Goal: Task Accomplishment & Management: Manage account settings

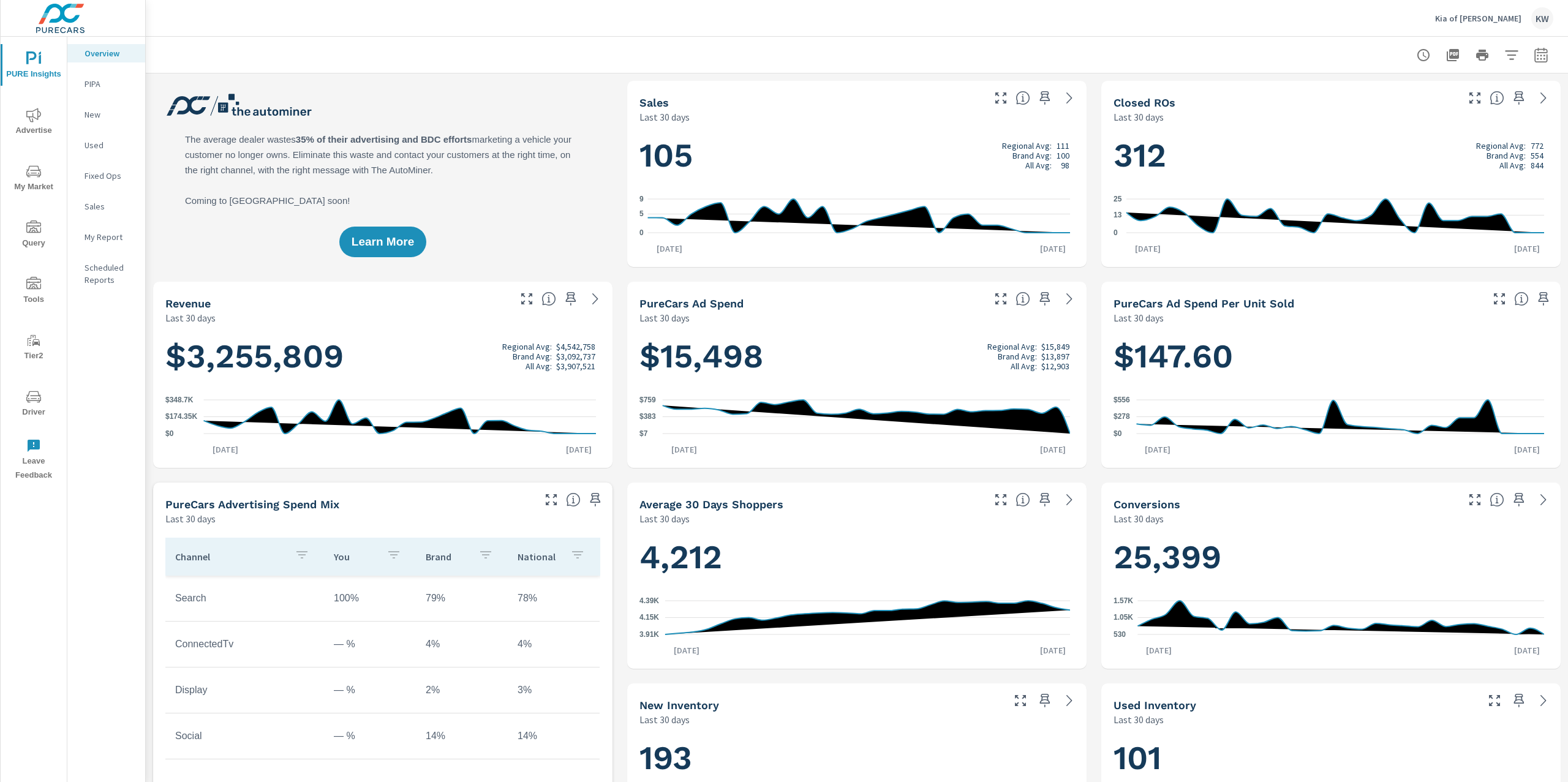
scroll to position [1, 0]
click at [42, 127] on span "Advertise" at bounding box center [34, 123] width 59 height 30
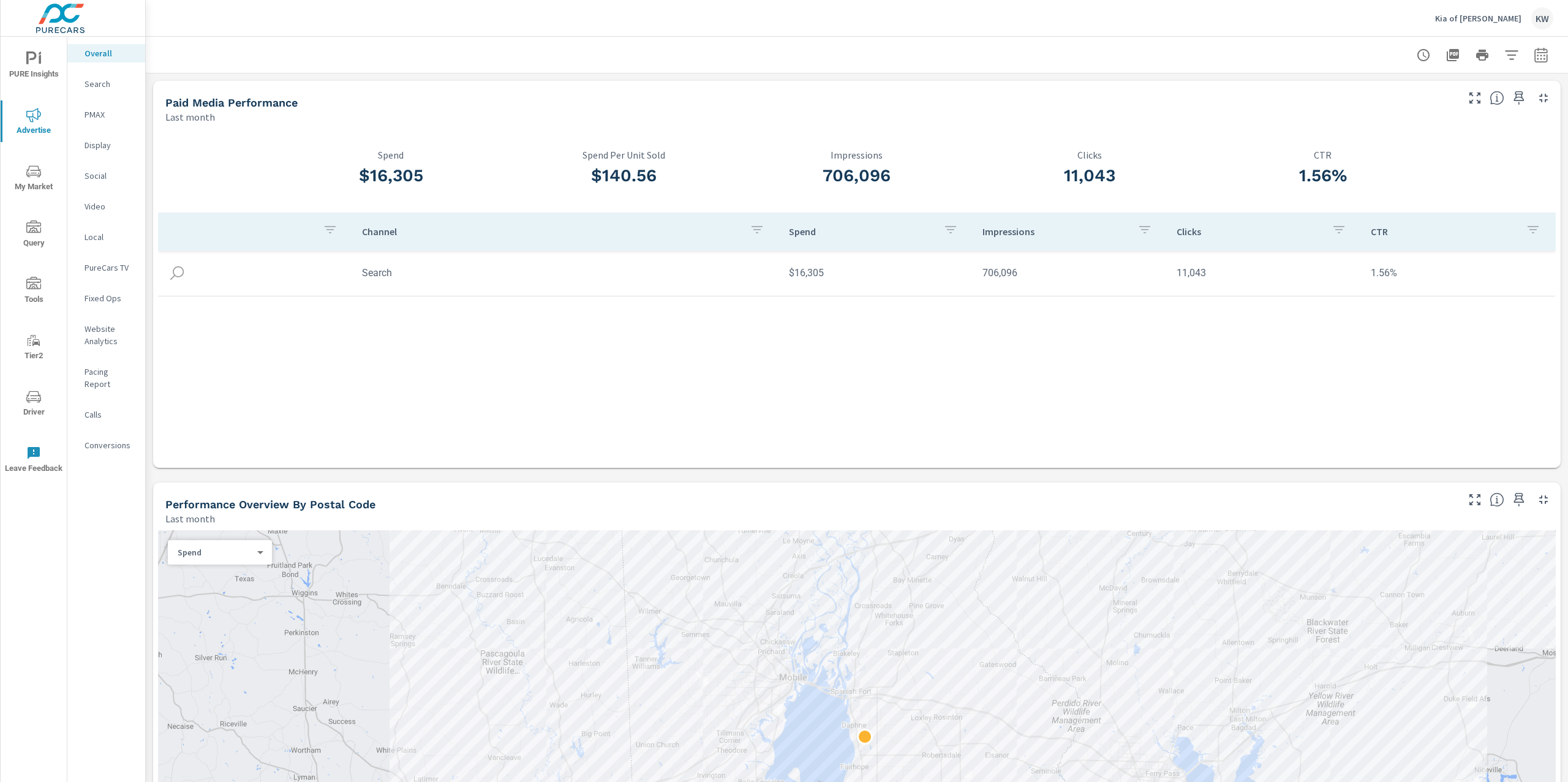
click at [1485, 19] on p "Kia of [PERSON_NAME]" at bounding box center [1478, 18] width 86 height 11
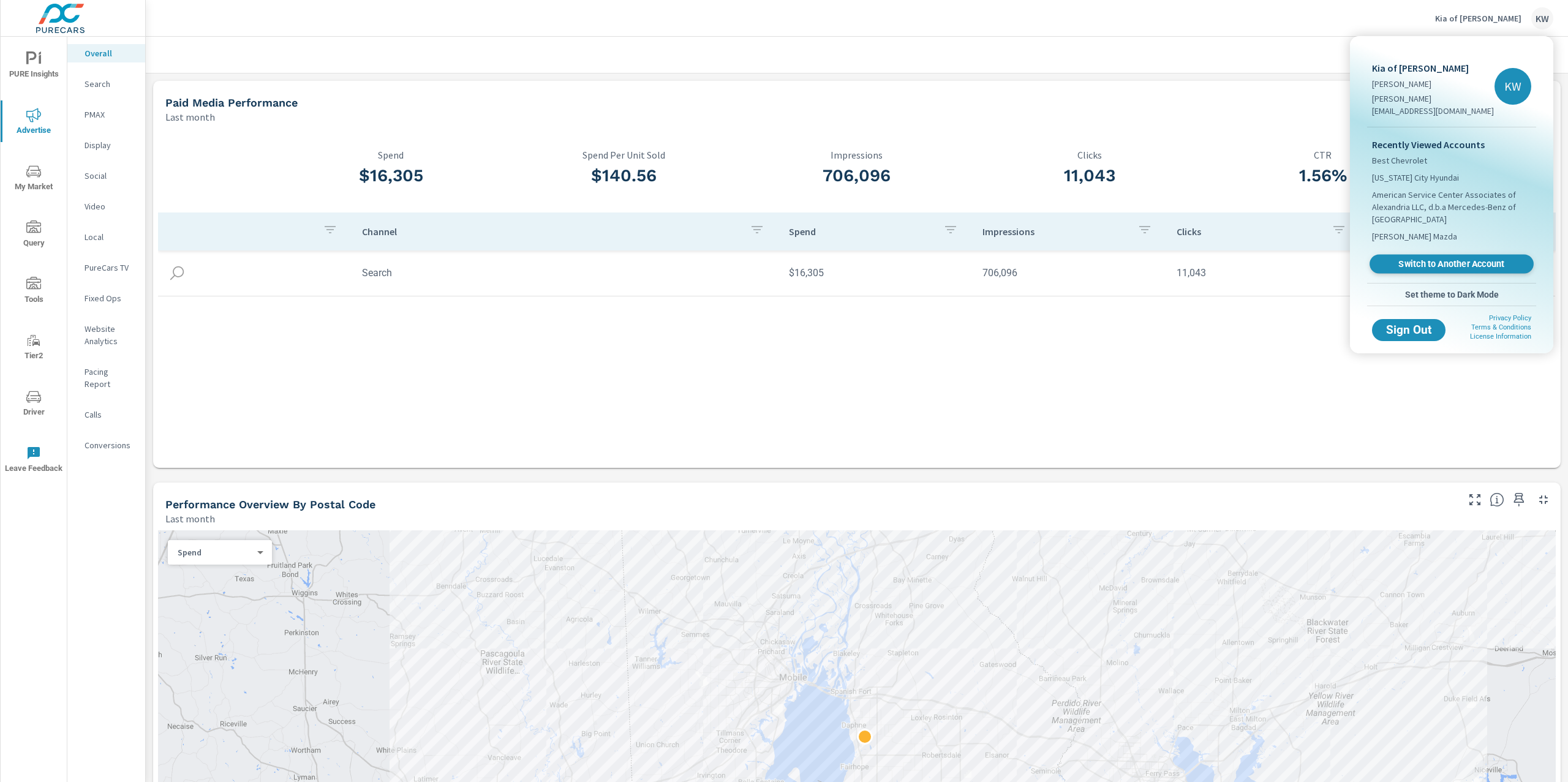
click at [1439, 259] on span "Switch to Another Account" at bounding box center [1452, 265] width 150 height 12
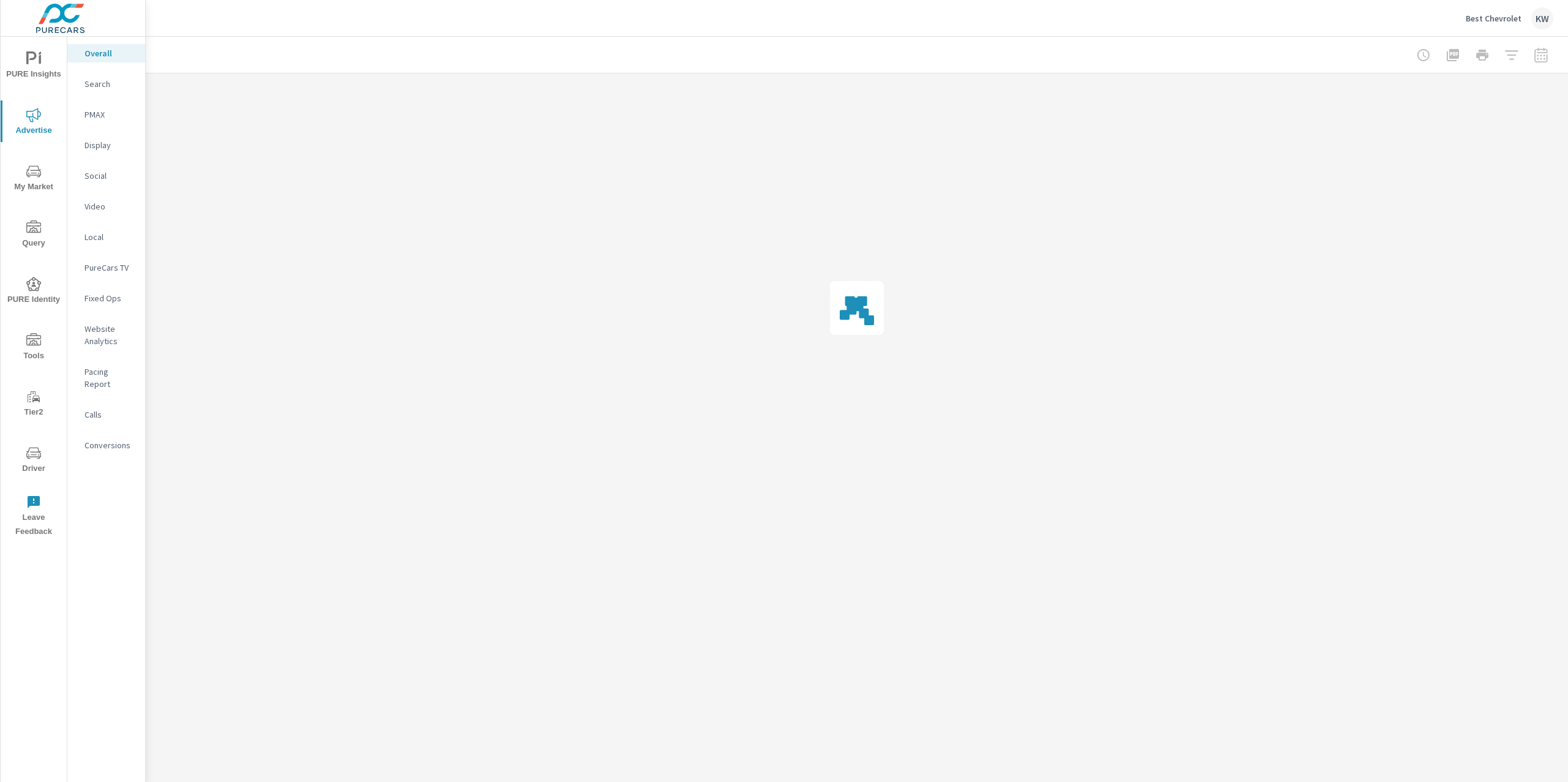
click at [114, 439] on p "Conversions" at bounding box center [110, 445] width 51 height 13
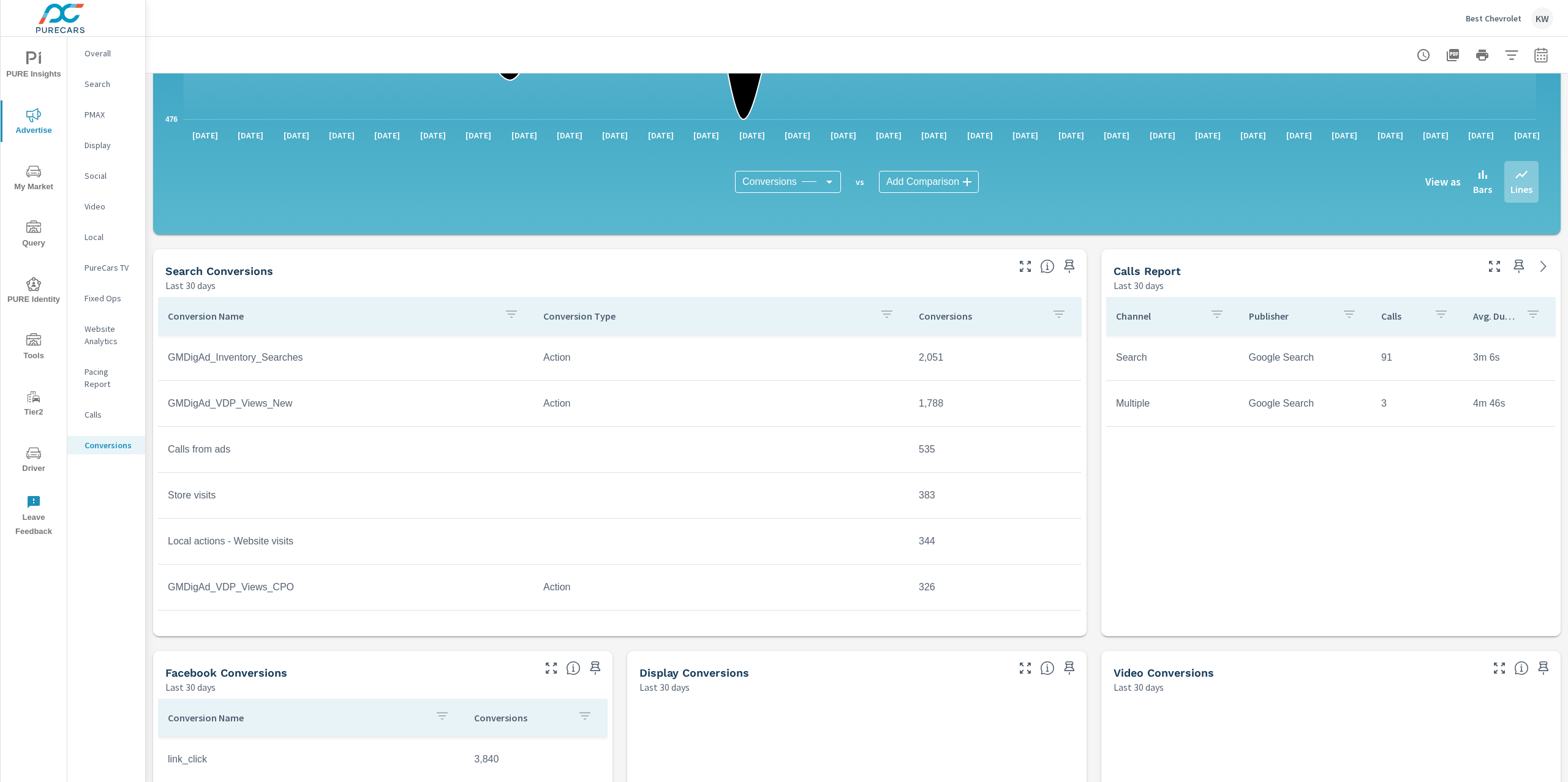
scroll to position [343, 0]
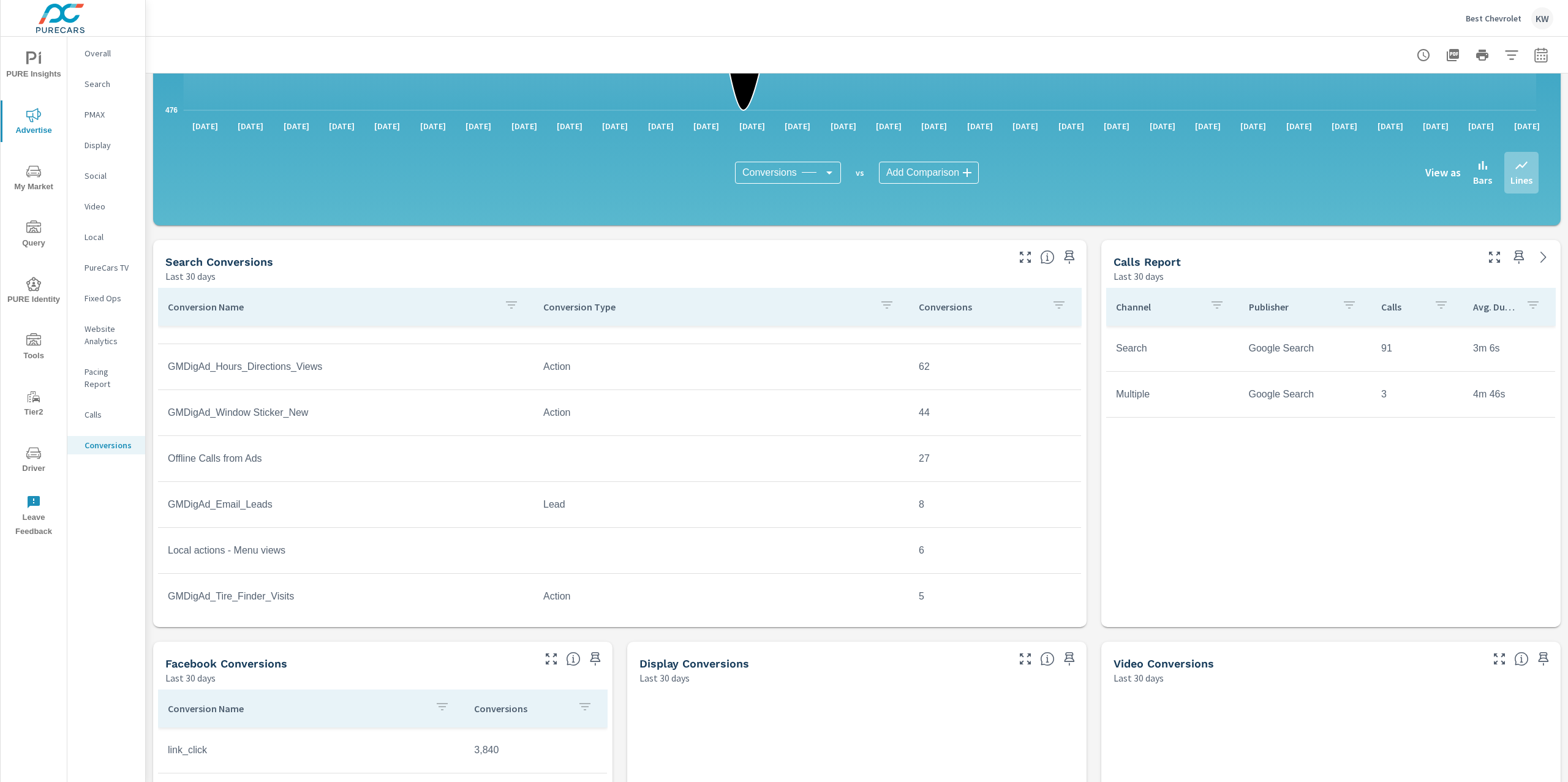
scroll to position [549, 0]
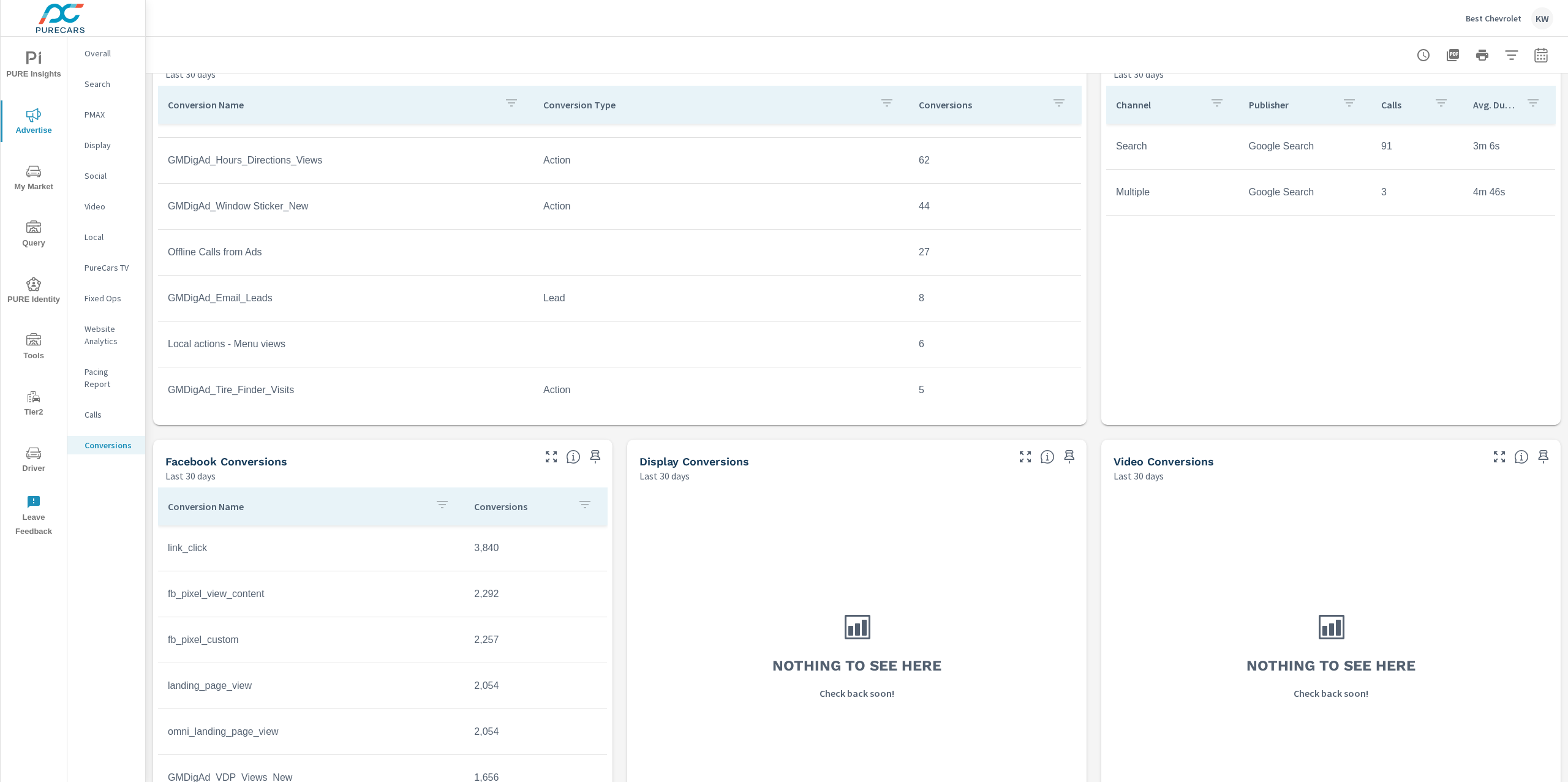
scroll to position [597, 0]
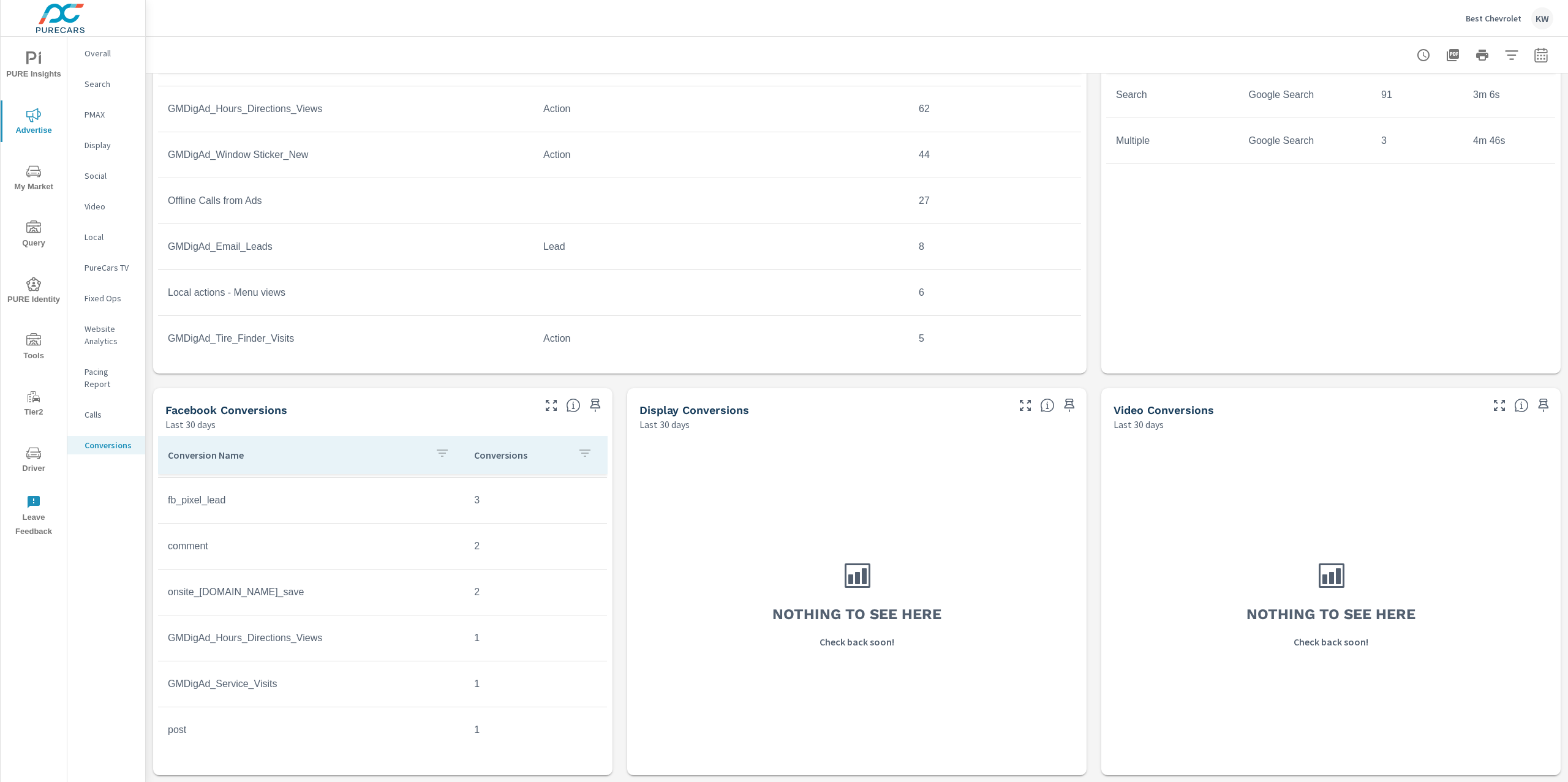
scroll to position [640, 0]
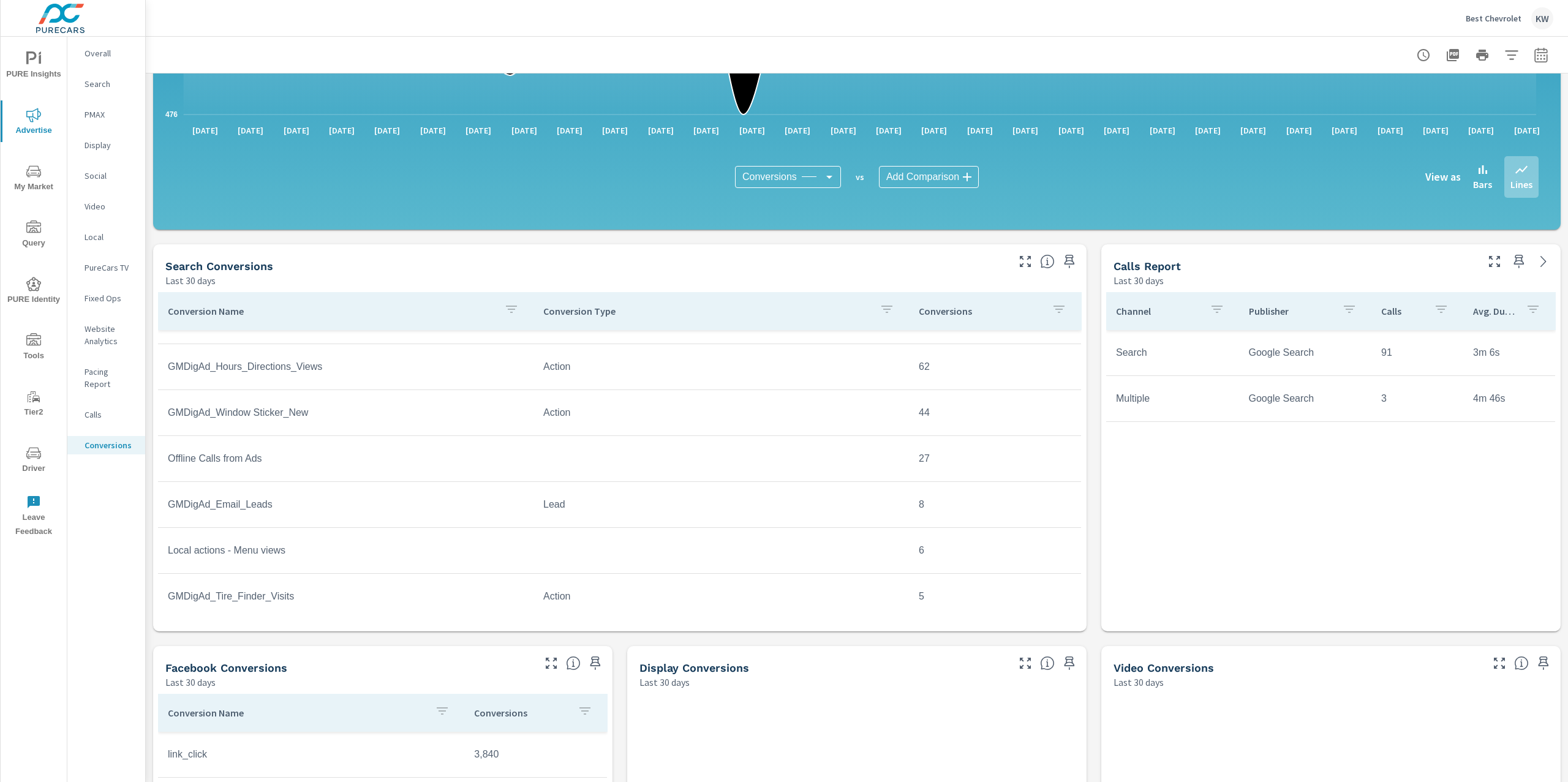
scroll to position [326, 0]
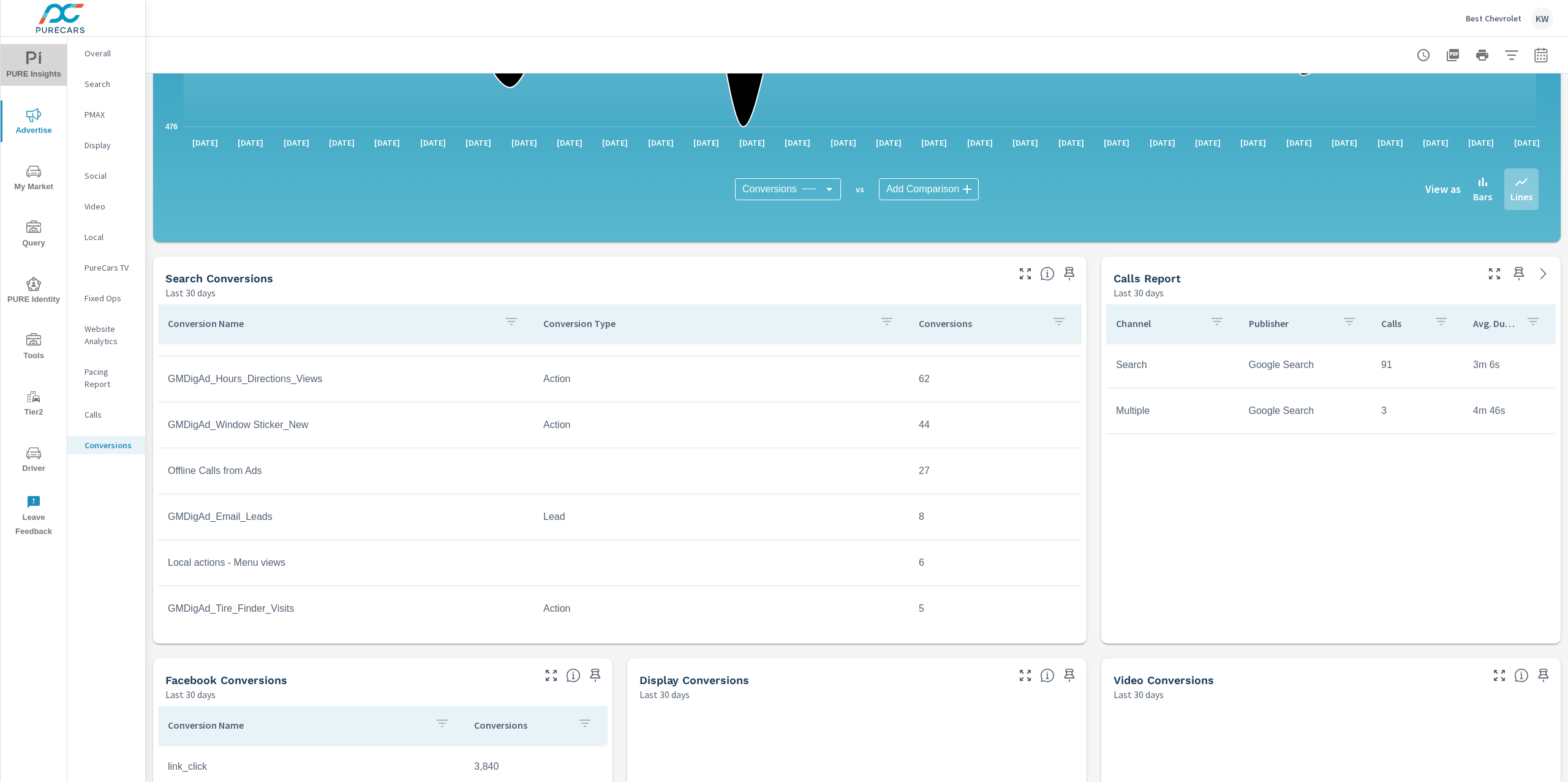
click at [31, 64] on icon "nav menu" at bounding box center [33, 58] width 14 height 14
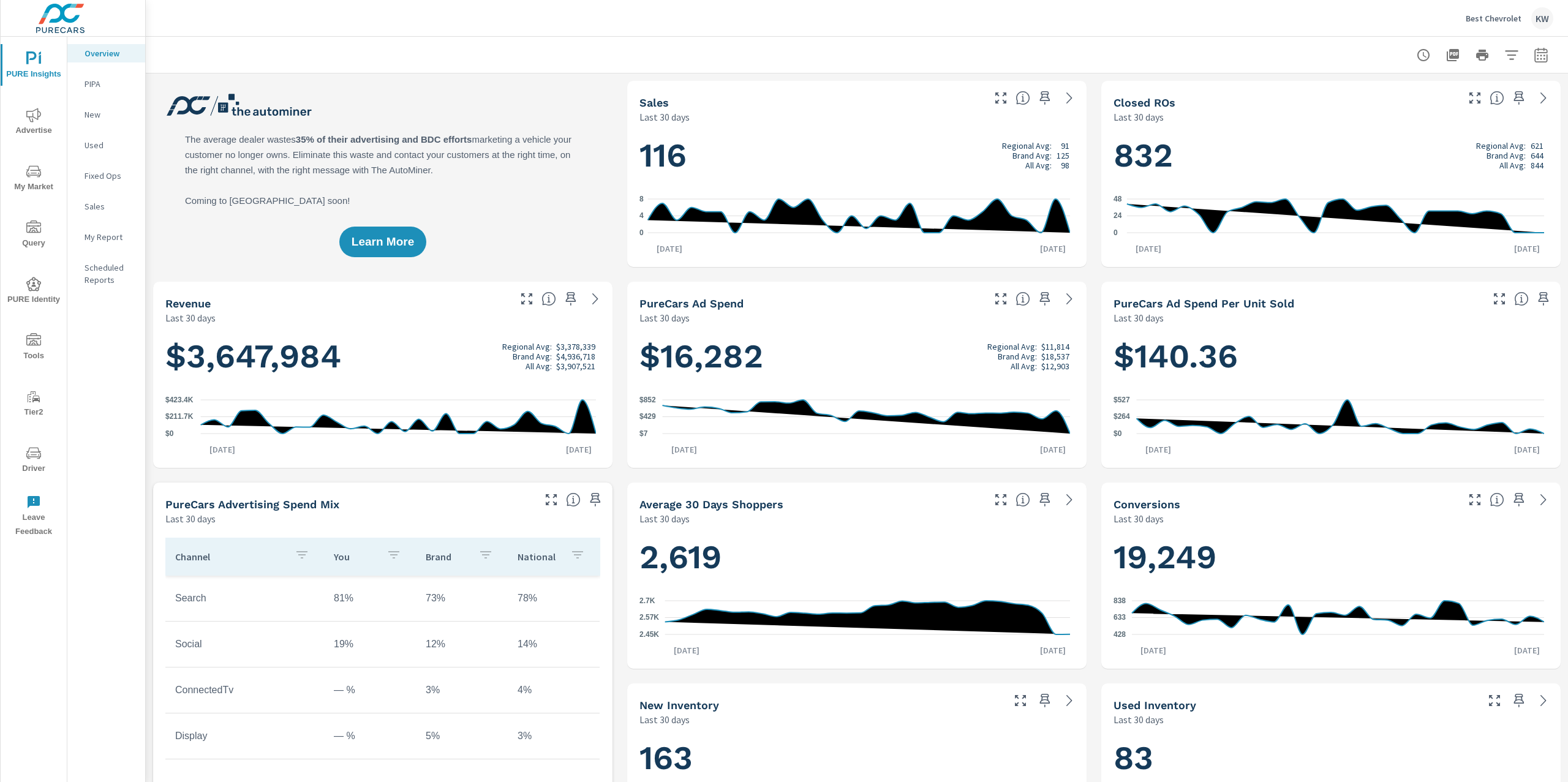
scroll to position [1, 0]
click at [38, 124] on span "Advertise" at bounding box center [34, 123] width 59 height 30
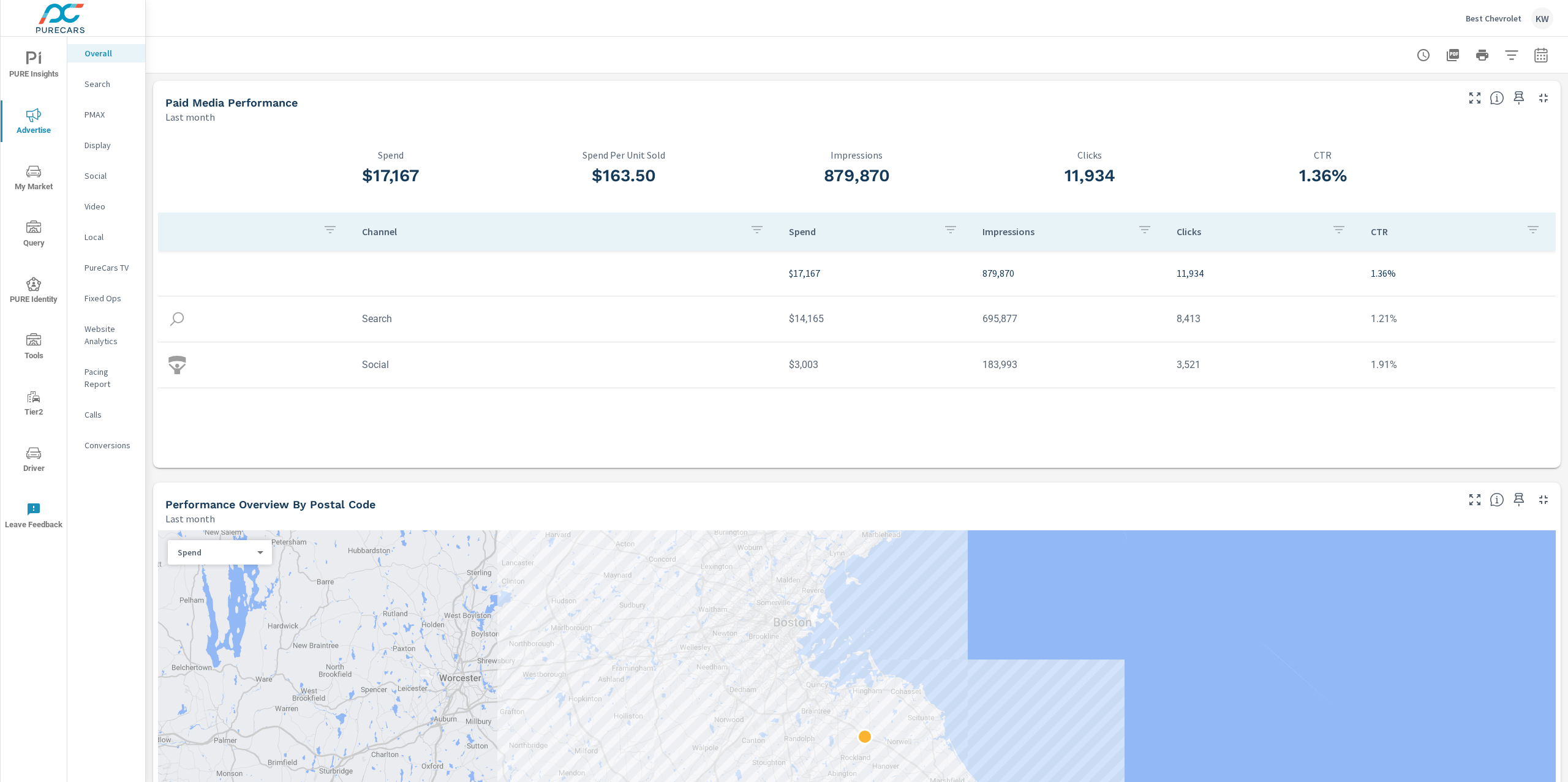
click at [95, 330] on p "Website Analytics" at bounding box center [110, 335] width 51 height 24
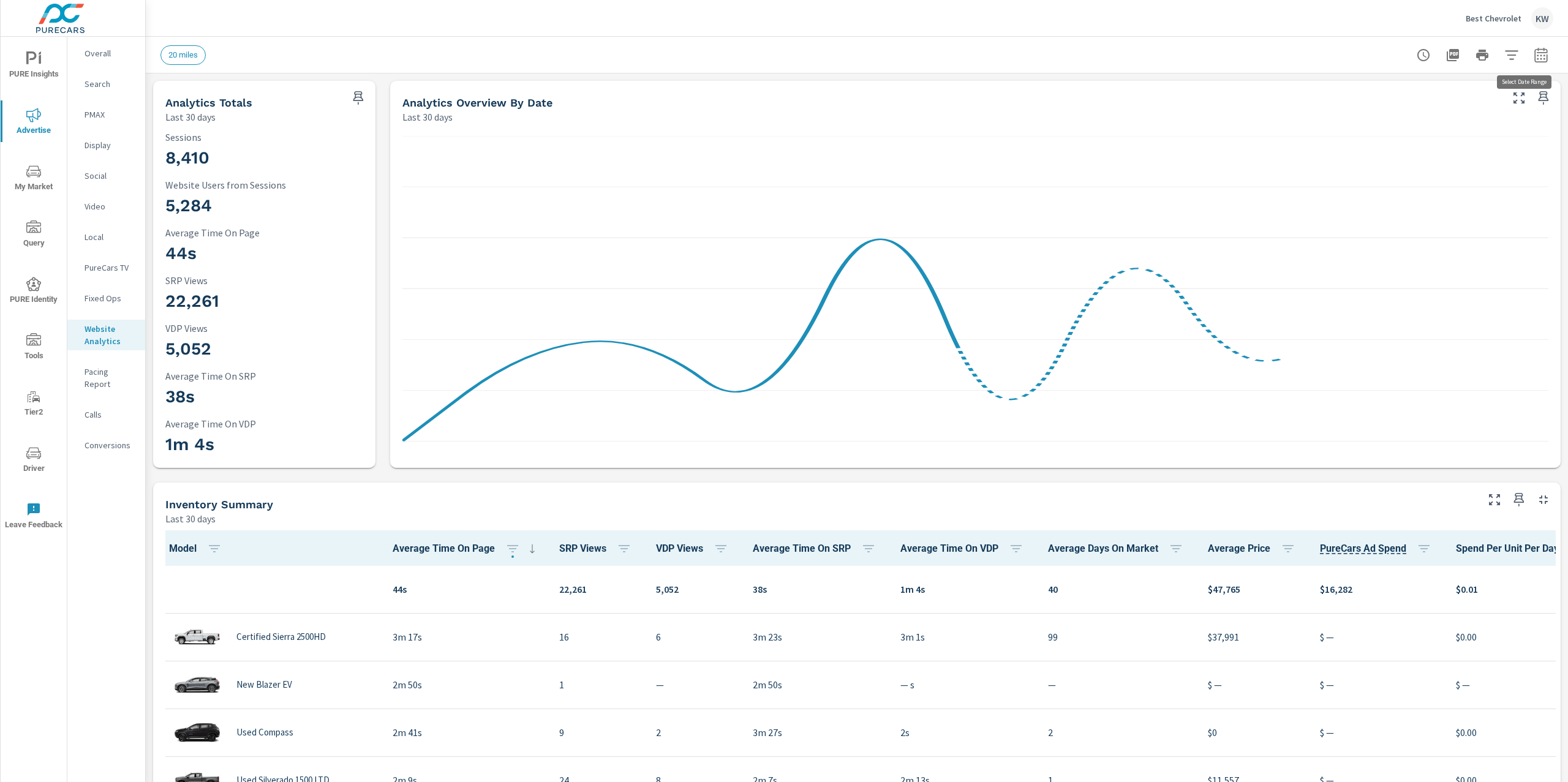
scroll to position [1, 0]
click at [1533, 58] on icon "button" at bounding box center [1540, 55] width 14 height 14
click at [1449, 107] on select "Custom Yesterday Last week Last 7 days Last 14 days Last 30 days Last 45 days L…" at bounding box center [1431, 105] width 122 height 24
click at [1370, 94] on select "Custom Yesterday Last week Last 7 days Last 14 days Last 30 days Last 45 days L…" at bounding box center [1431, 105] width 122 height 24
select select "custom"
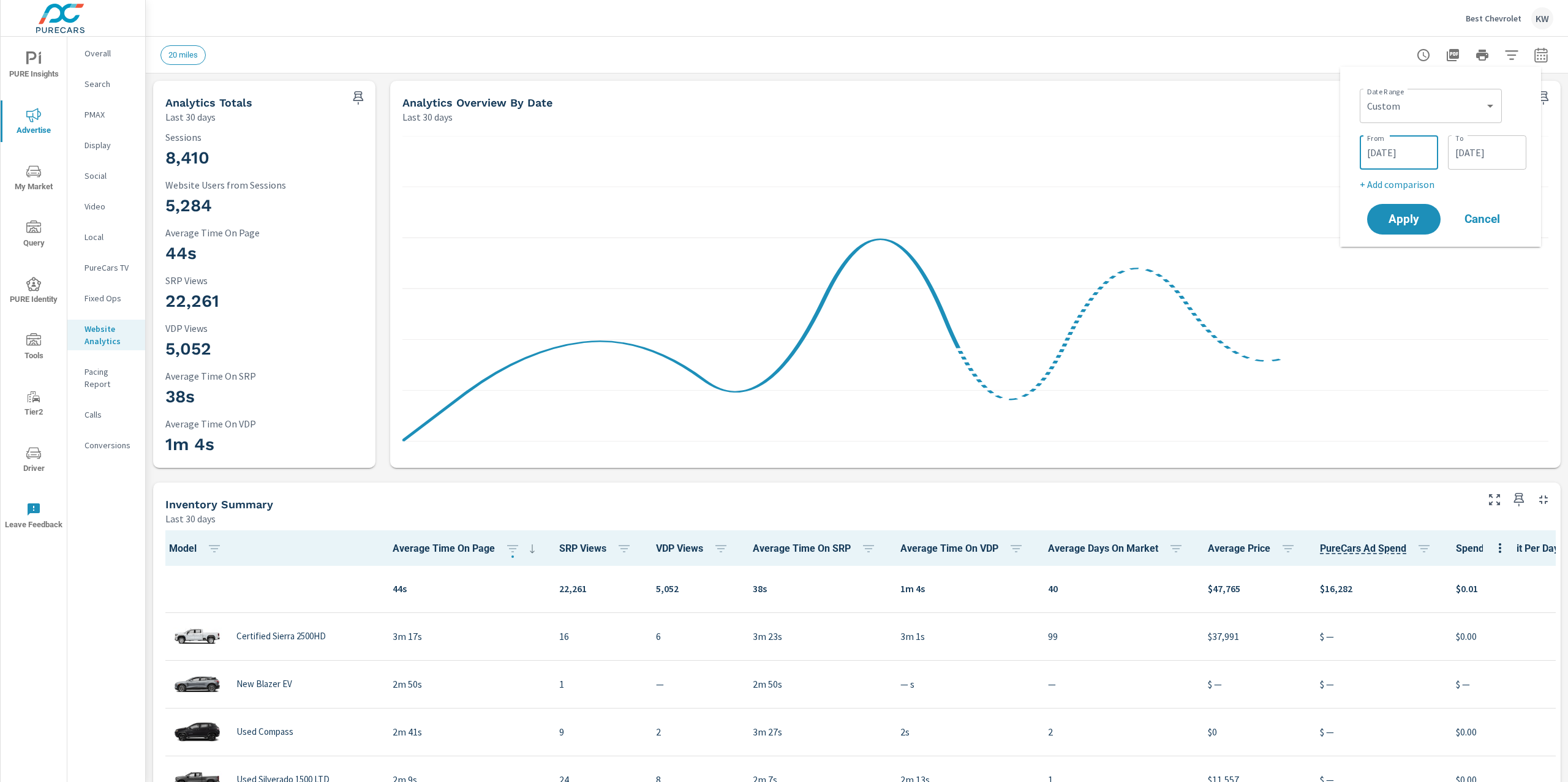
click at [1399, 158] on input "07/21/2025" at bounding box center [1399, 152] width 68 height 24
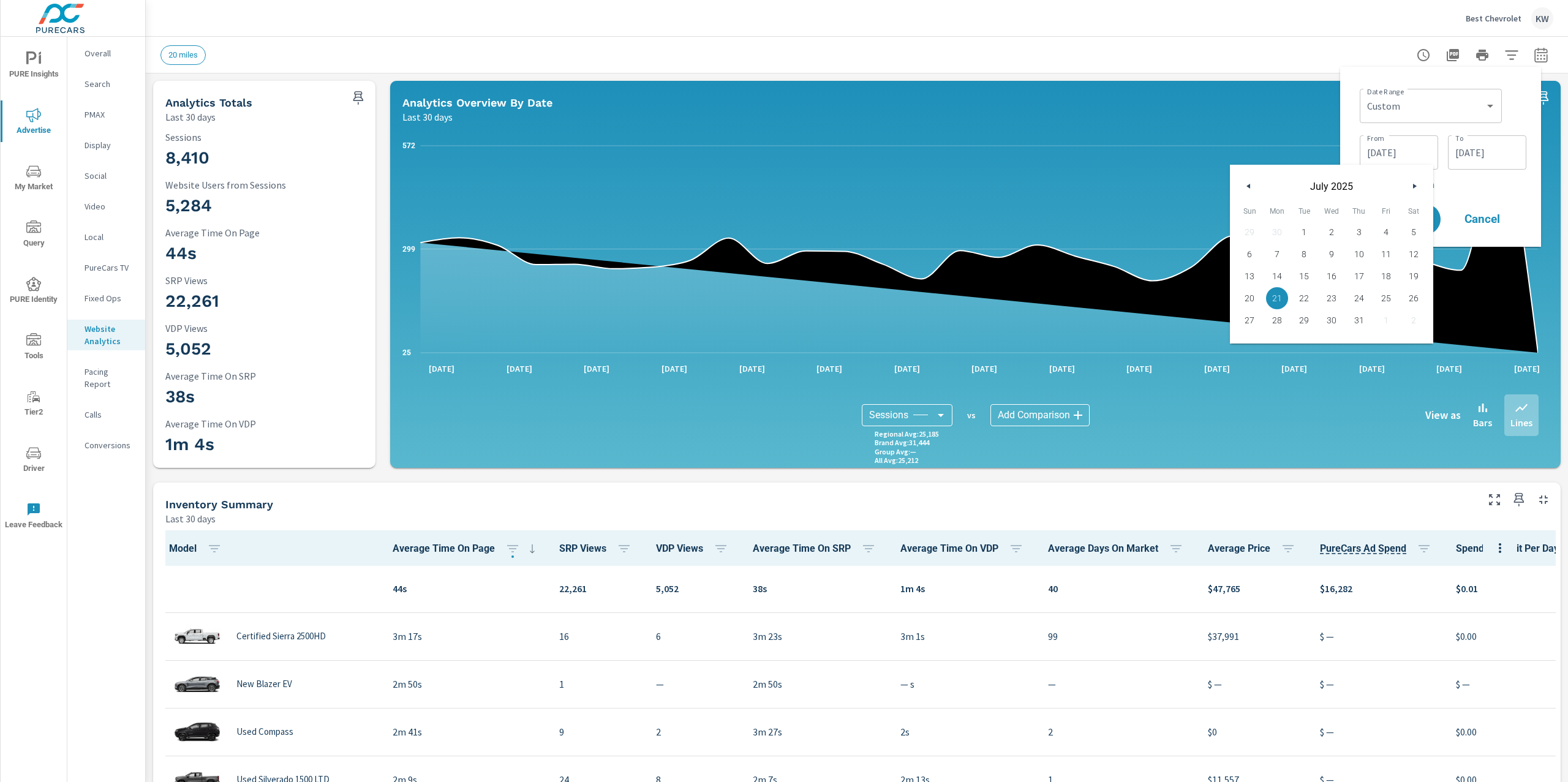
click at [1249, 188] on button "button" at bounding box center [1248, 185] width 14 height 14
click at [1306, 231] on span "1" at bounding box center [1304, 232] width 28 height 16
click at [1329, 321] on span "30" at bounding box center [1332, 320] width 28 height 16
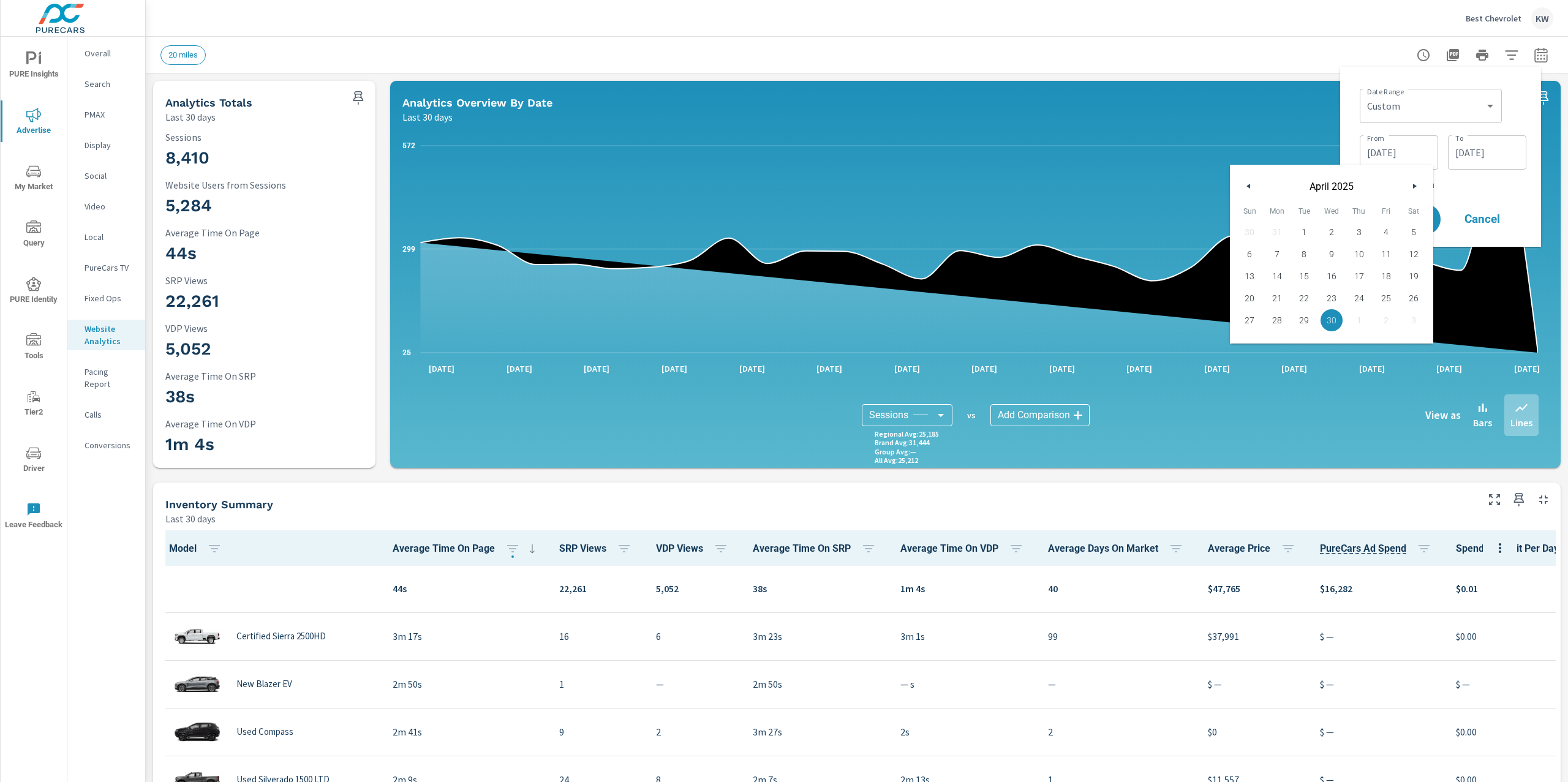
click at [1303, 231] on span "1" at bounding box center [1304, 232] width 28 height 16
type input "04/01/2025"
click at [1472, 171] on div "Date Range Custom Yesterday Last week Last 7 days Last 14 days Last 30 days Las…" at bounding box center [1443, 138] width 167 height 108
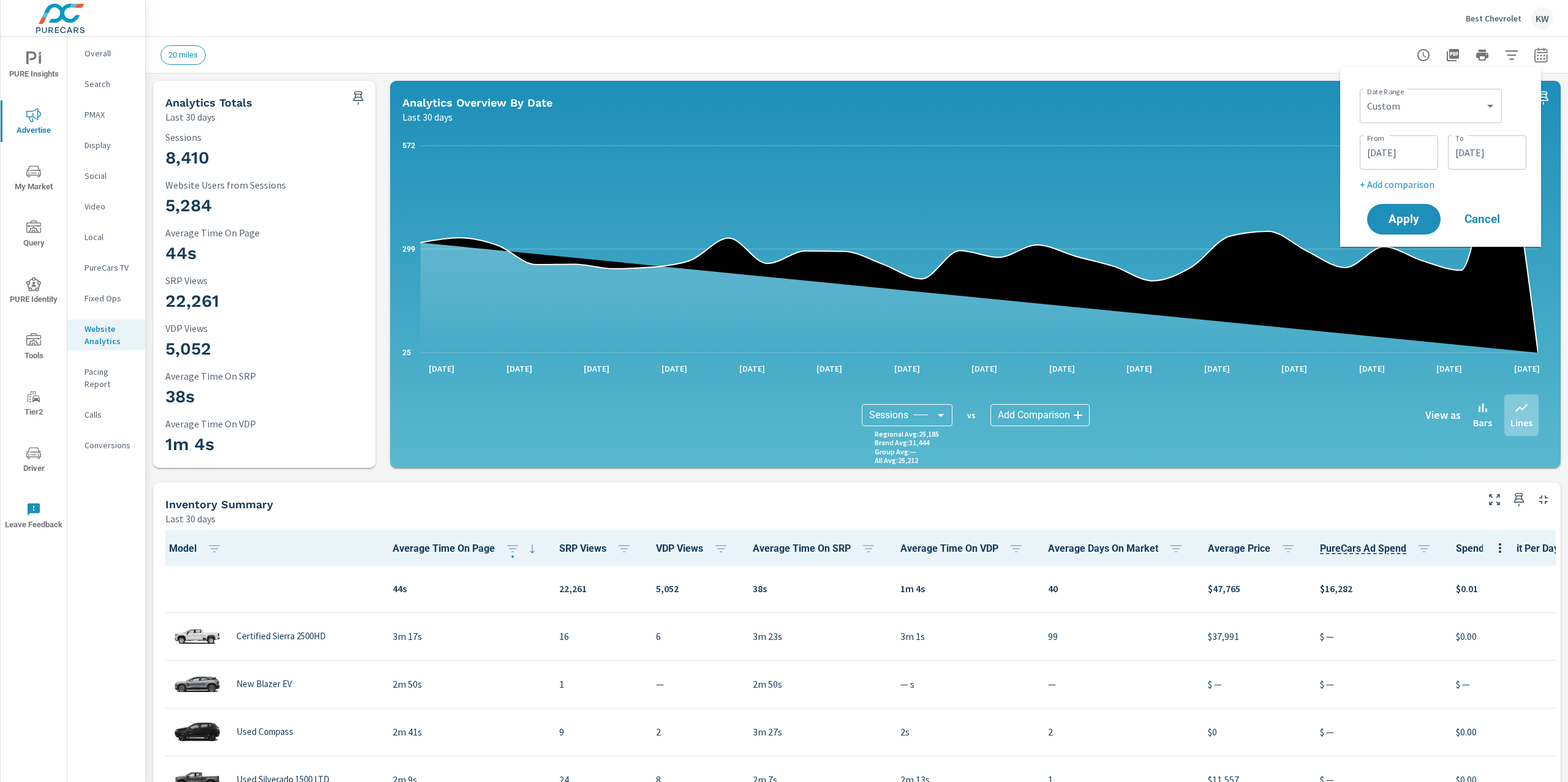
click at [1483, 163] on input "08/19/2025" at bounding box center [1487, 152] width 68 height 24
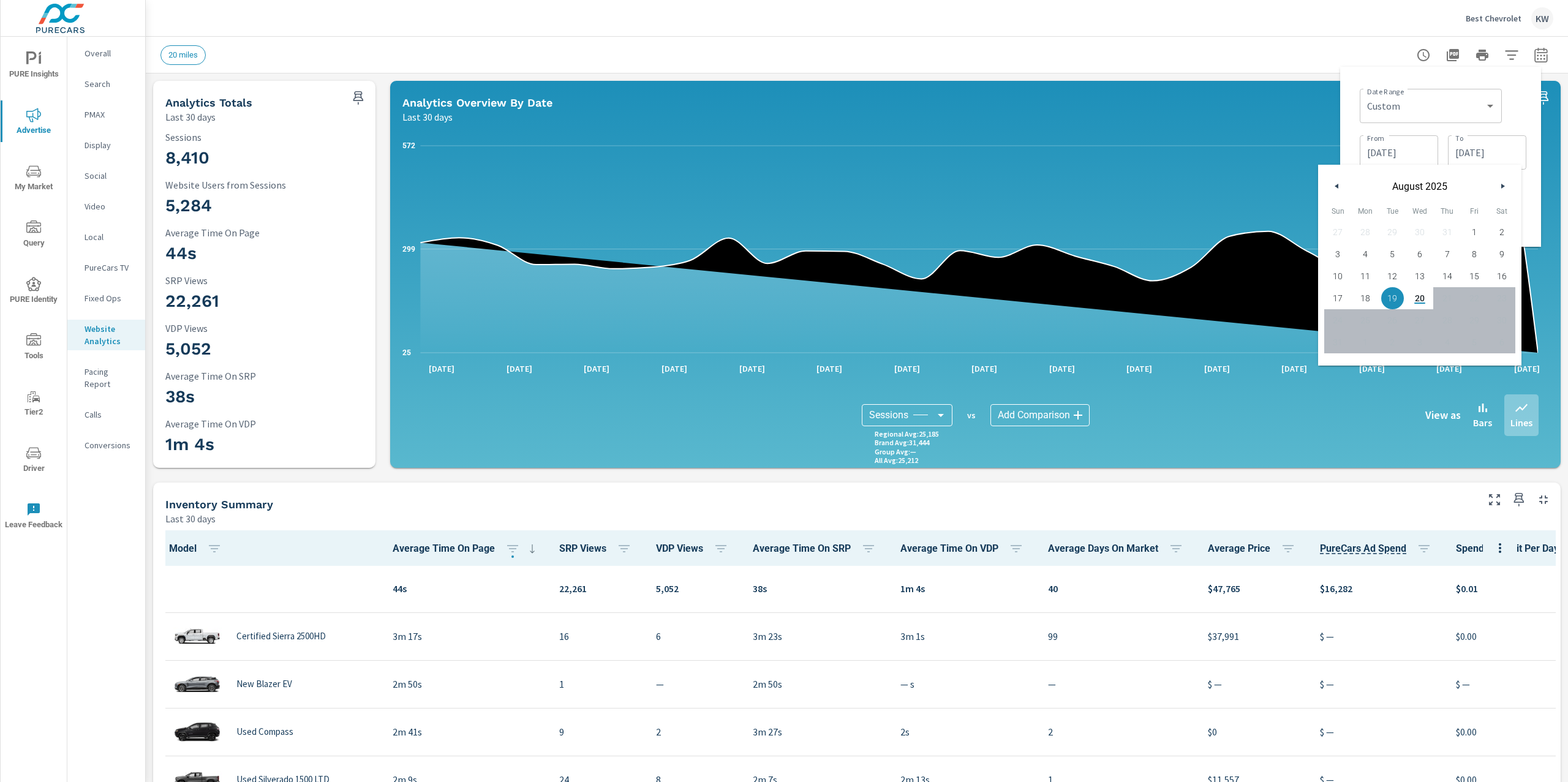
click at [1328, 185] on div "August 2025" at bounding box center [1420, 183] width 203 height 37
click at [1336, 185] on icon "button" at bounding box center [1334, 186] width 6 height 5
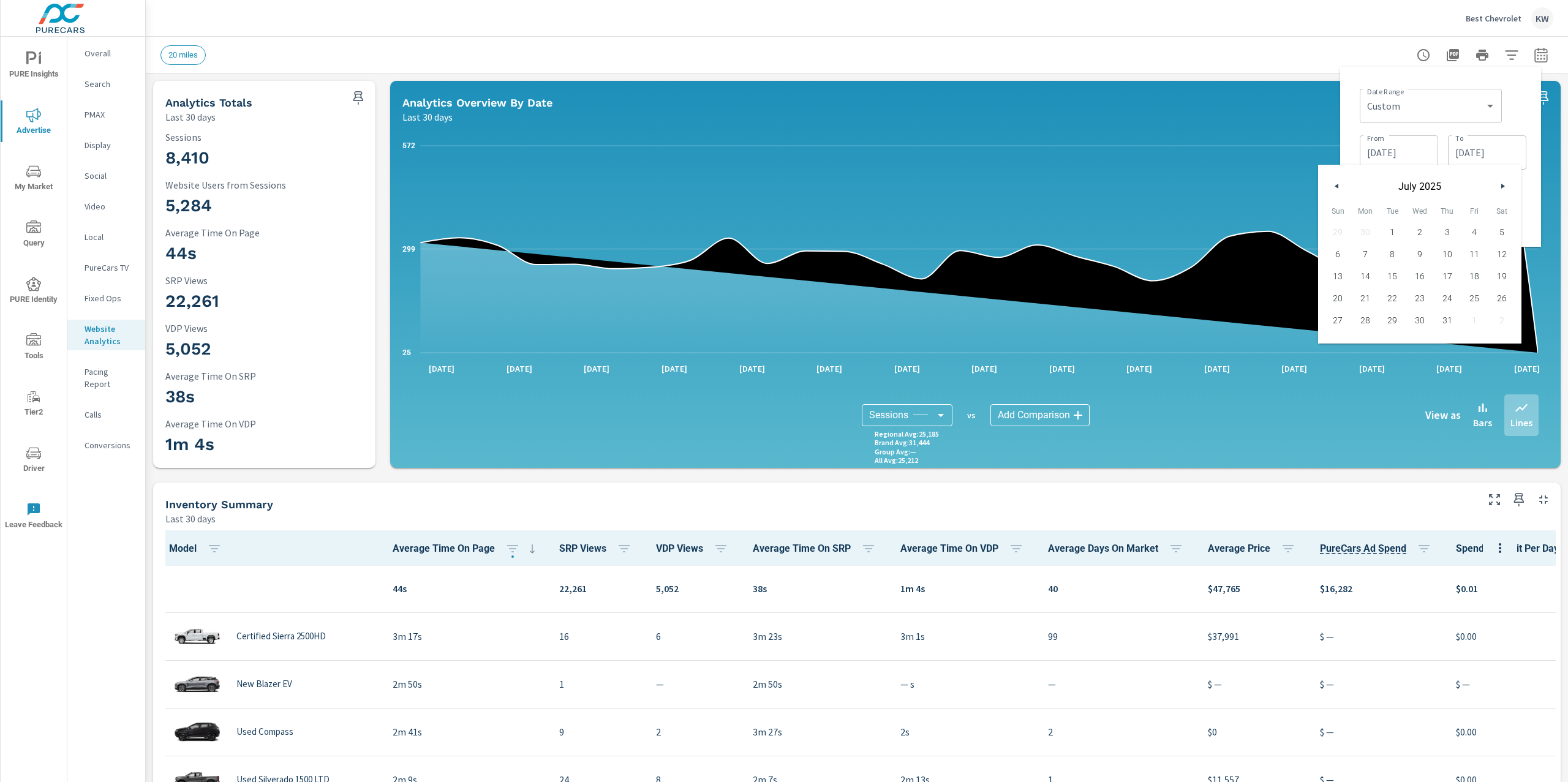
click at [1336, 185] on icon "button" at bounding box center [1334, 186] width 6 height 5
click at [1422, 319] on span "30" at bounding box center [1420, 320] width 28 height 16
type input "04/30/2025"
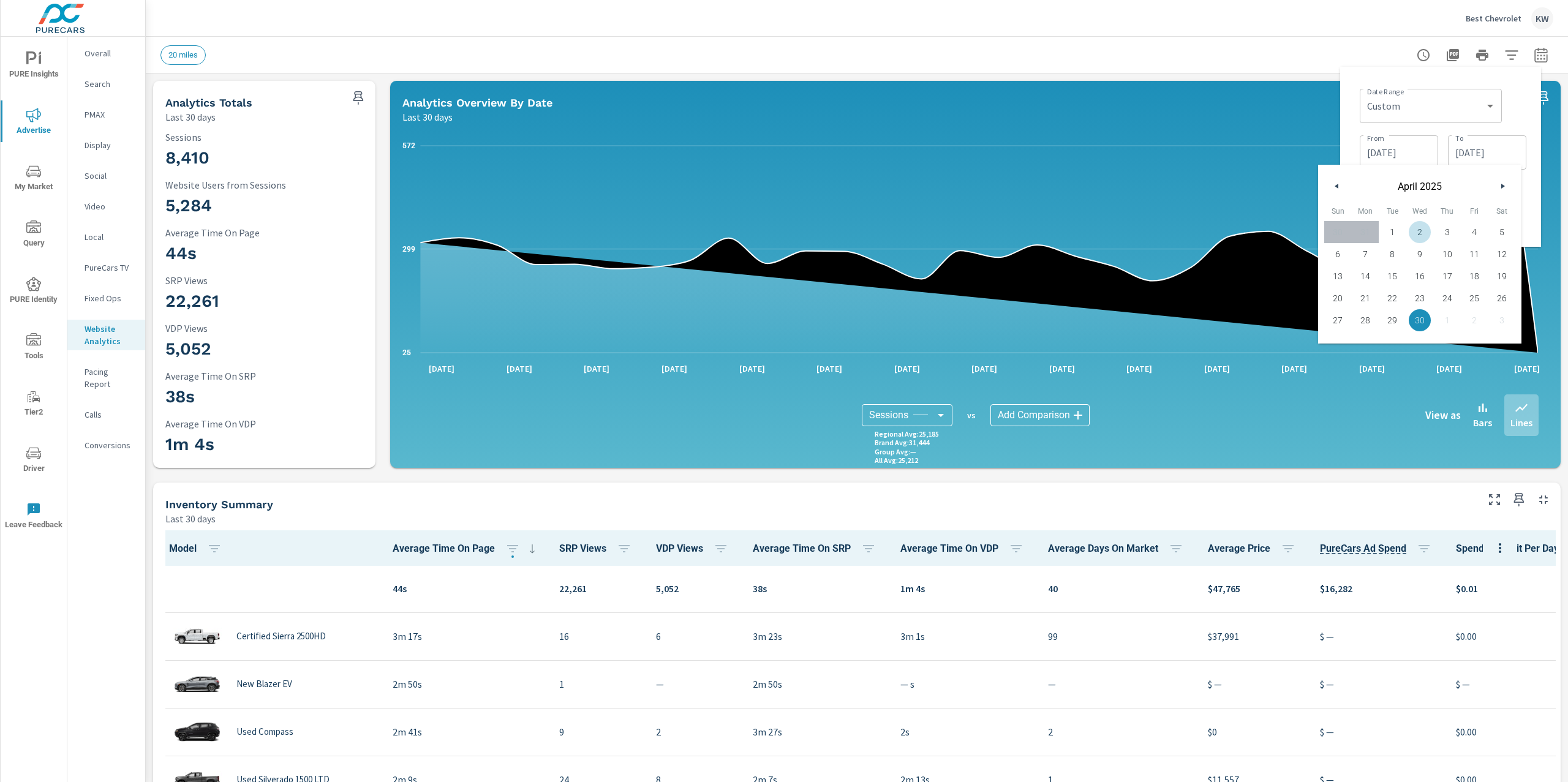
click at [1350, 143] on div "Date Range Custom Yesterday Last week Last 7 days Last 14 days Last 30 days Las…" at bounding box center [1440, 157] width 181 height 160
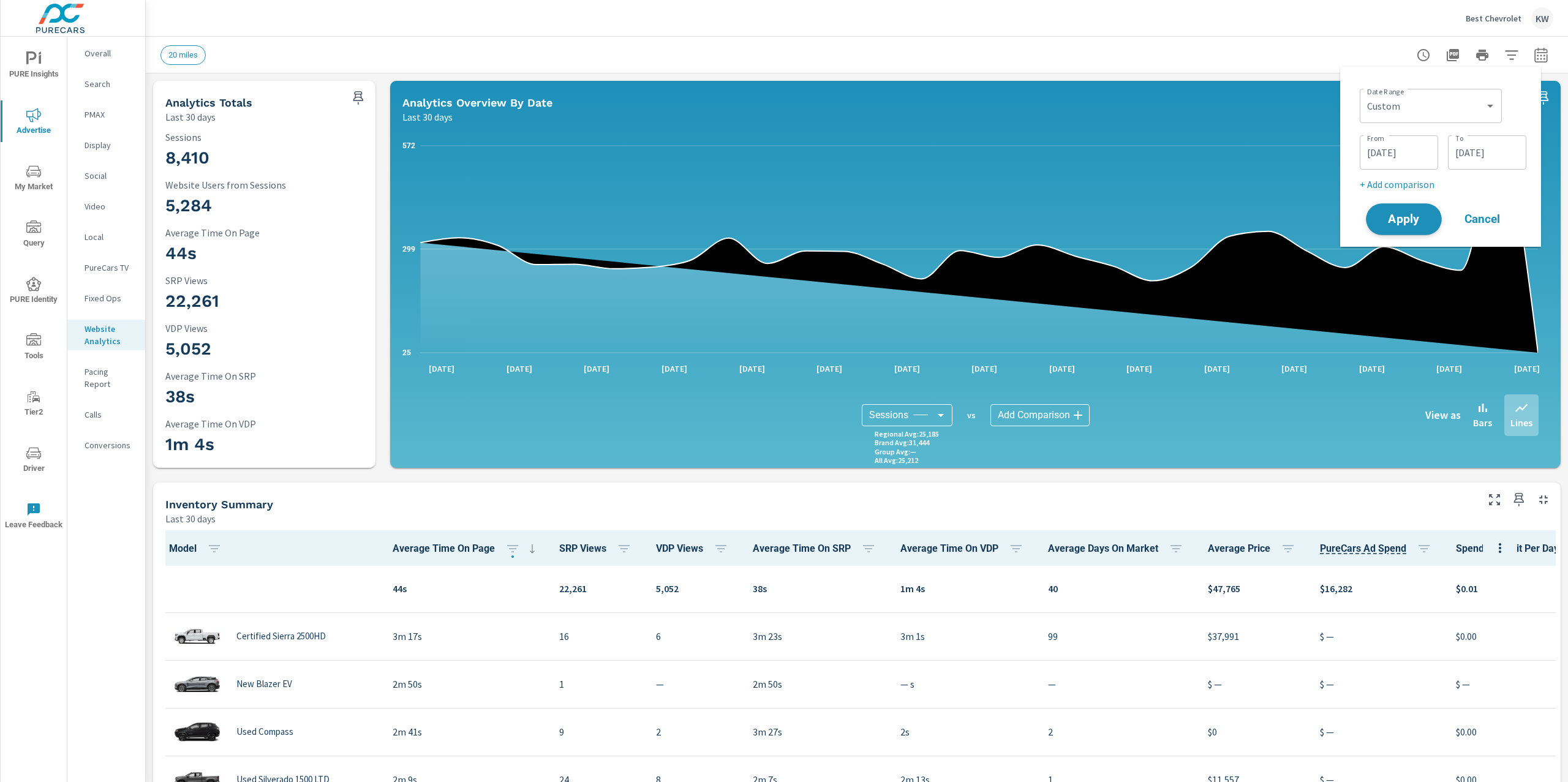
click at [1395, 214] on span "Apply" at bounding box center [1404, 220] width 51 height 12
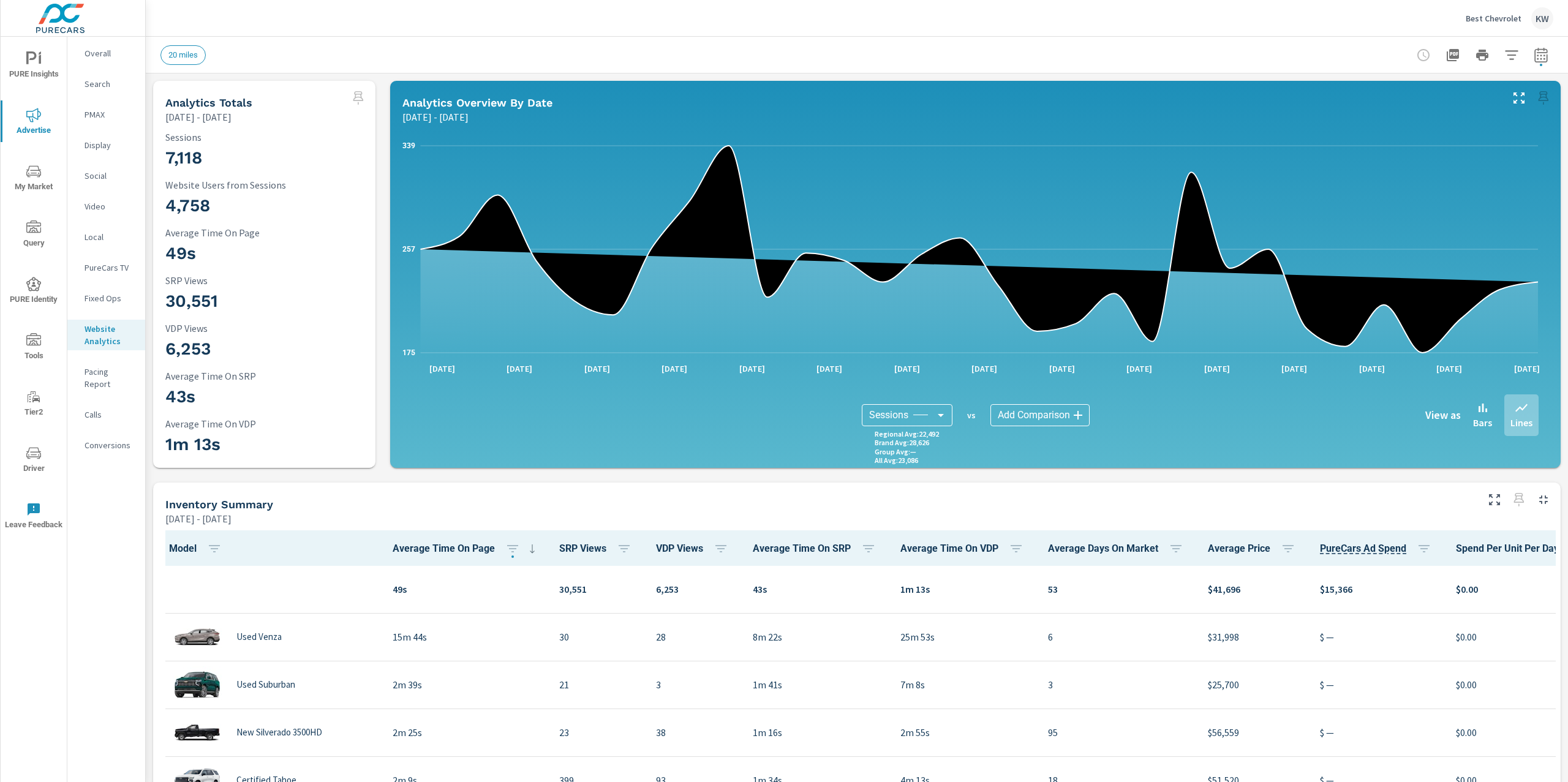
scroll to position [1, 0]
click at [1533, 55] on icon "button" at bounding box center [1540, 55] width 14 height 14
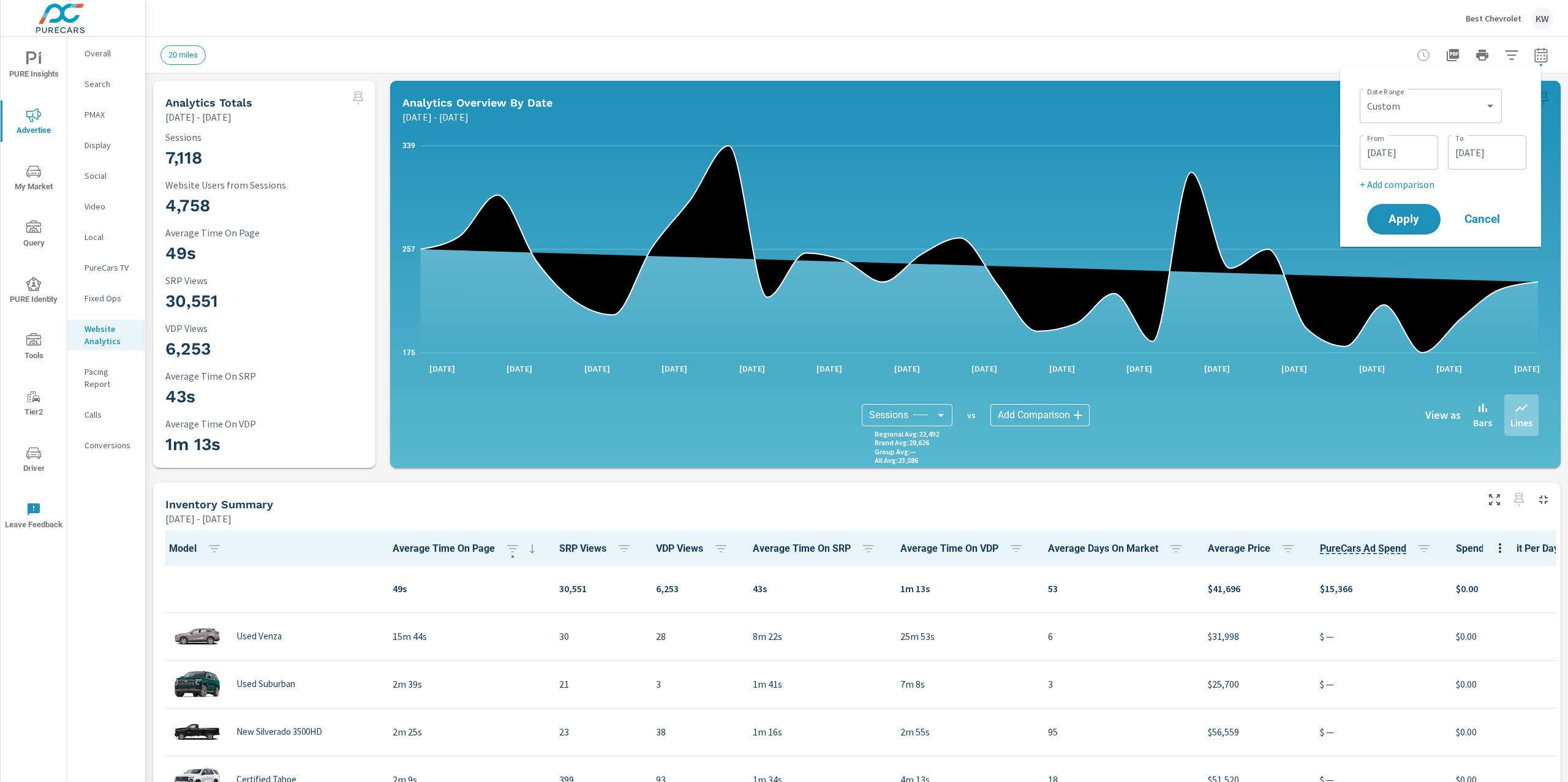
click at [1405, 189] on p "+ Add comparison" at bounding box center [1443, 184] width 167 height 14
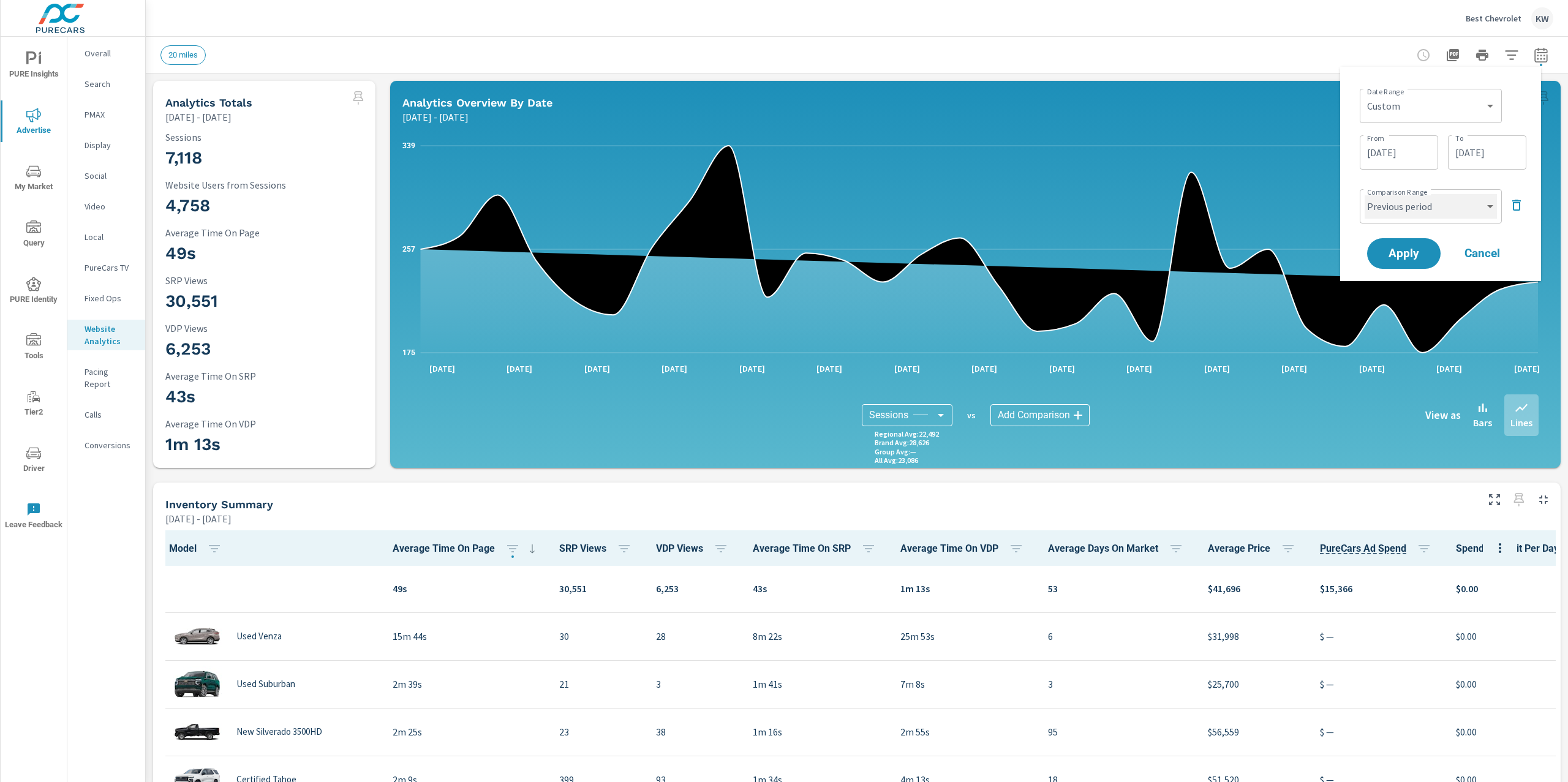
click at [1491, 210] on select "Custom Previous period Previous month Previous year" at bounding box center [1431, 206] width 132 height 24
click at [1365, 194] on select "Custom Previous period Previous month Previous year" at bounding box center [1431, 206] width 132 height 24
select select "Previous month"
click at [1405, 256] on span "Apply" at bounding box center [1404, 254] width 51 height 12
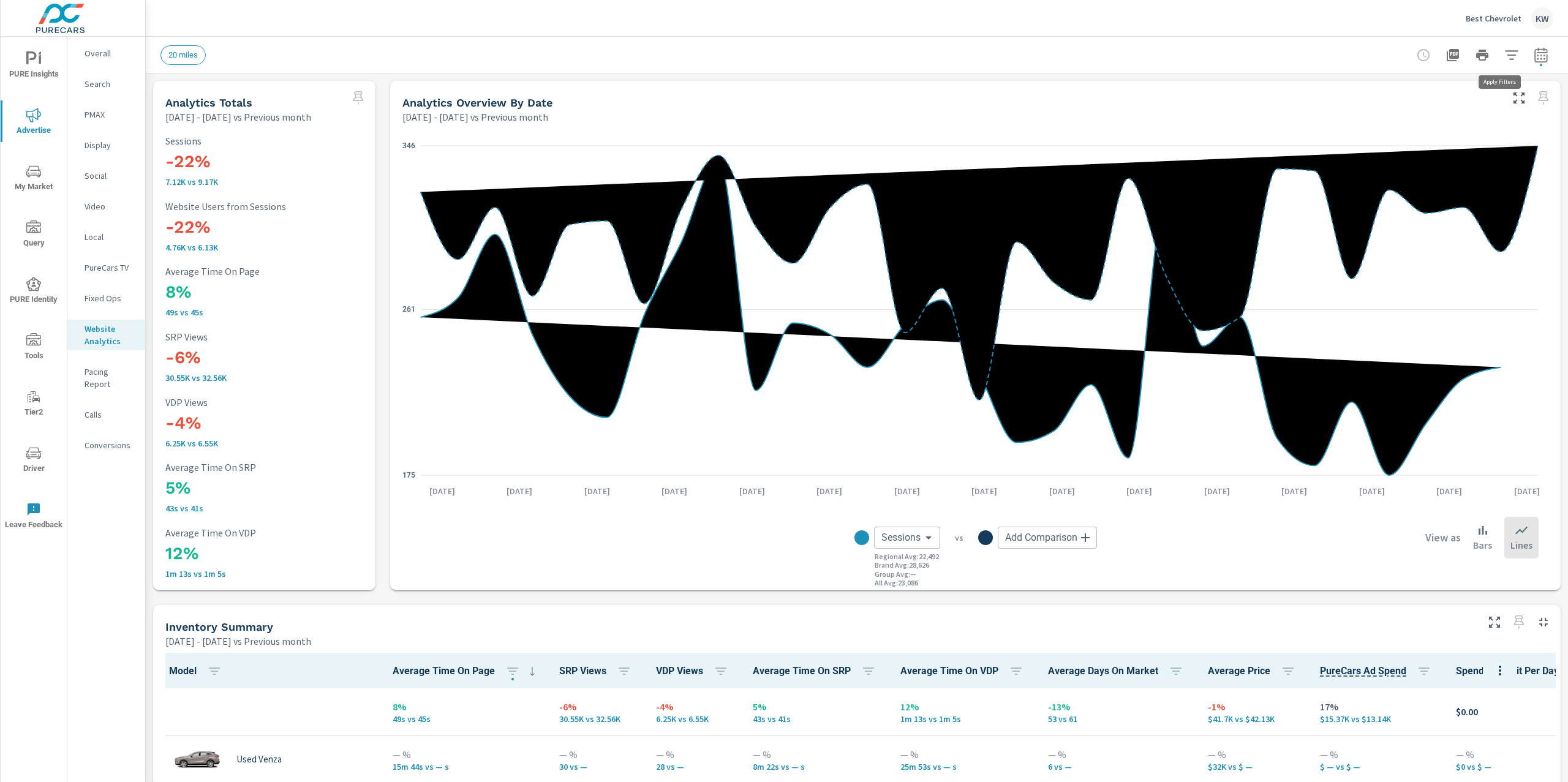
click at [1505, 56] on icon "button" at bounding box center [1512, 55] width 14 height 14
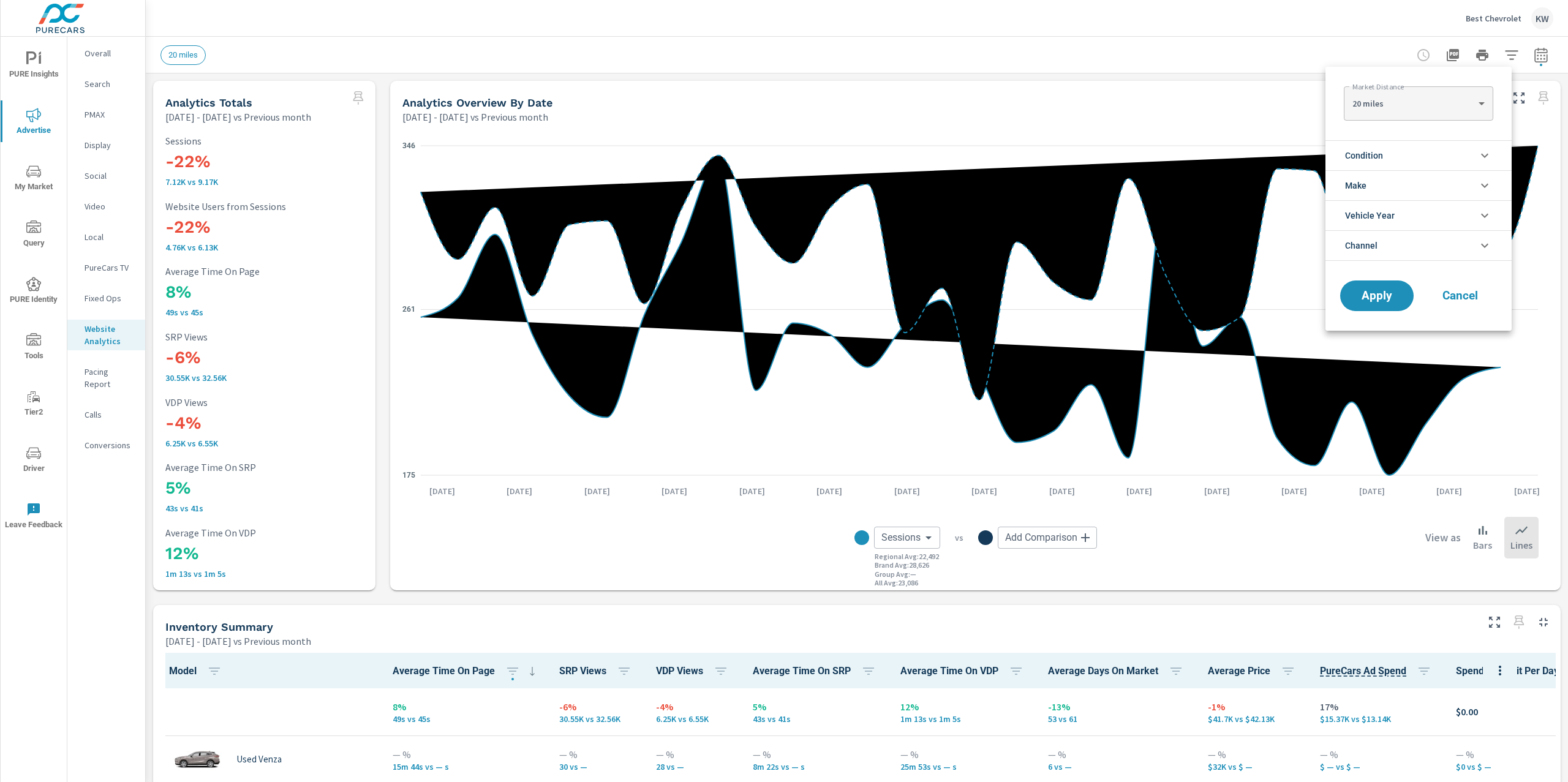
click at [1417, 158] on li "Condition" at bounding box center [1418, 155] width 186 height 30
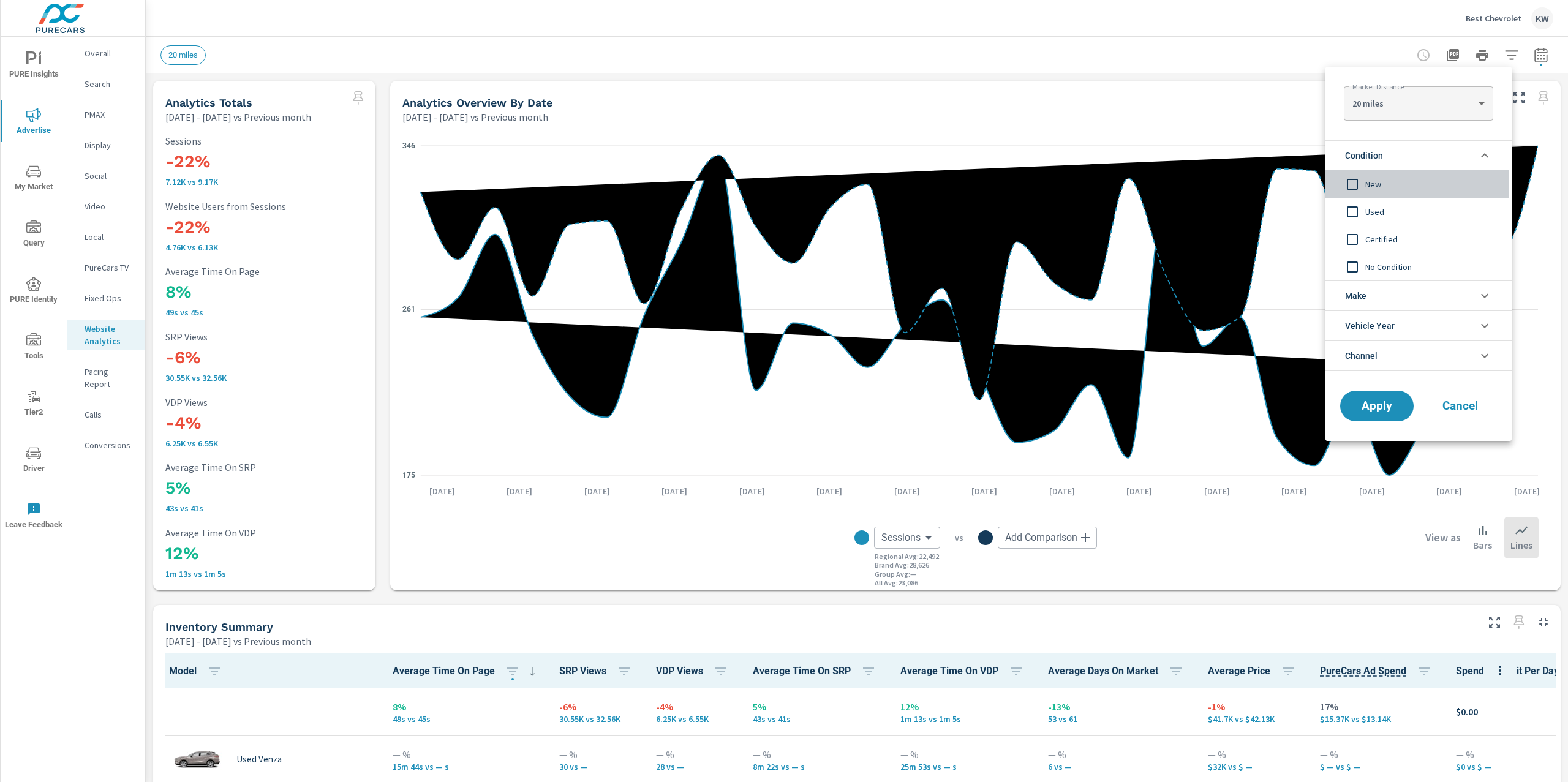
click at [1352, 189] on input "filter options" at bounding box center [1352, 184] width 26 height 26
click at [1372, 410] on span "Apply" at bounding box center [1377, 406] width 51 height 12
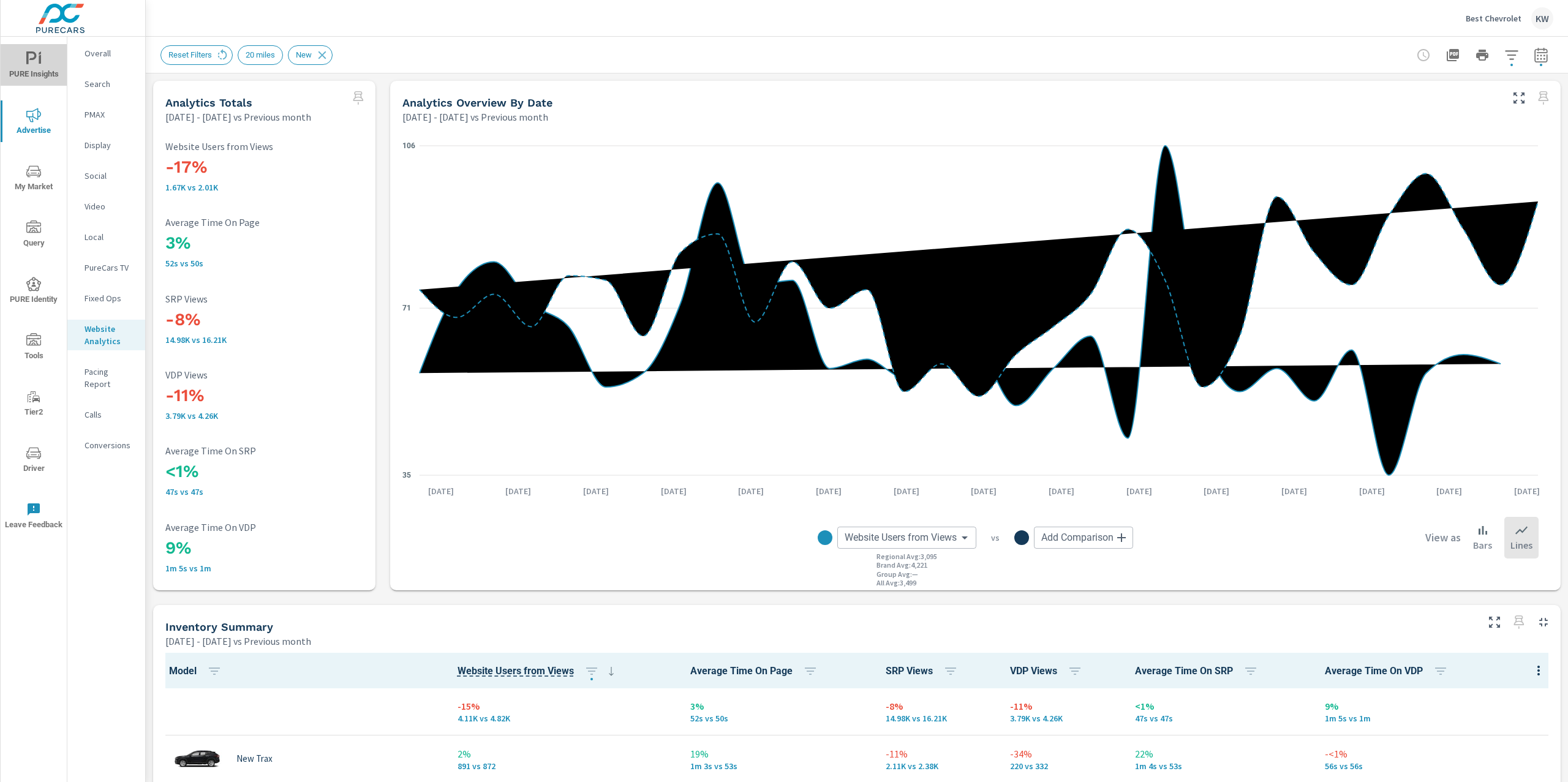
click at [30, 58] on icon "nav menu" at bounding box center [31, 57] width 10 height 13
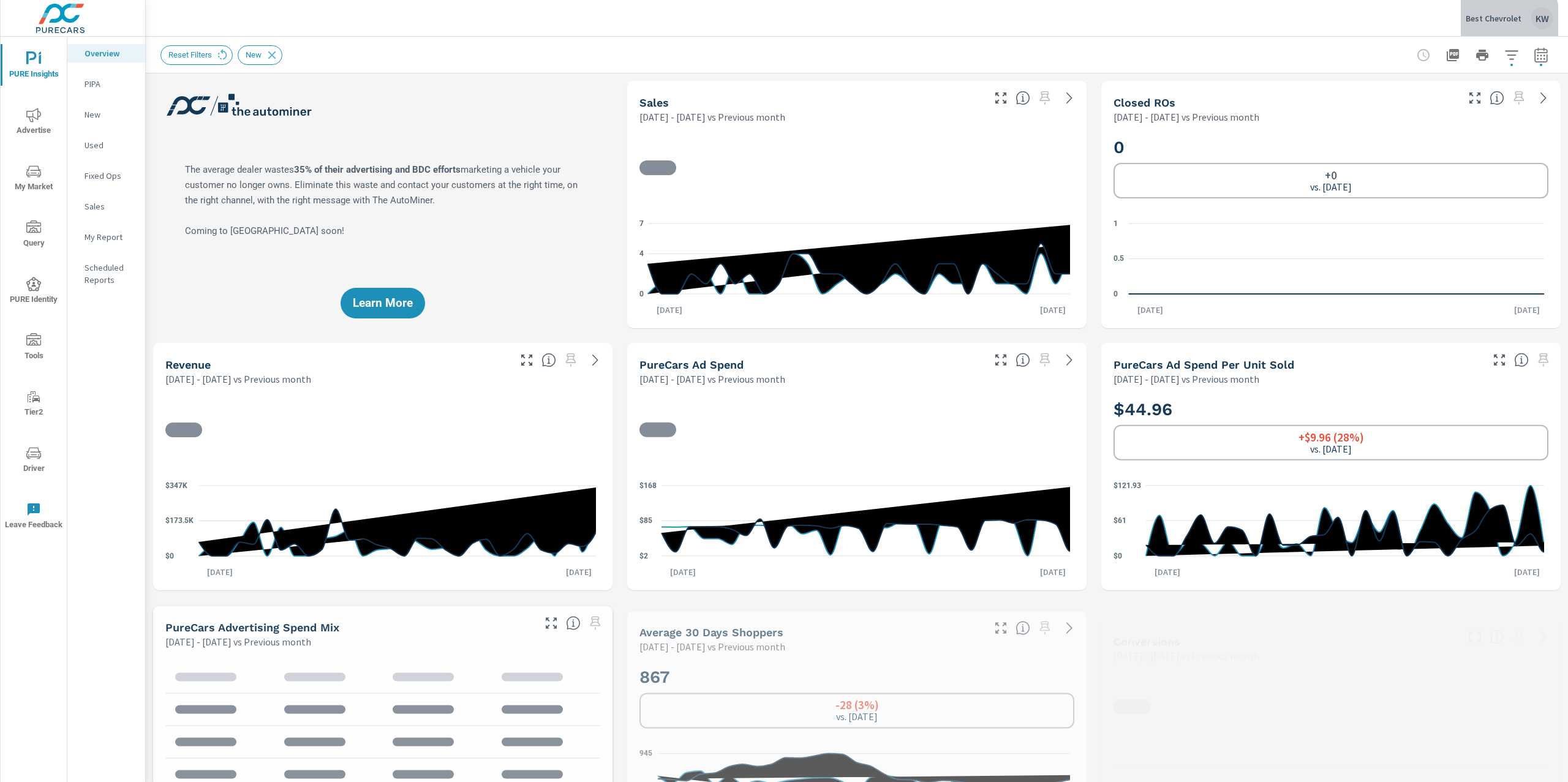
click at [1482, 21] on p "Best Chevrolet" at bounding box center [1494, 18] width 56 height 11
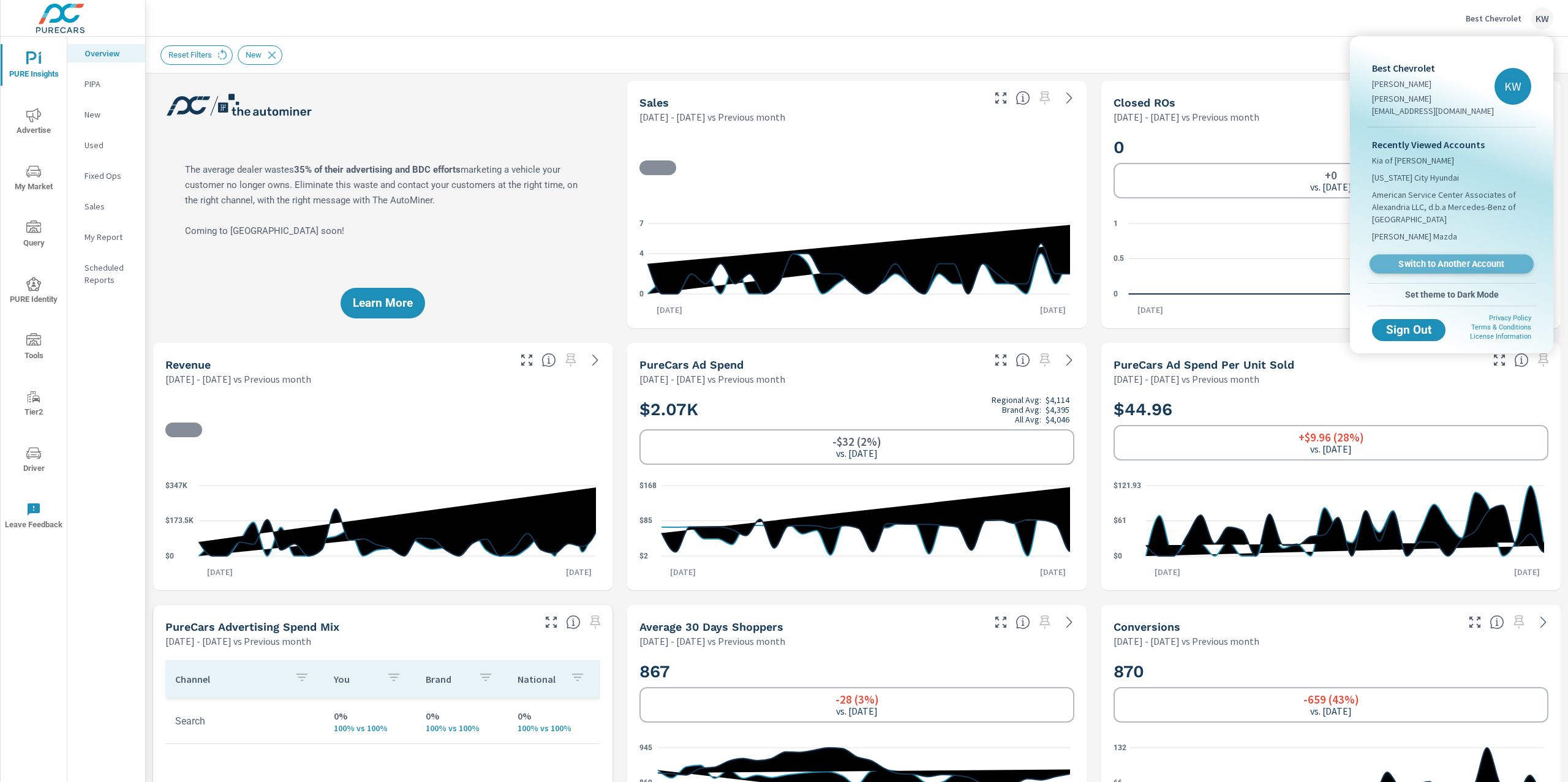
click at [1433, 259] on span "Switch to Another Account" at bounding box center [1452, 265] width 150 height 12
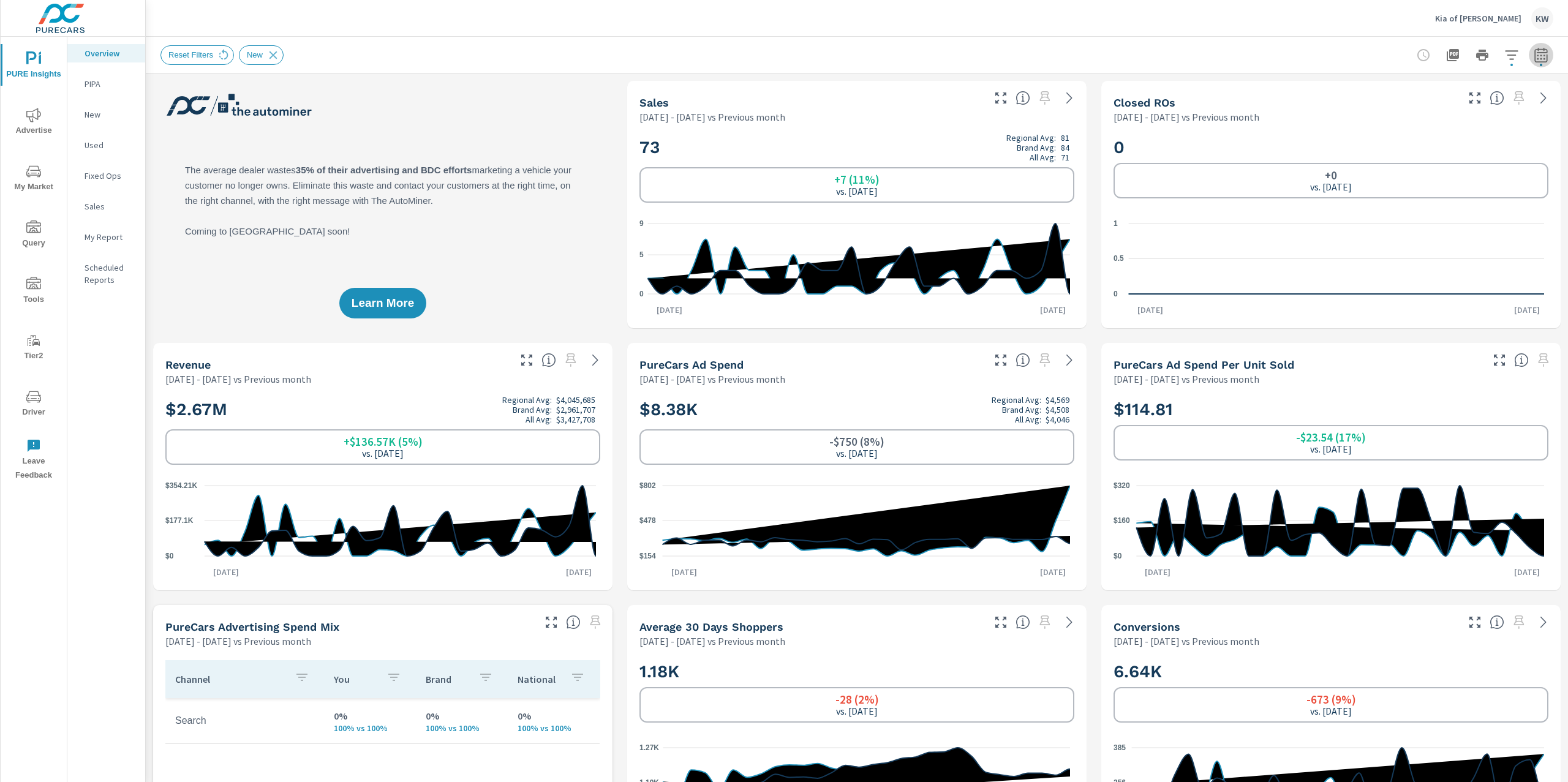
click at [1539, 61] on button "button" at bounding box center [1541, 55] width 24 height 24
select select "Previous month"
click at [1511, 211] on icon "button" at bounding box center [1516, 205] width 14 height 14
click at [1426, 108] on select "Custom Yesterday Last week Last 7 days Last 14 days Last 30 days Last 45 days L…" at bounding box center [1431, 105] width 132 height 24
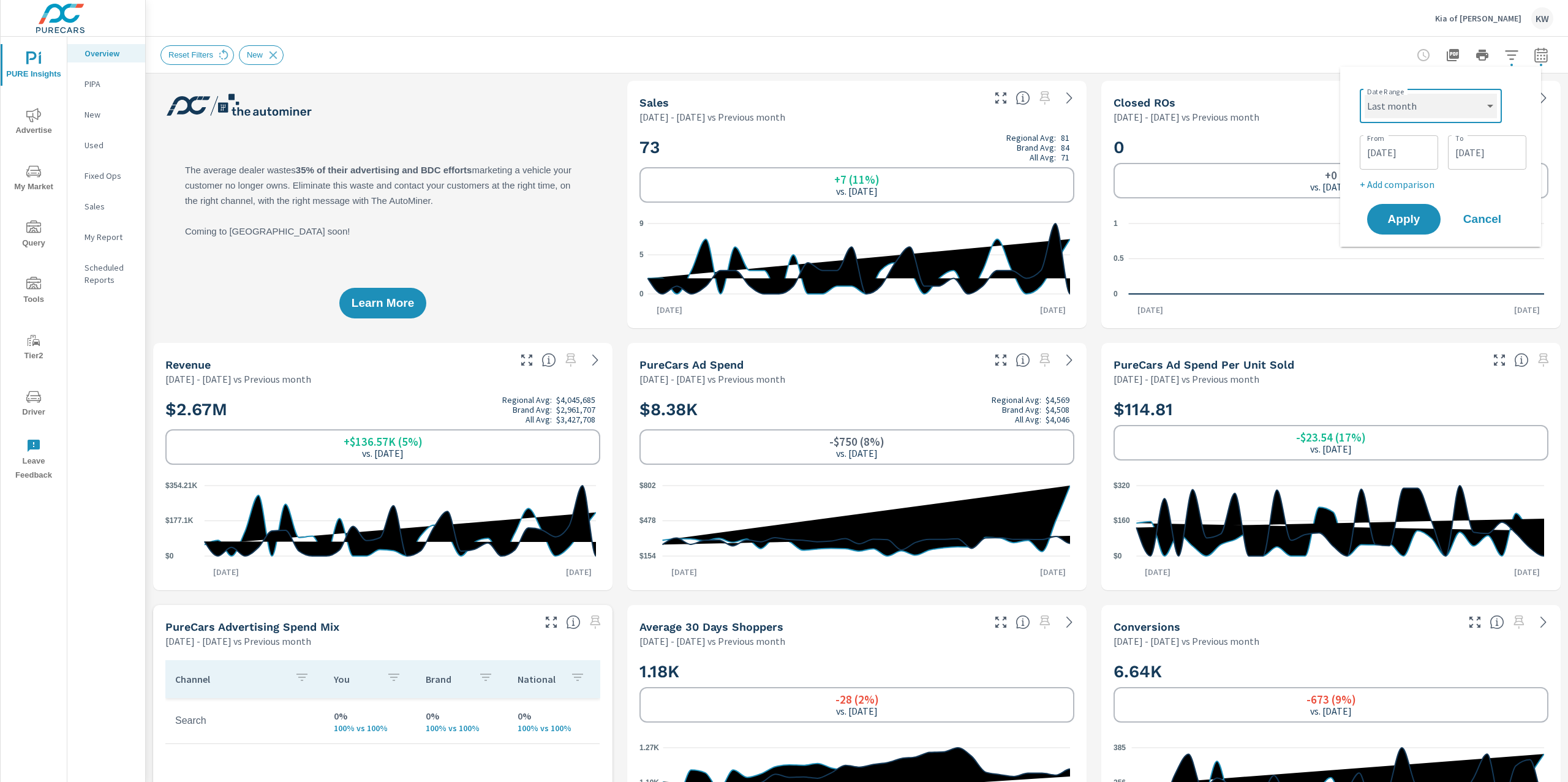
click at [1365, 94] on select "Custom Yesterday Last week Last 7 days Last 14 days Last 30 days Last 45 days L…" at bounding box center [1431, 105] width 132 height 24
select select "Last month"
click at [1410, 180] on button "Apply" at bounding box center [1404, 173] width 76 height 32
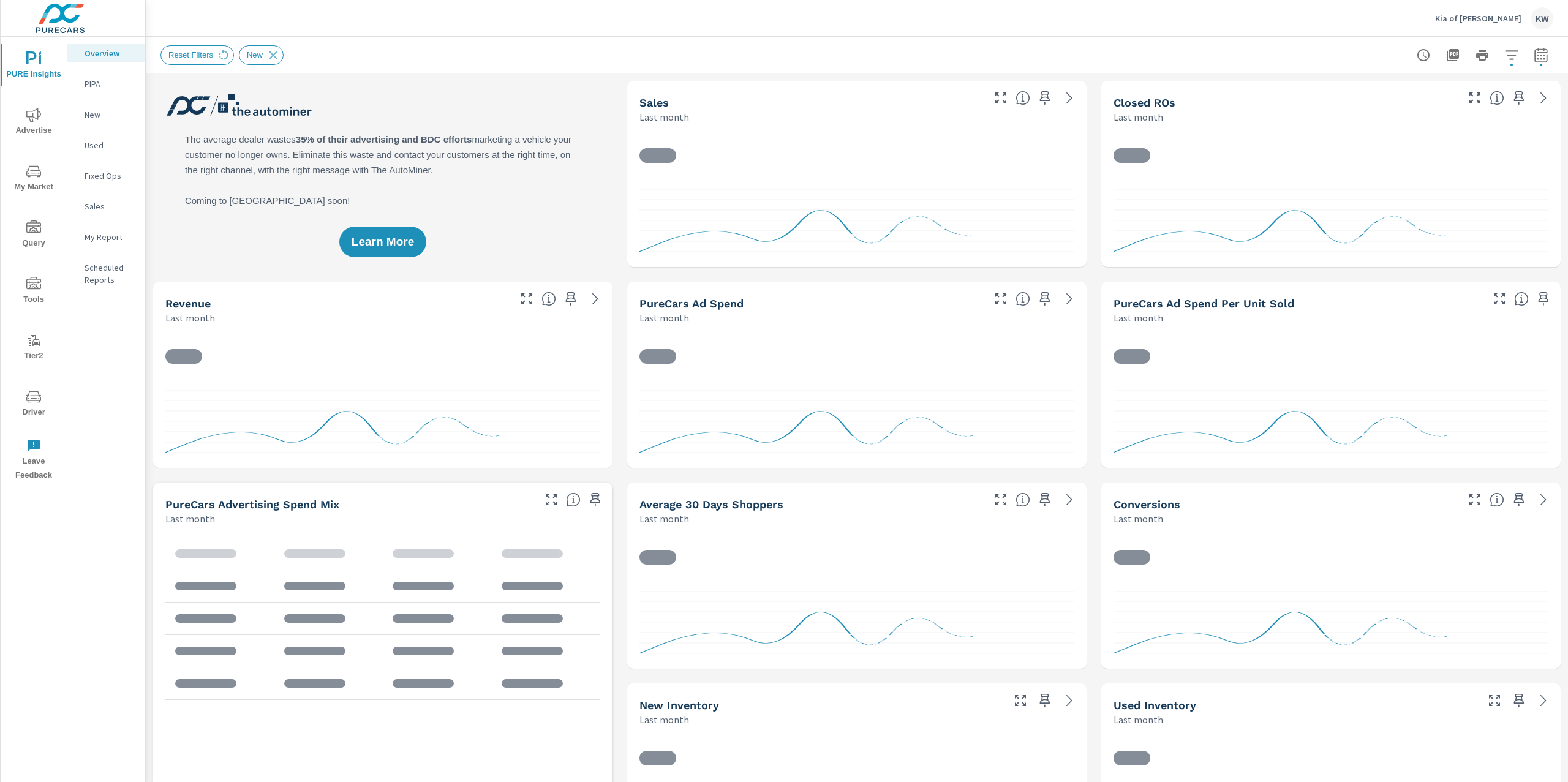
scroll to position [1, 0]
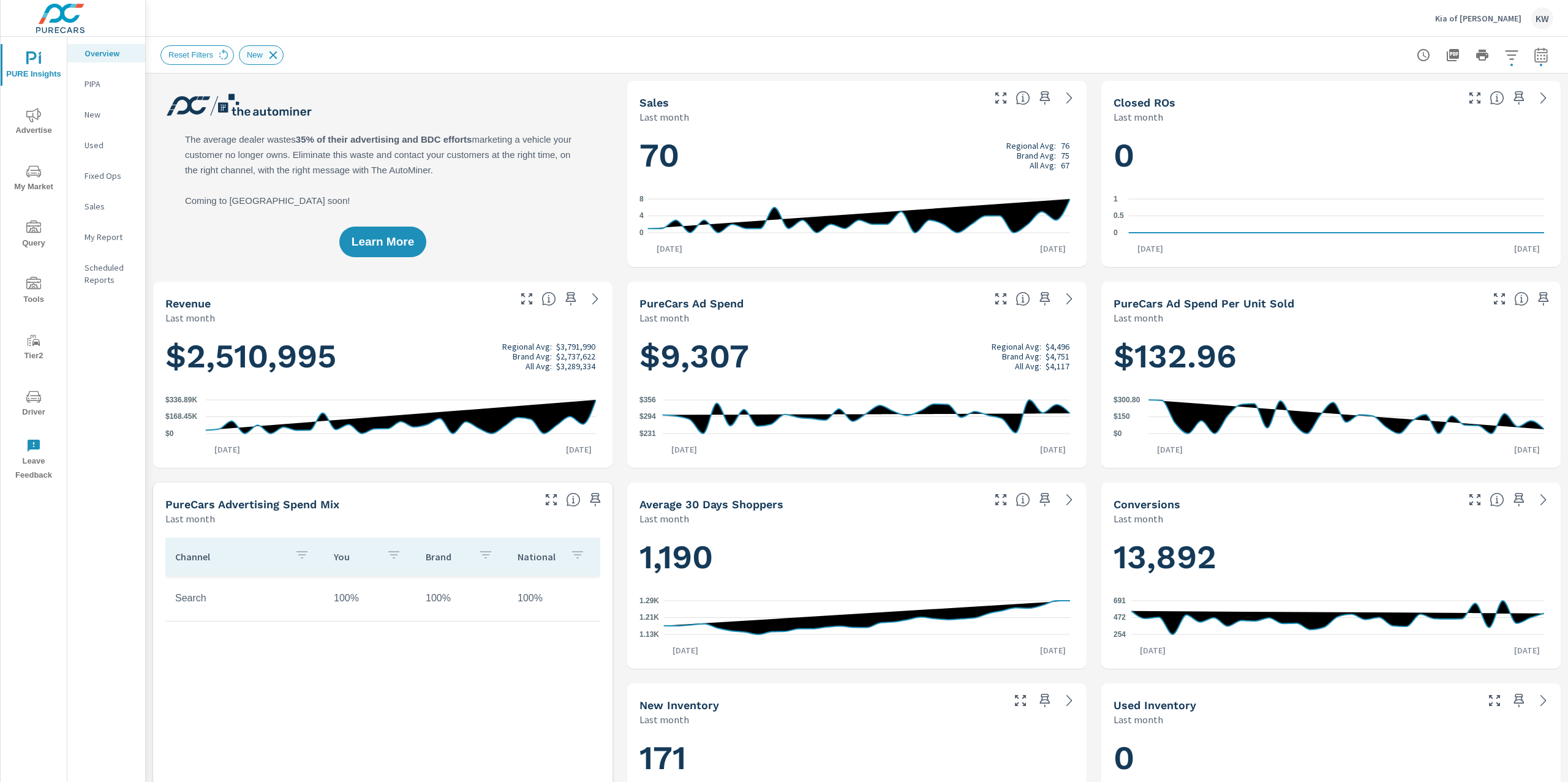
click at [280, 59] on icon at bounding box center [273, 55] width 13 height 13
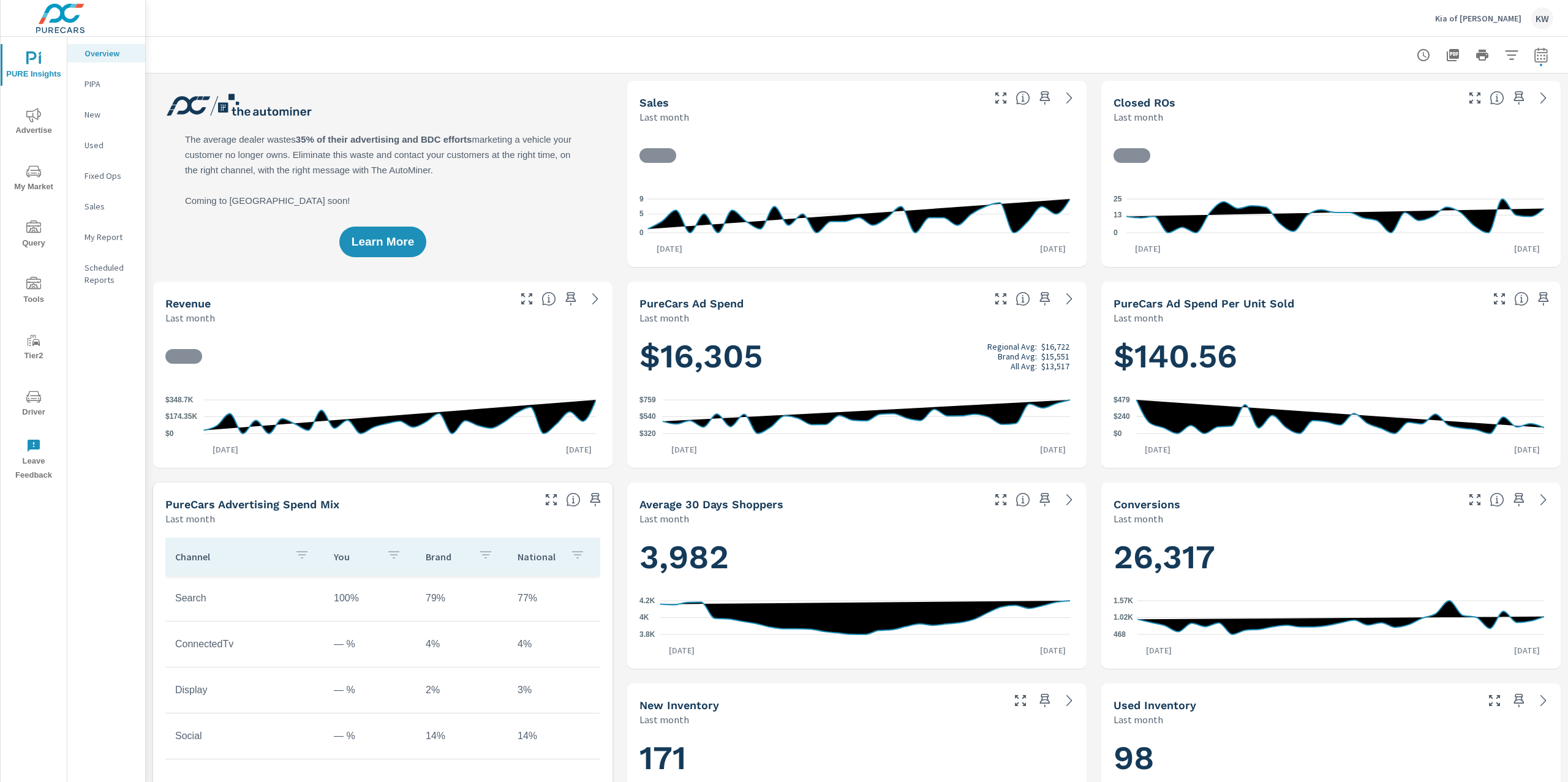
scroll to position [1, 0]
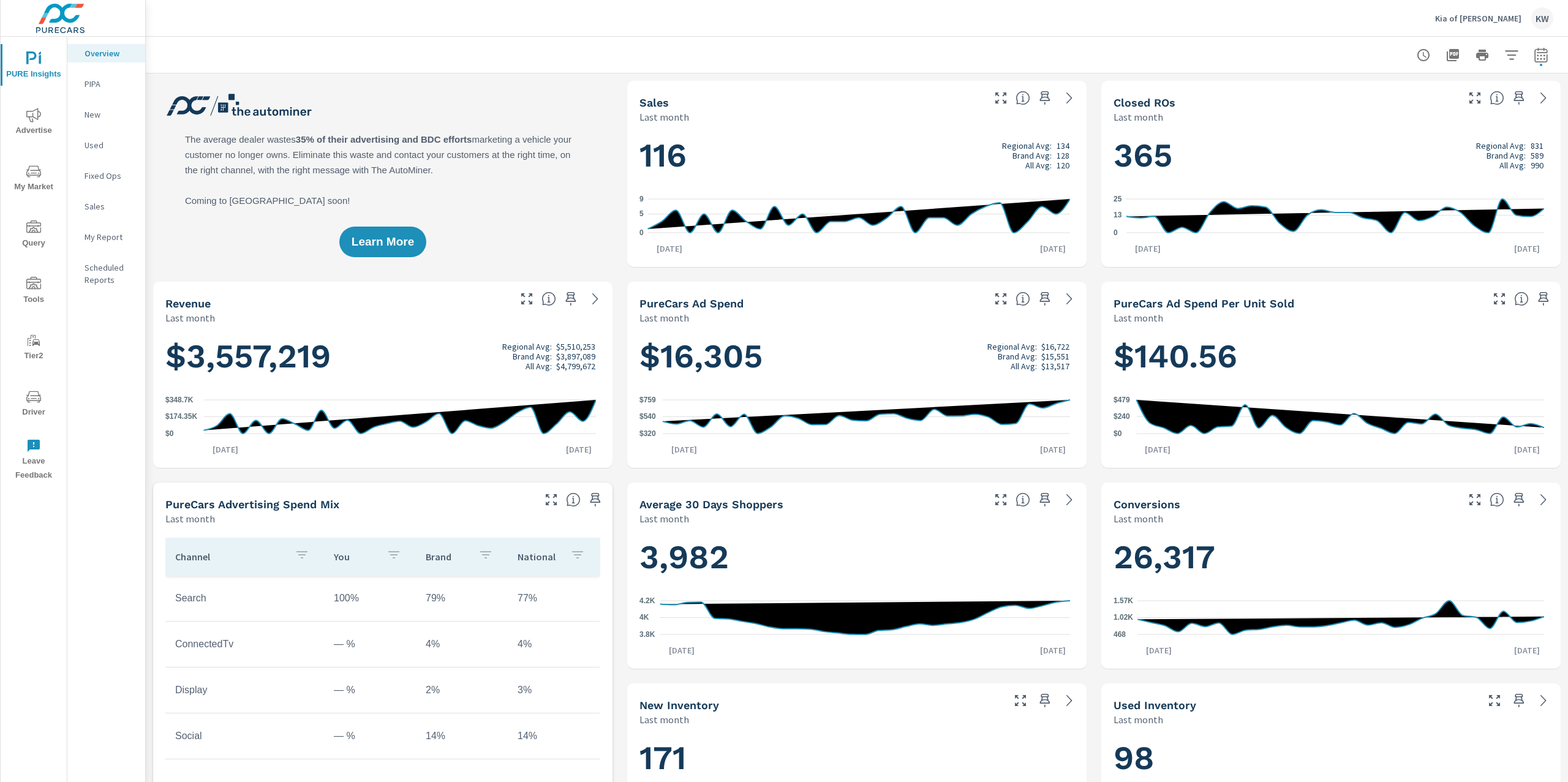
click at [115, 239] on p "My Report" at bounding box center [110, 237] width 51 height 13
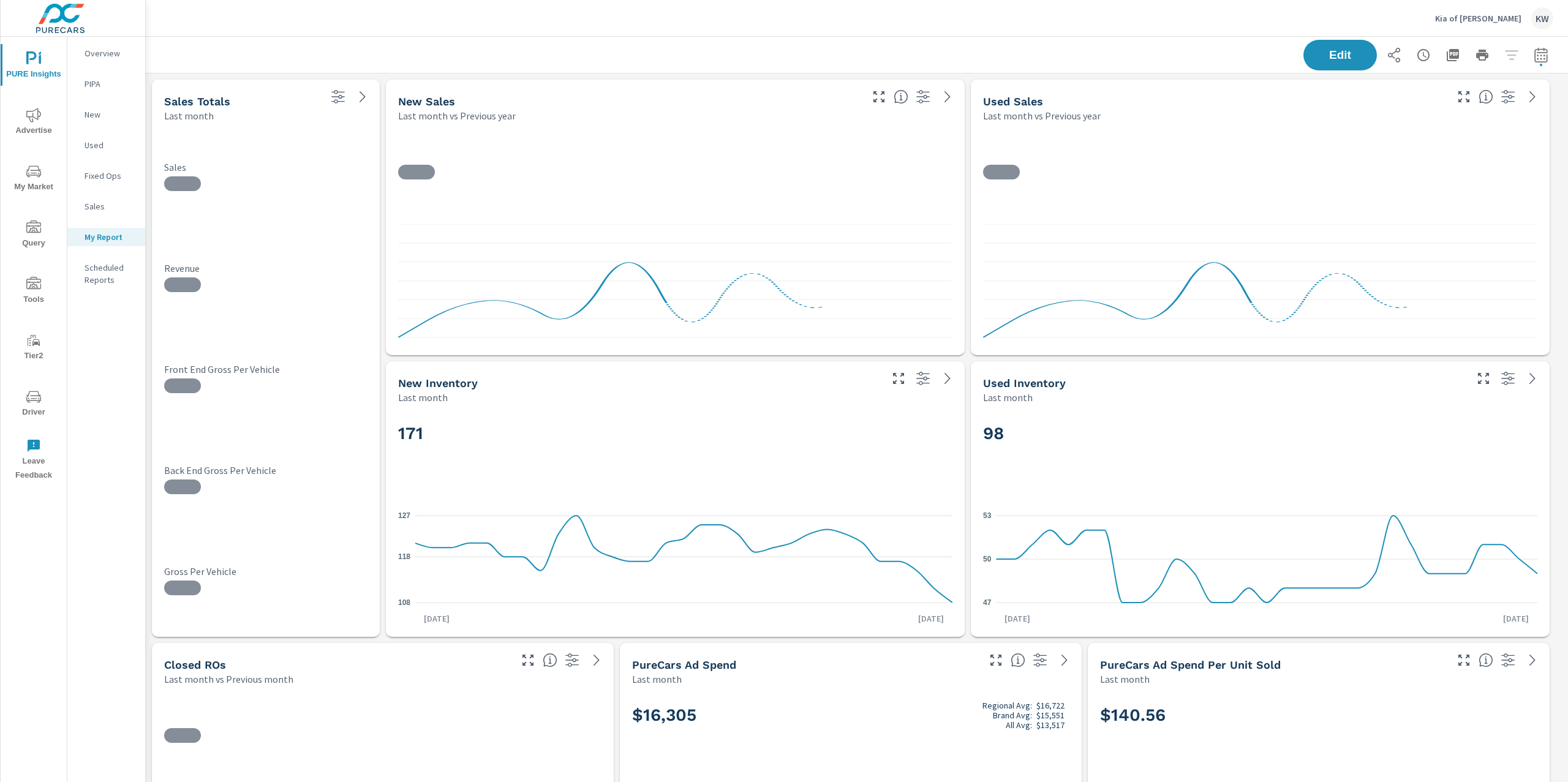
scroll to position [6087, 1436]
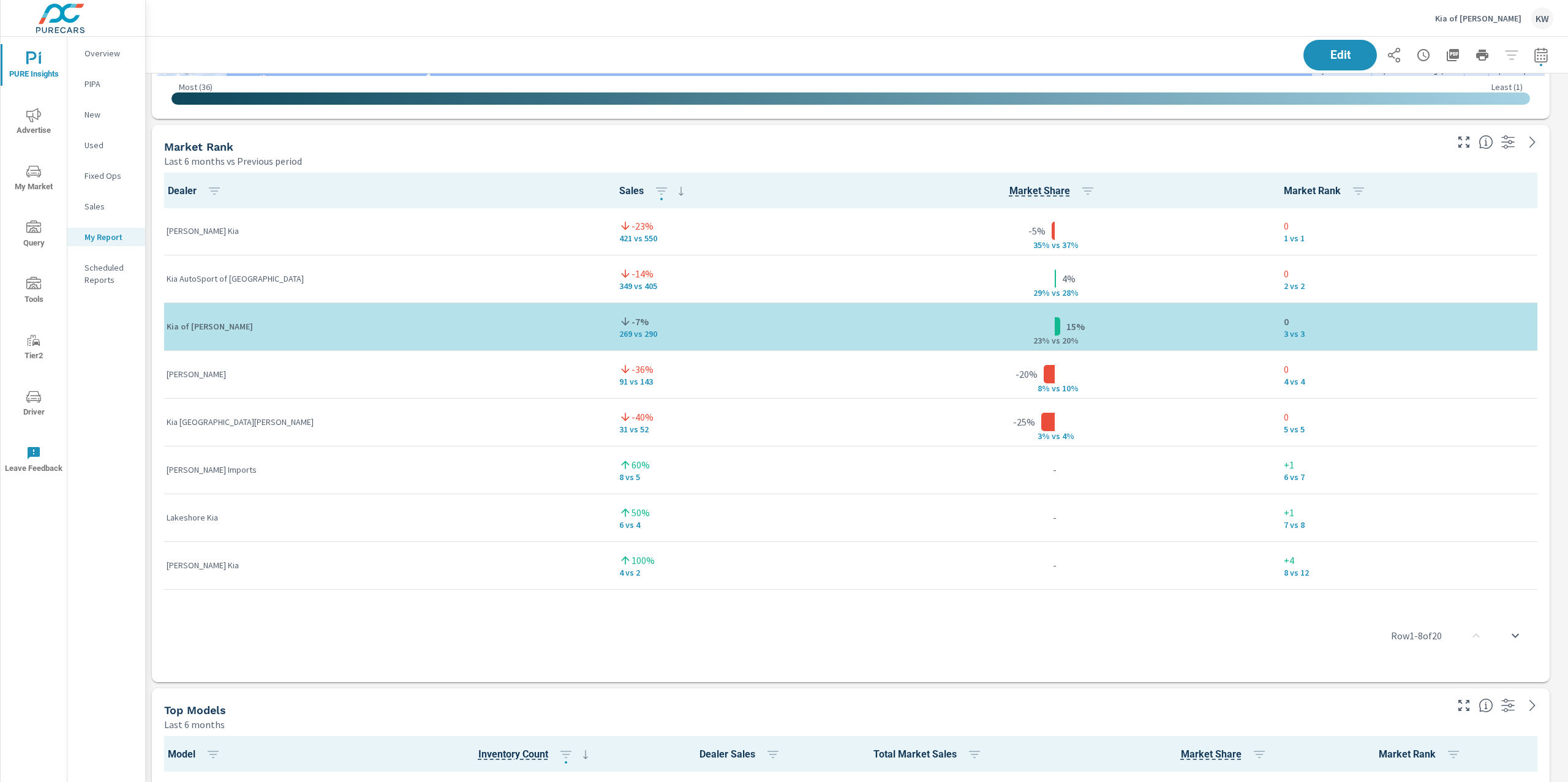
scroll to position [3388, 0]
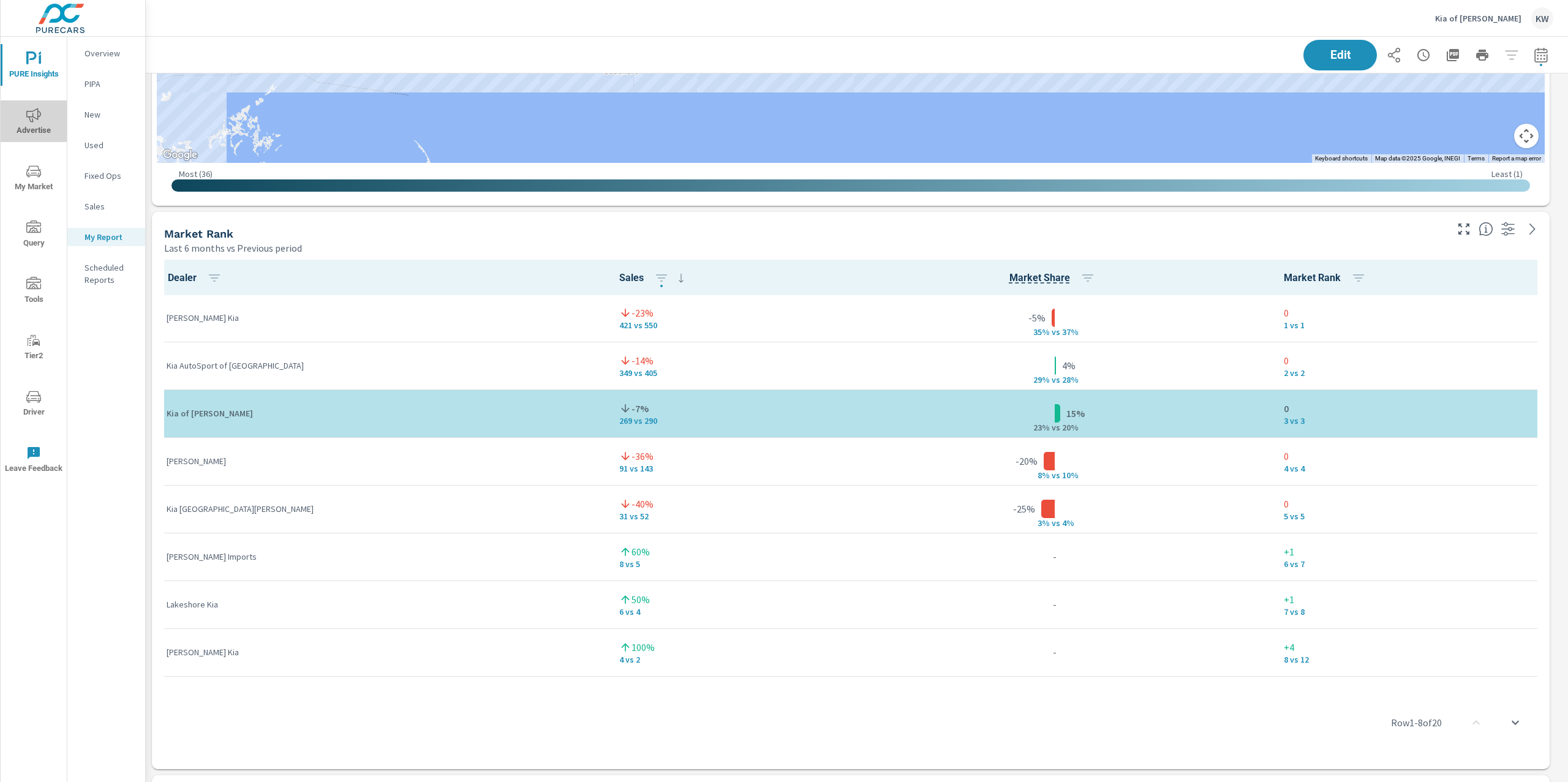
click at [26, 125] on span "Advertise" at bounding box center [34, 123] width 59 height 30
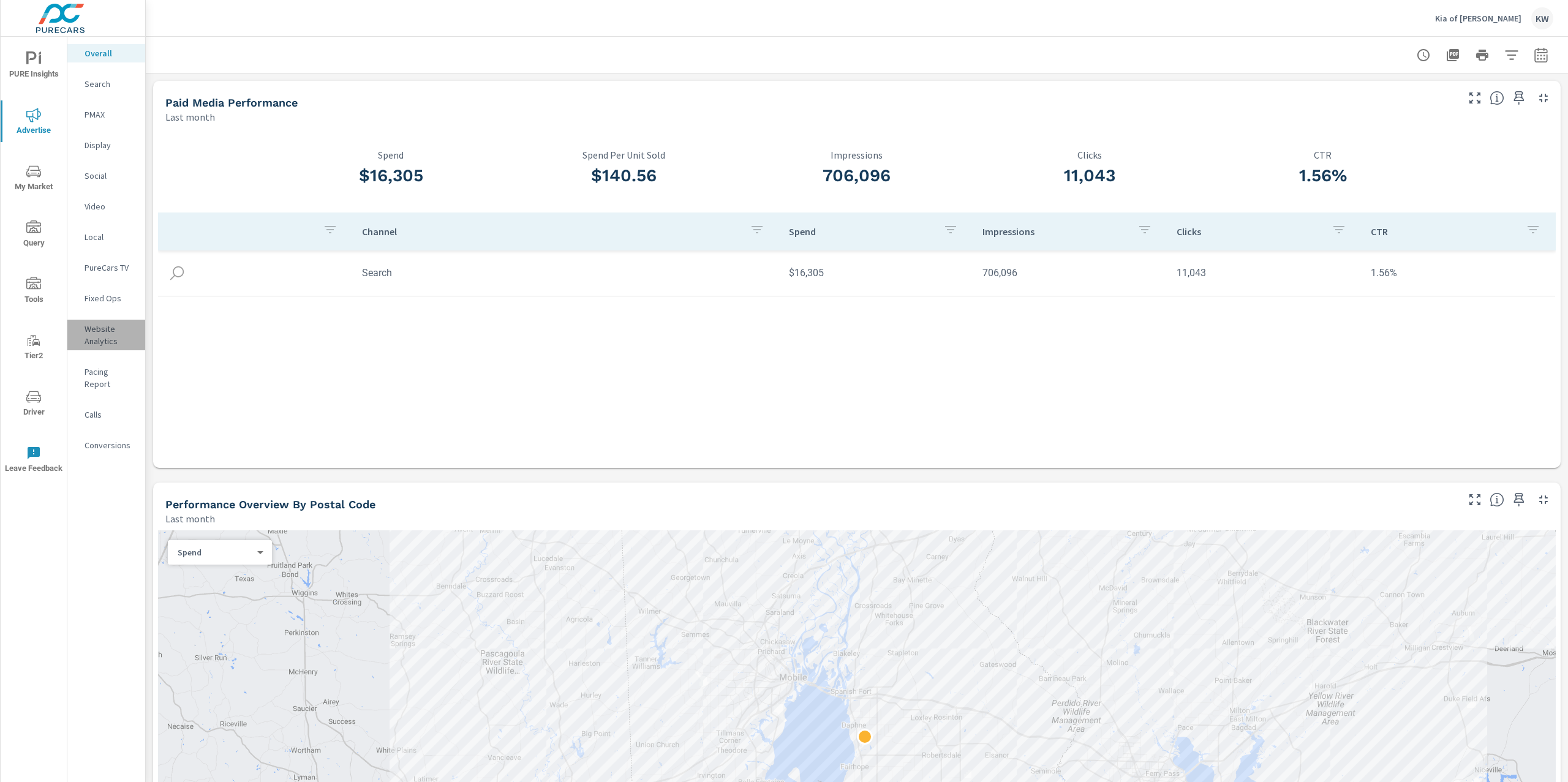
click at [99, 336] on p "Website Analytics" at bounding box center [110, 335] width 51 height 24
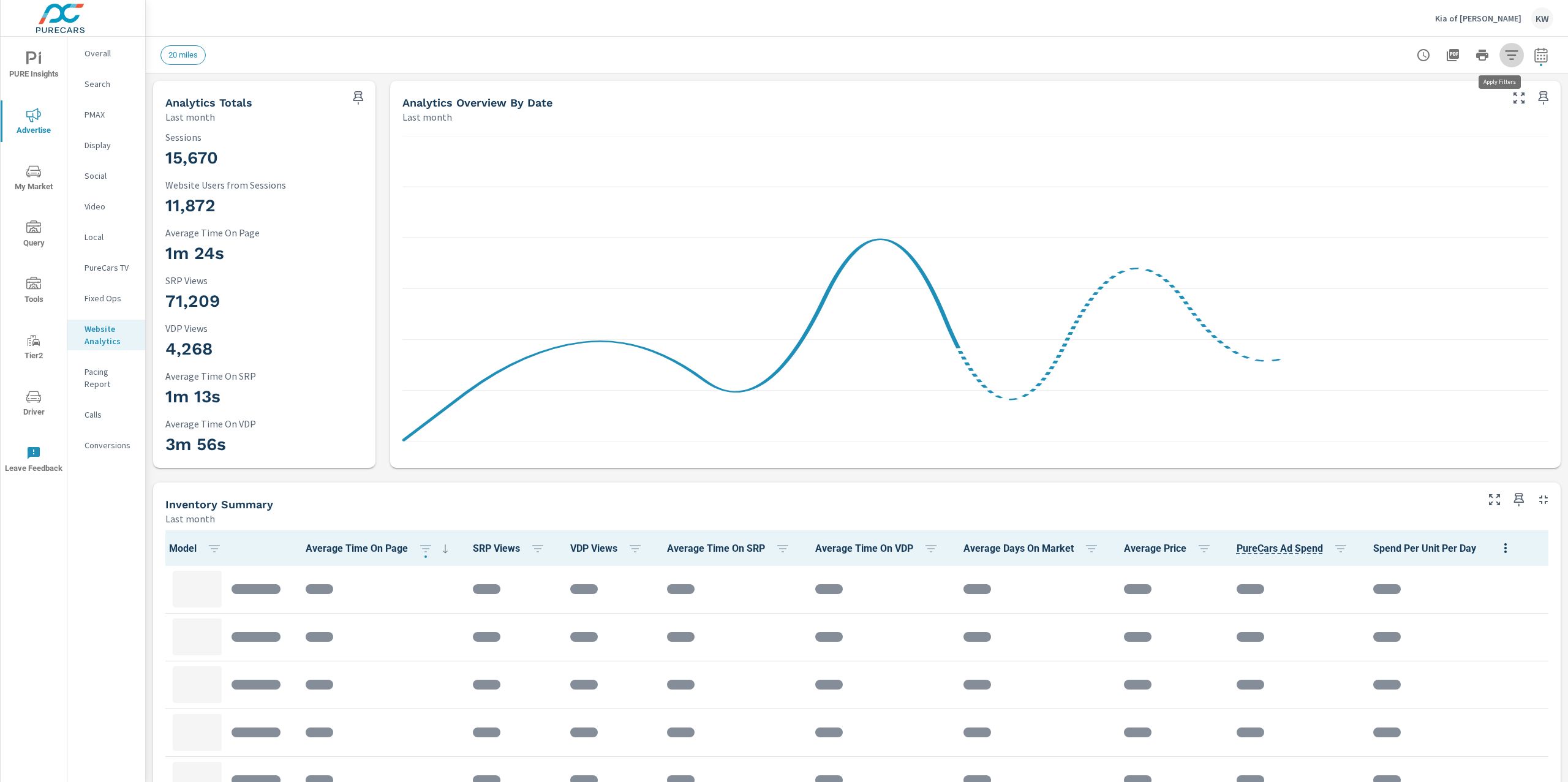
click at [1505, 52] on icon "button" at bounding box center [1512, 55] width 14 height 14
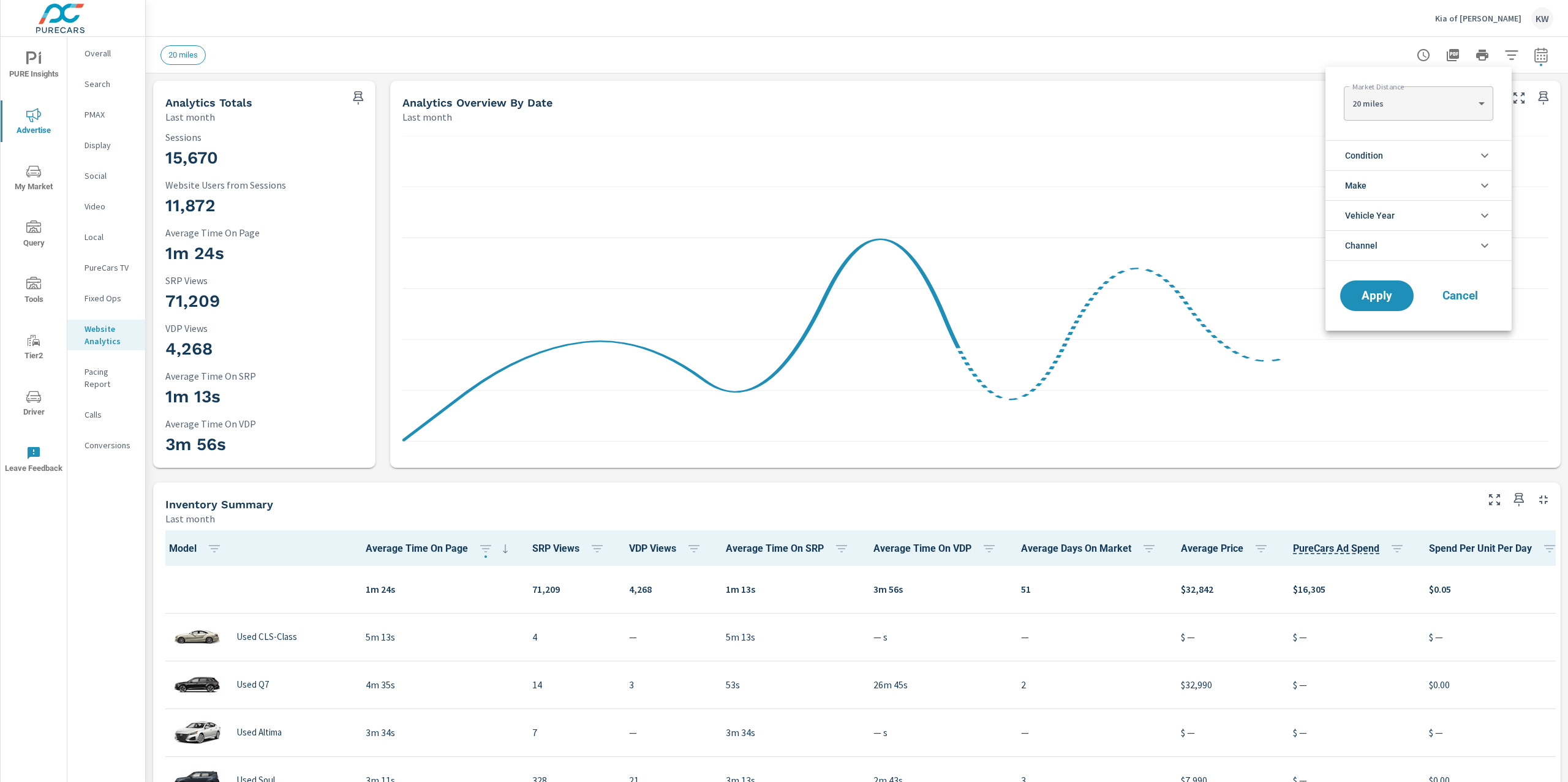
scroll to position [1, 0]
click at [1453, 153] on li "Condition" at bounding box center [1418, 155] width 186 height 30
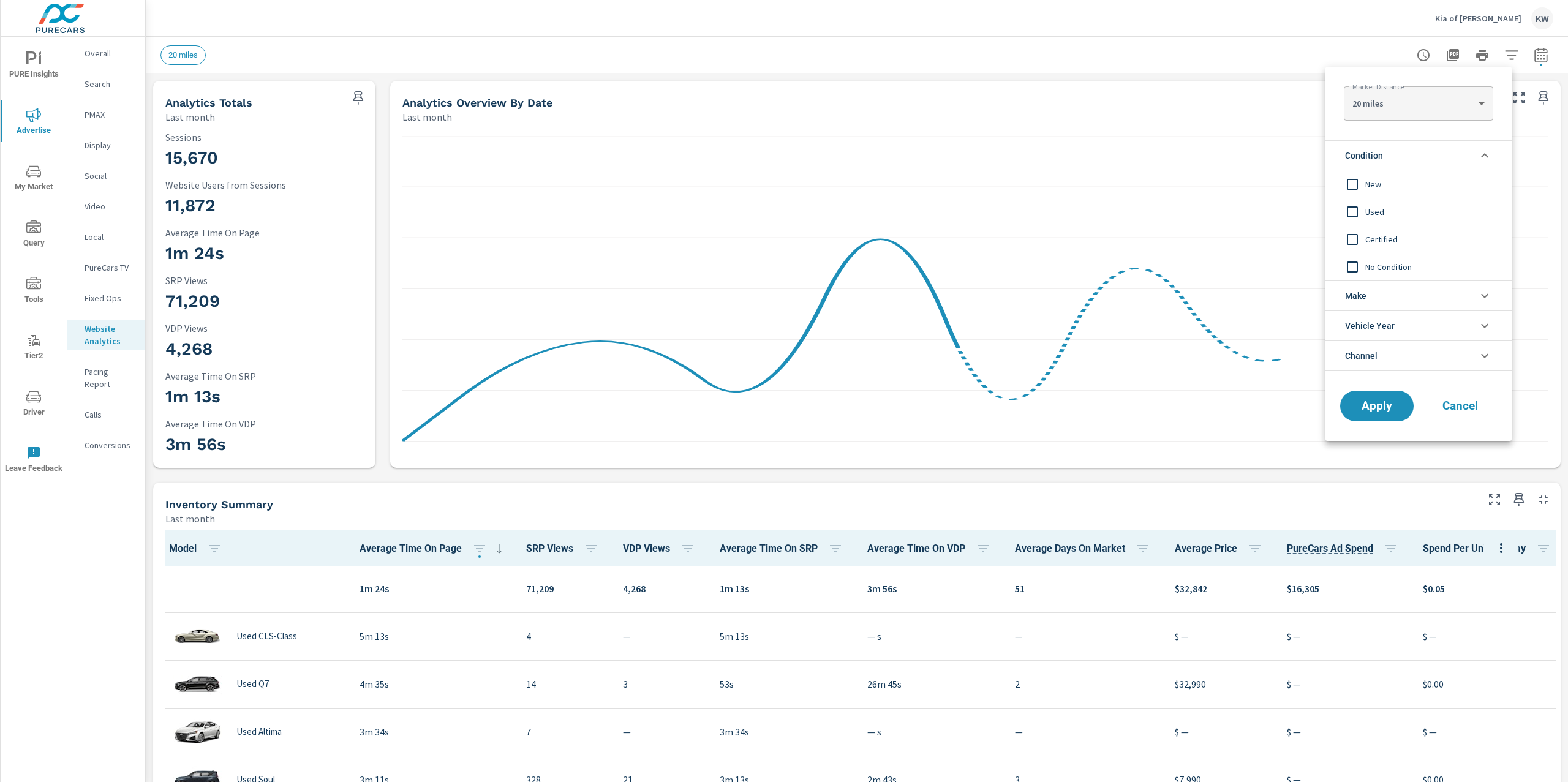
click at [1348, 185] on input "filter options" at bounding box center [1352, 184] width 26 height 26
click at [1361, 415] on button "Apply" at bounding box center [1377, 406] width 76 height 32
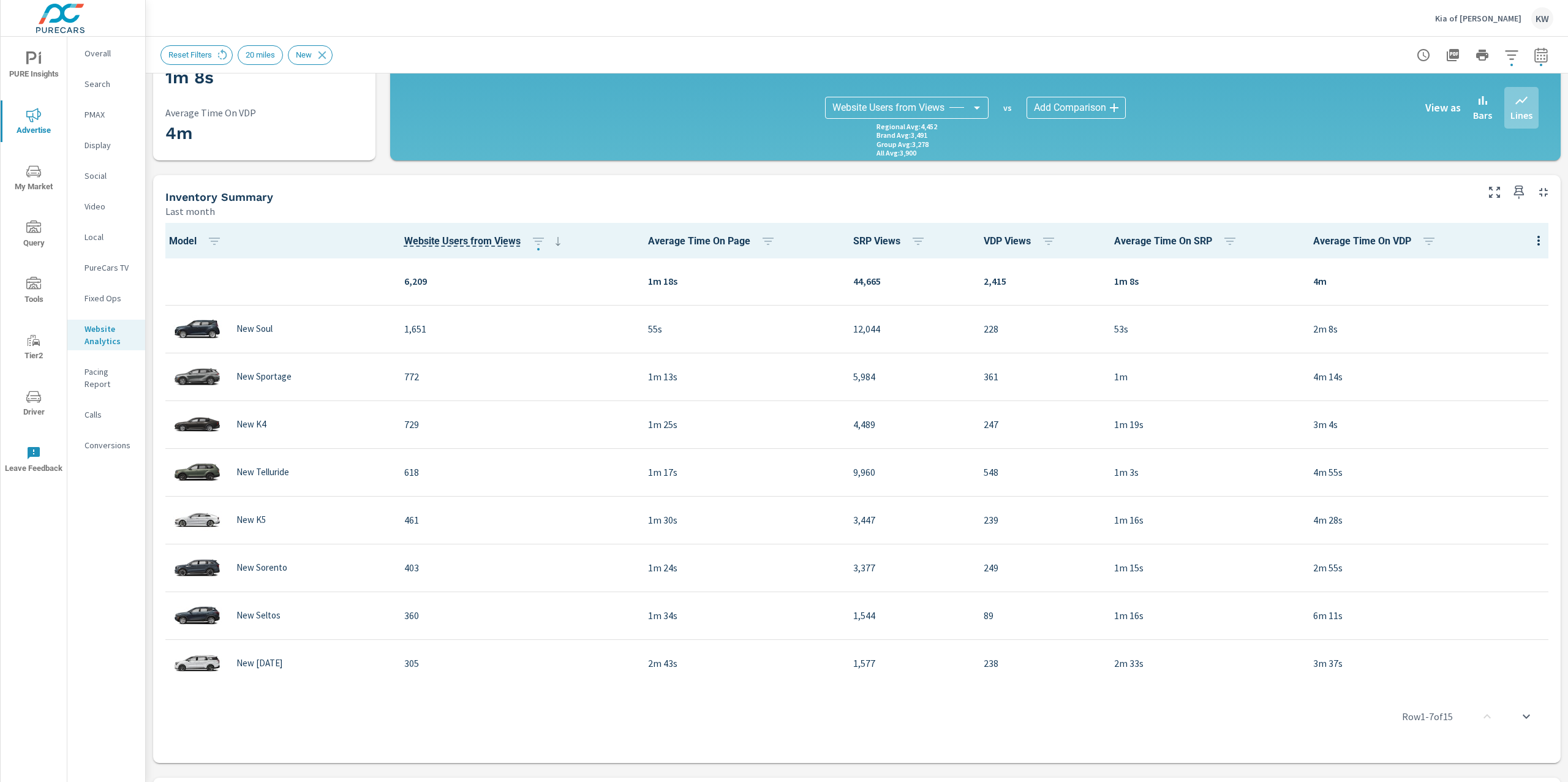
scroll to position [313, 0]
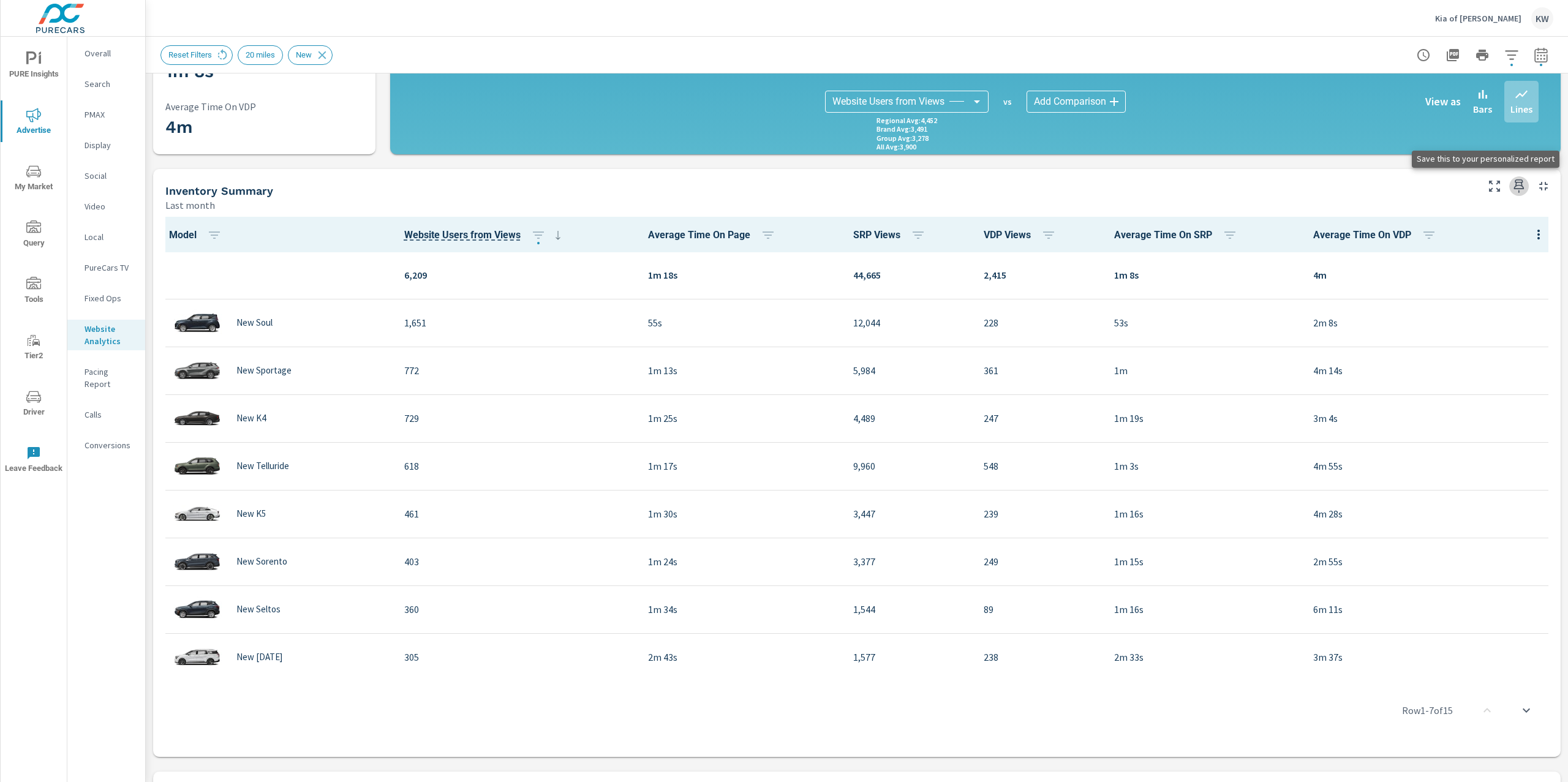
click at [1514, 185] on icon "button" at bounding box center [1519, 186] width 10 height 13
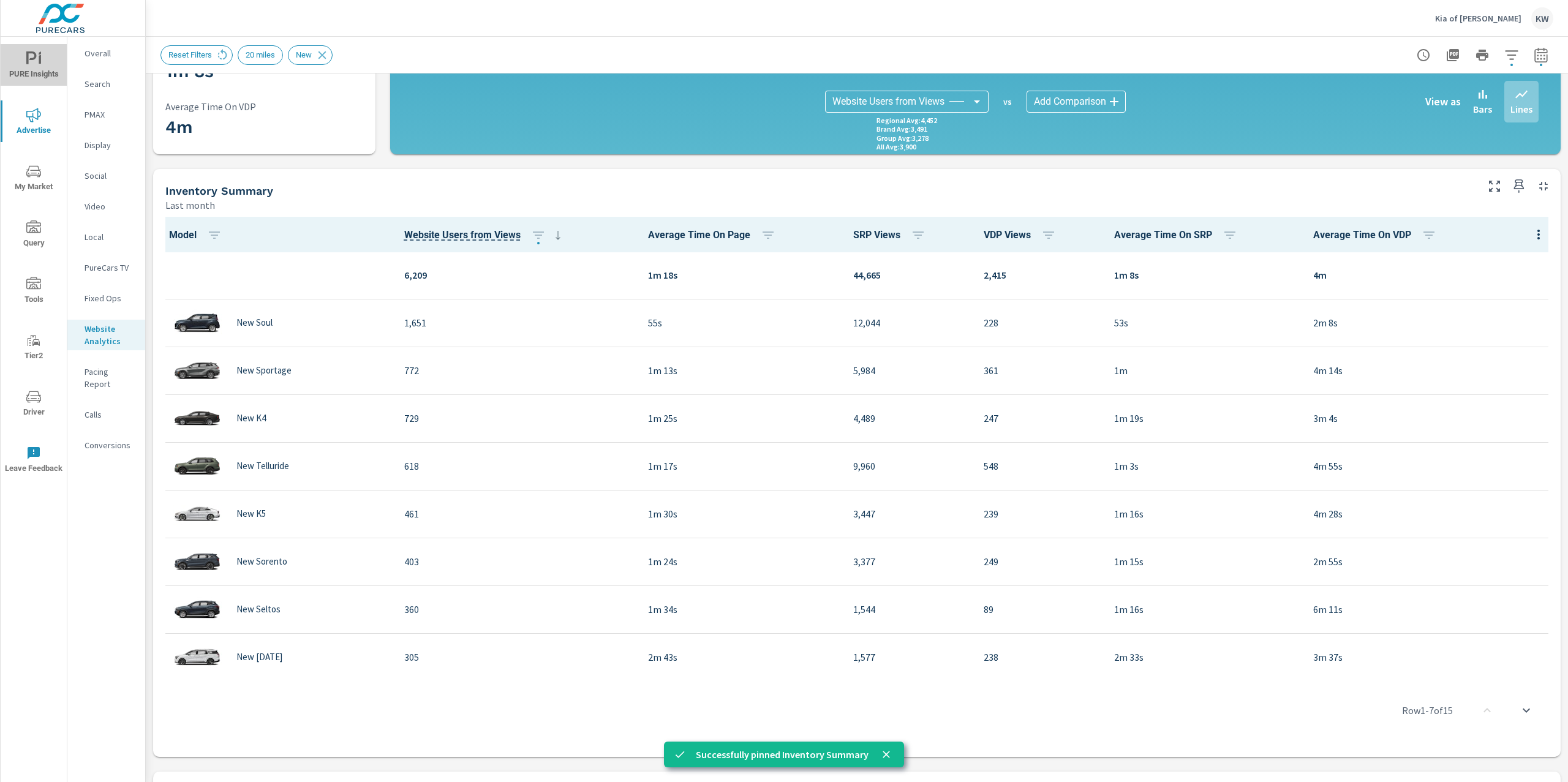
click at [35, 62] on icon "nav menu" at bounding box center [33, 58] width 14 height 14
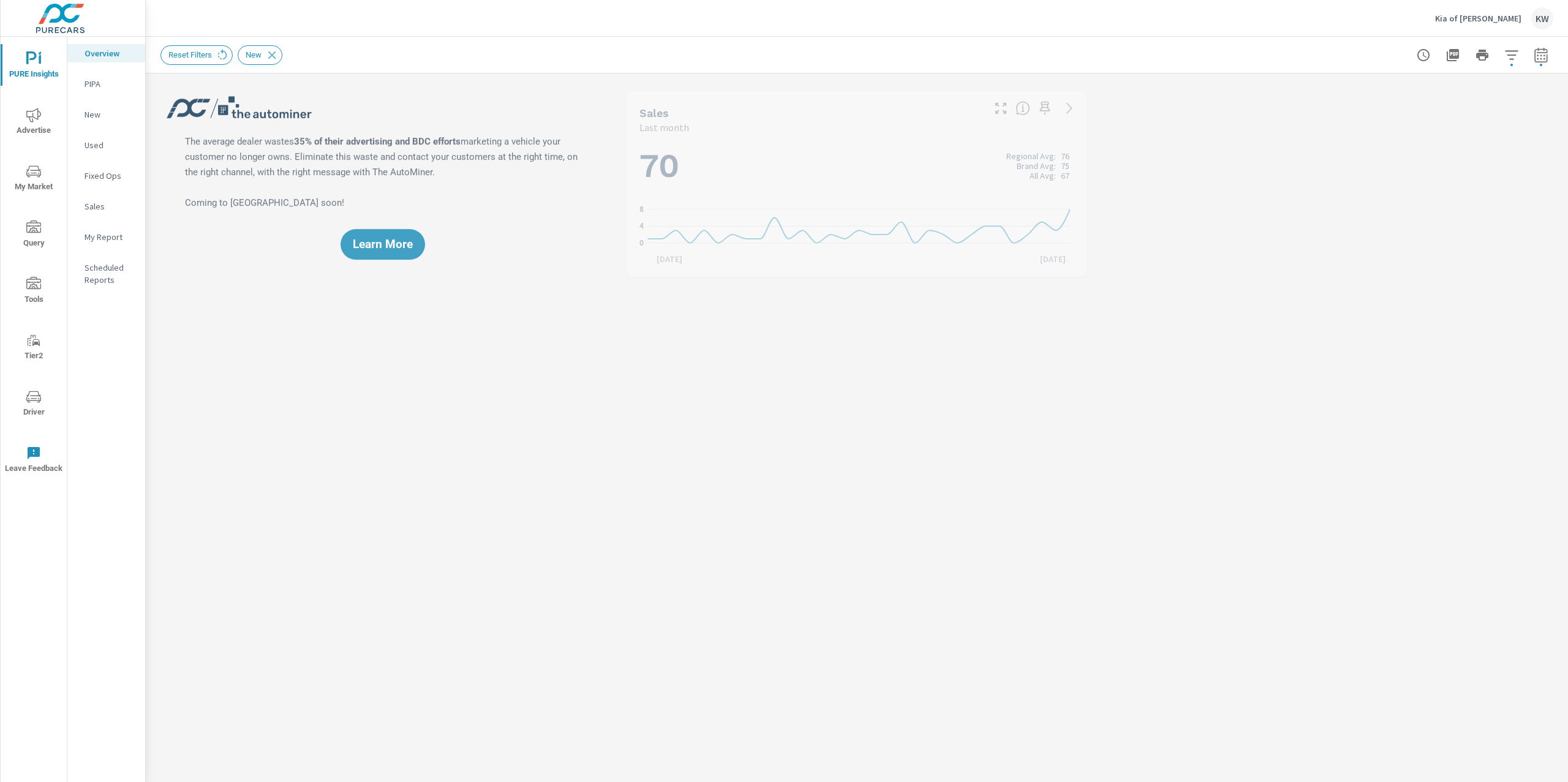
scroll to position [1, 0]
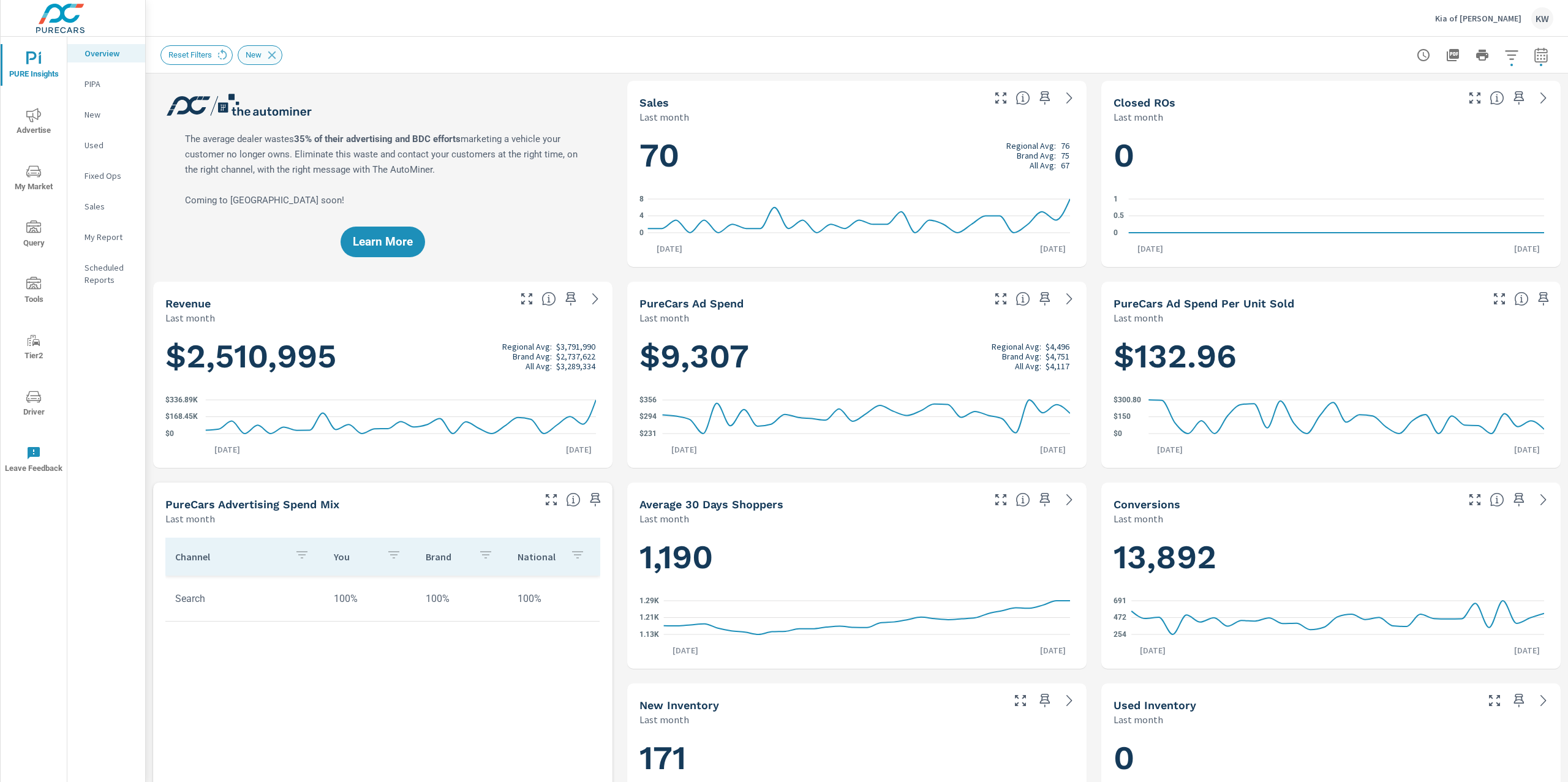
click at [280, 62] on div "New" at bounding box center [260, 55] width 45 height 19
click at [272, 55] on icon at bounding box center [272, 55] width 13 height 13
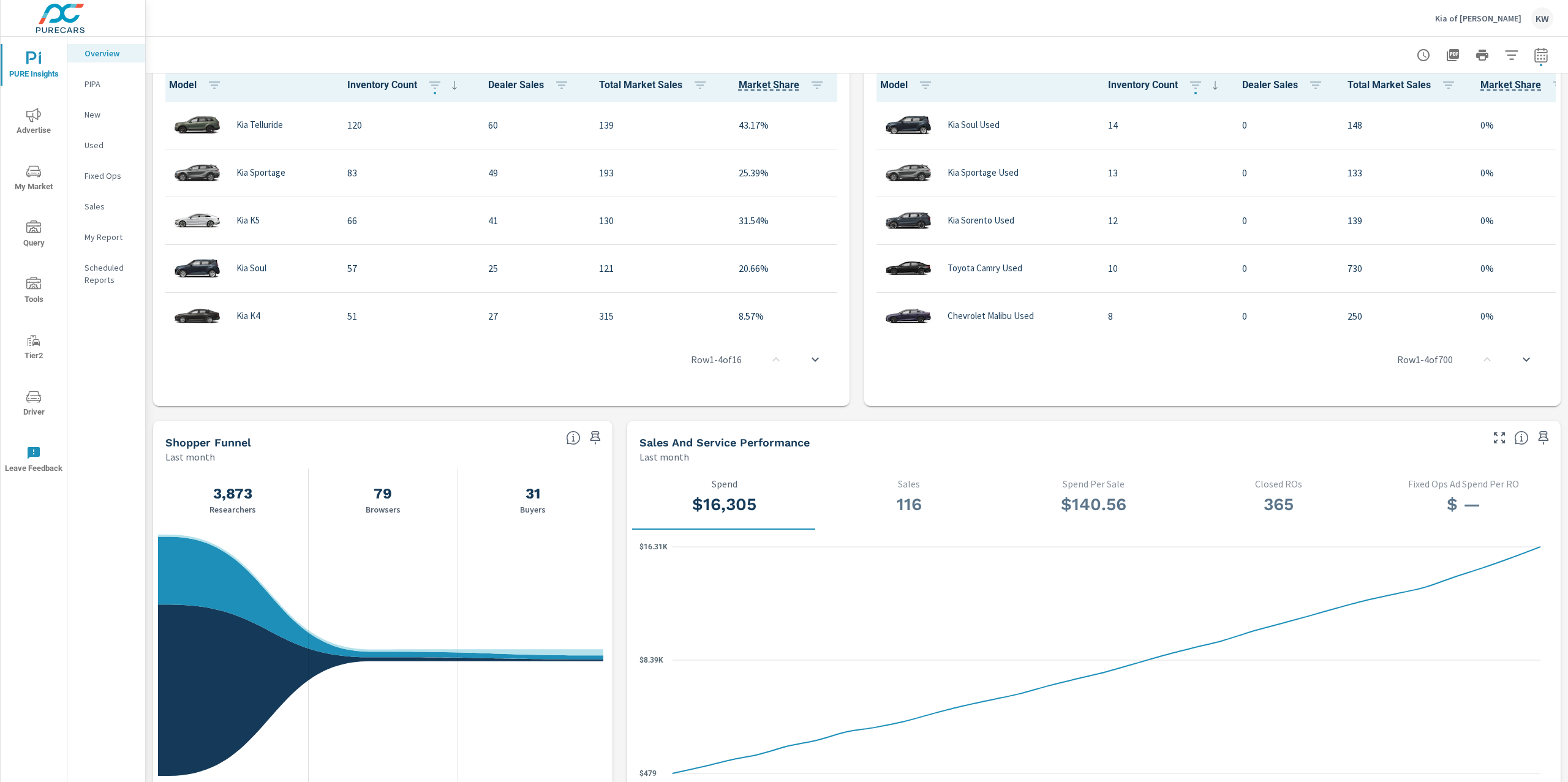
scroll to position [868, 0]
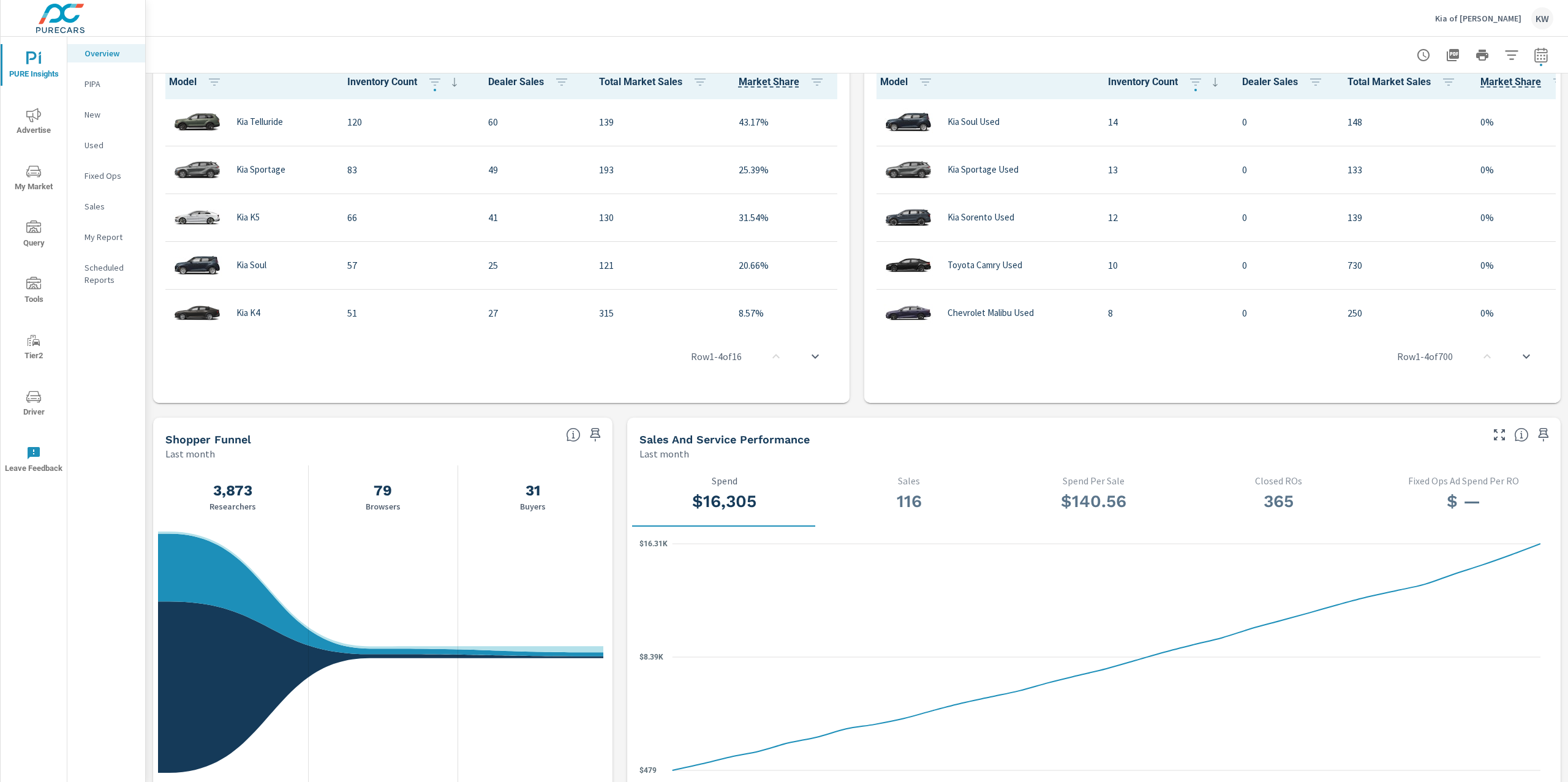
click at [23, 174] on span "My Market" at bounding box center [34, 179] width 59 height 30
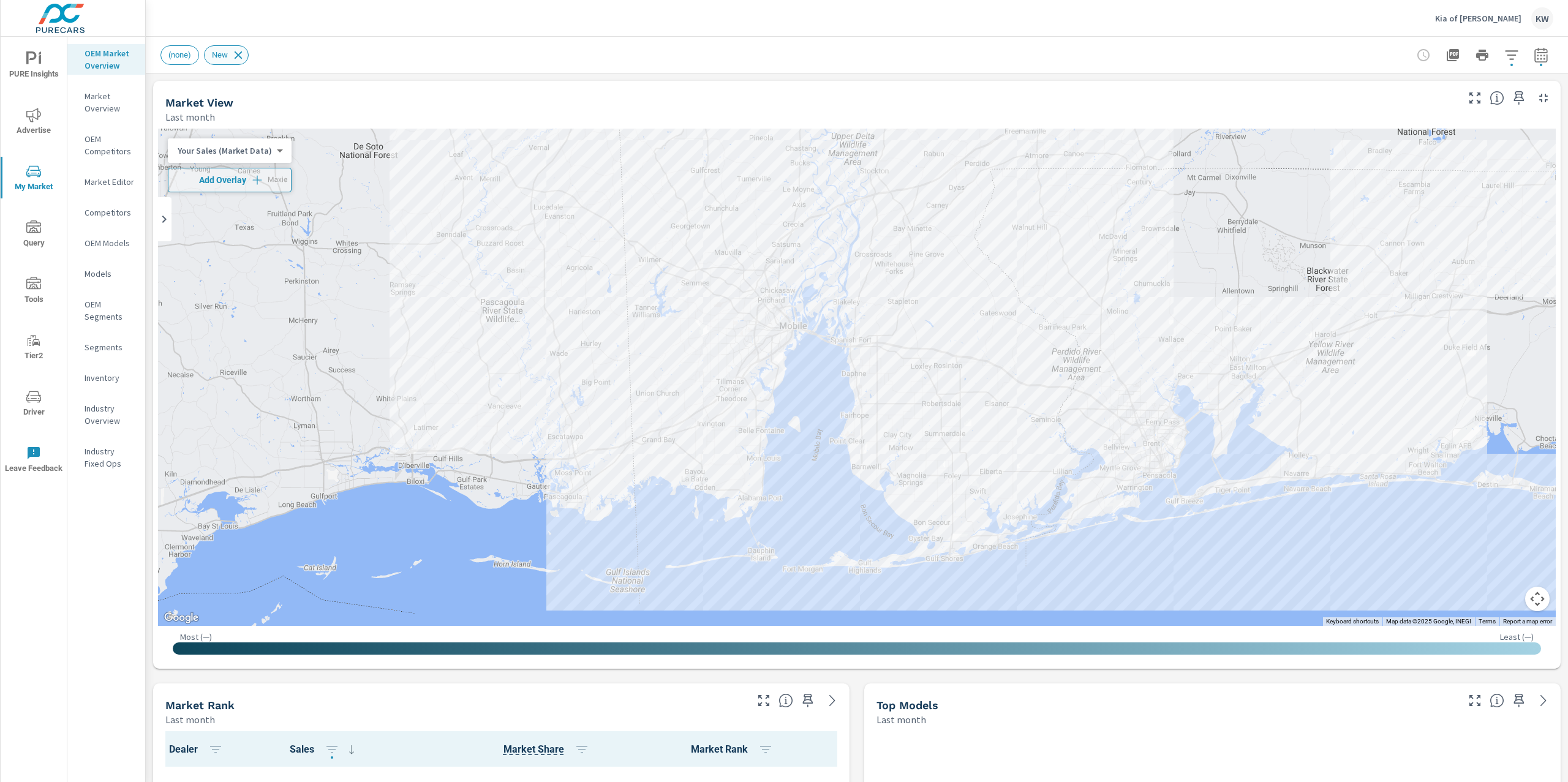
click at [244, 56] on icon at bounding box center [239, 55] width 13 height 13
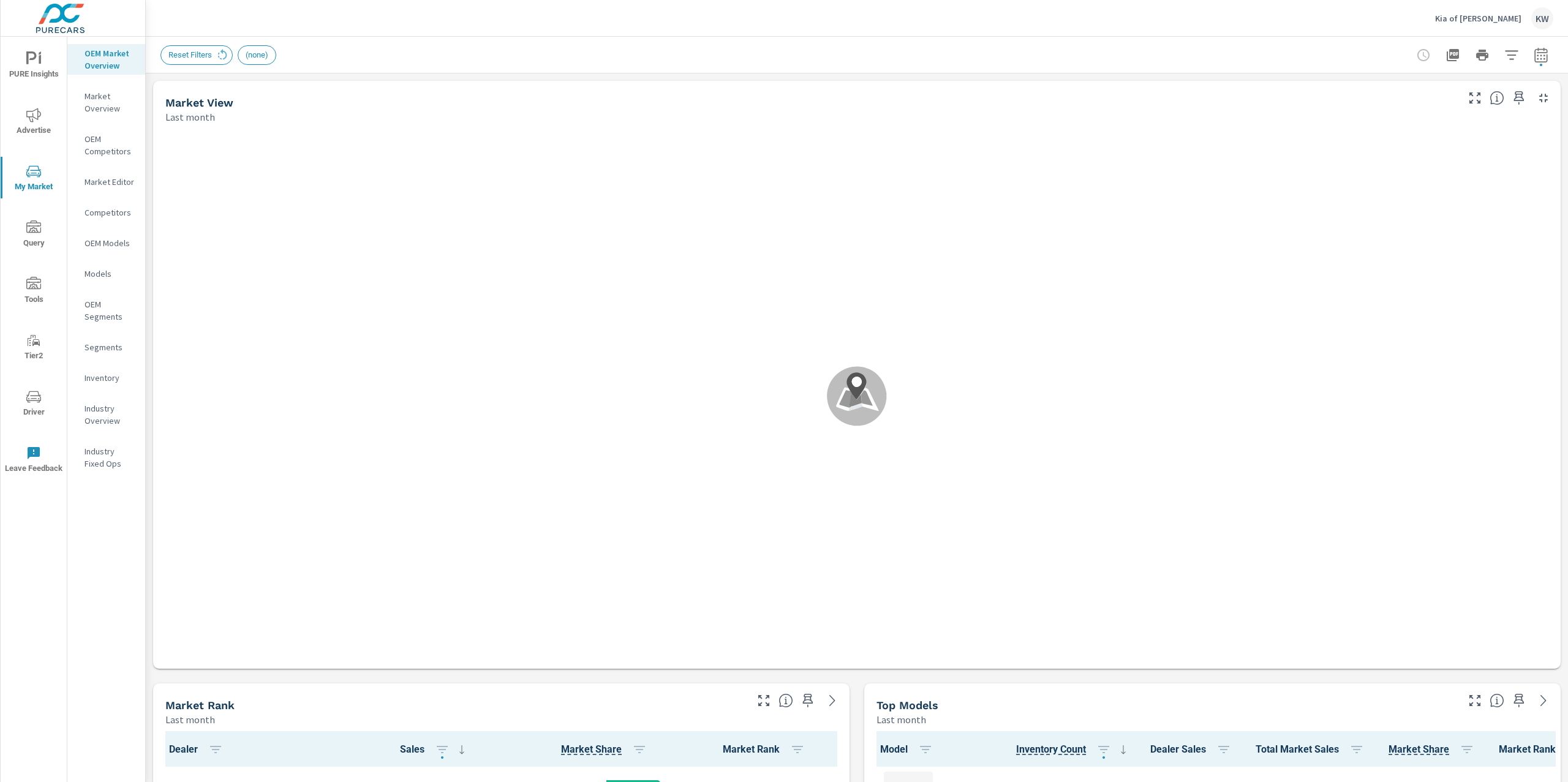
scroll to position [1, 0]
click at [30, 64] on icon "nav menu" at bounding box center [33, 58] width 14 height 14
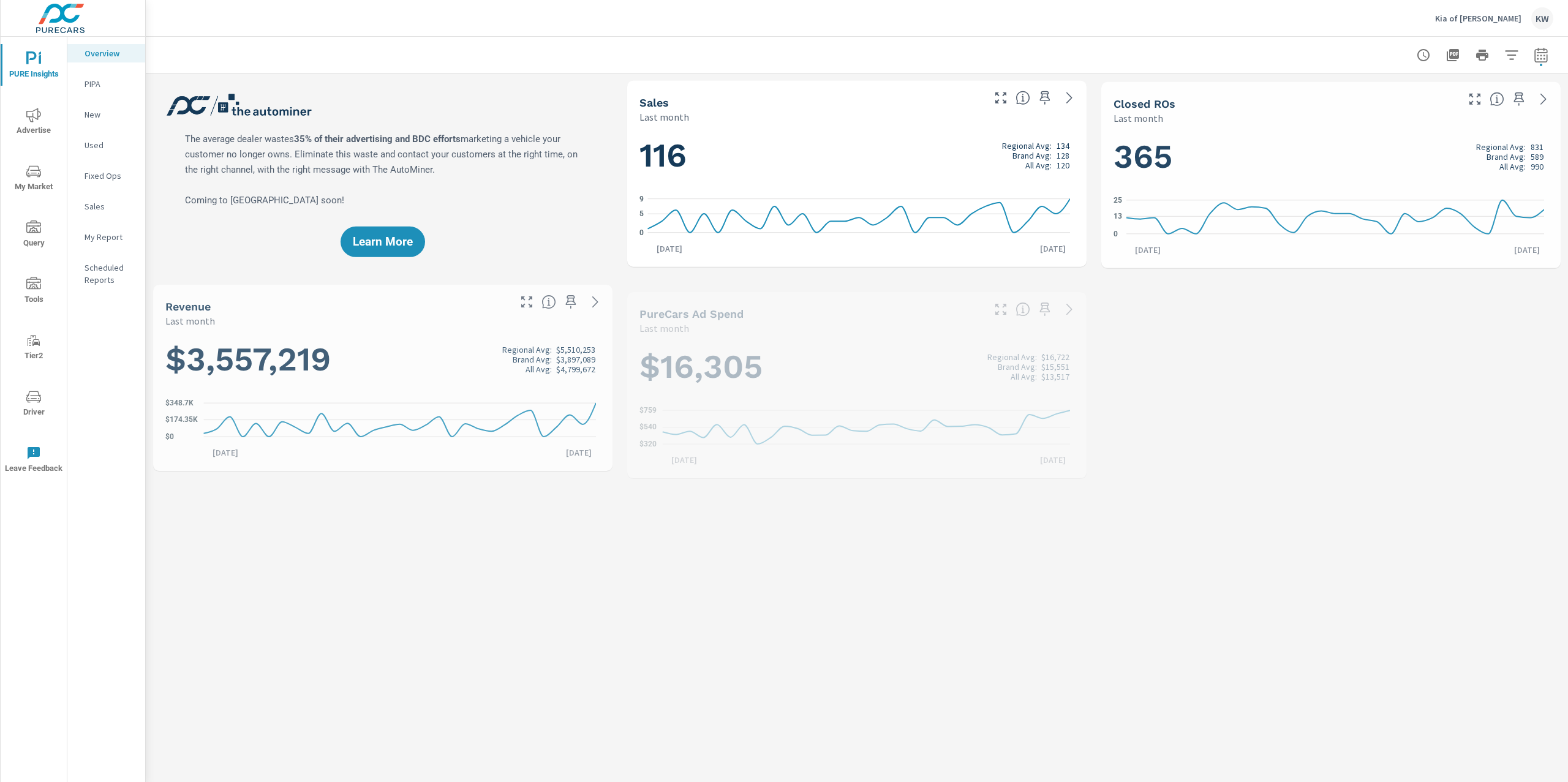
scroll to position [1, 0]
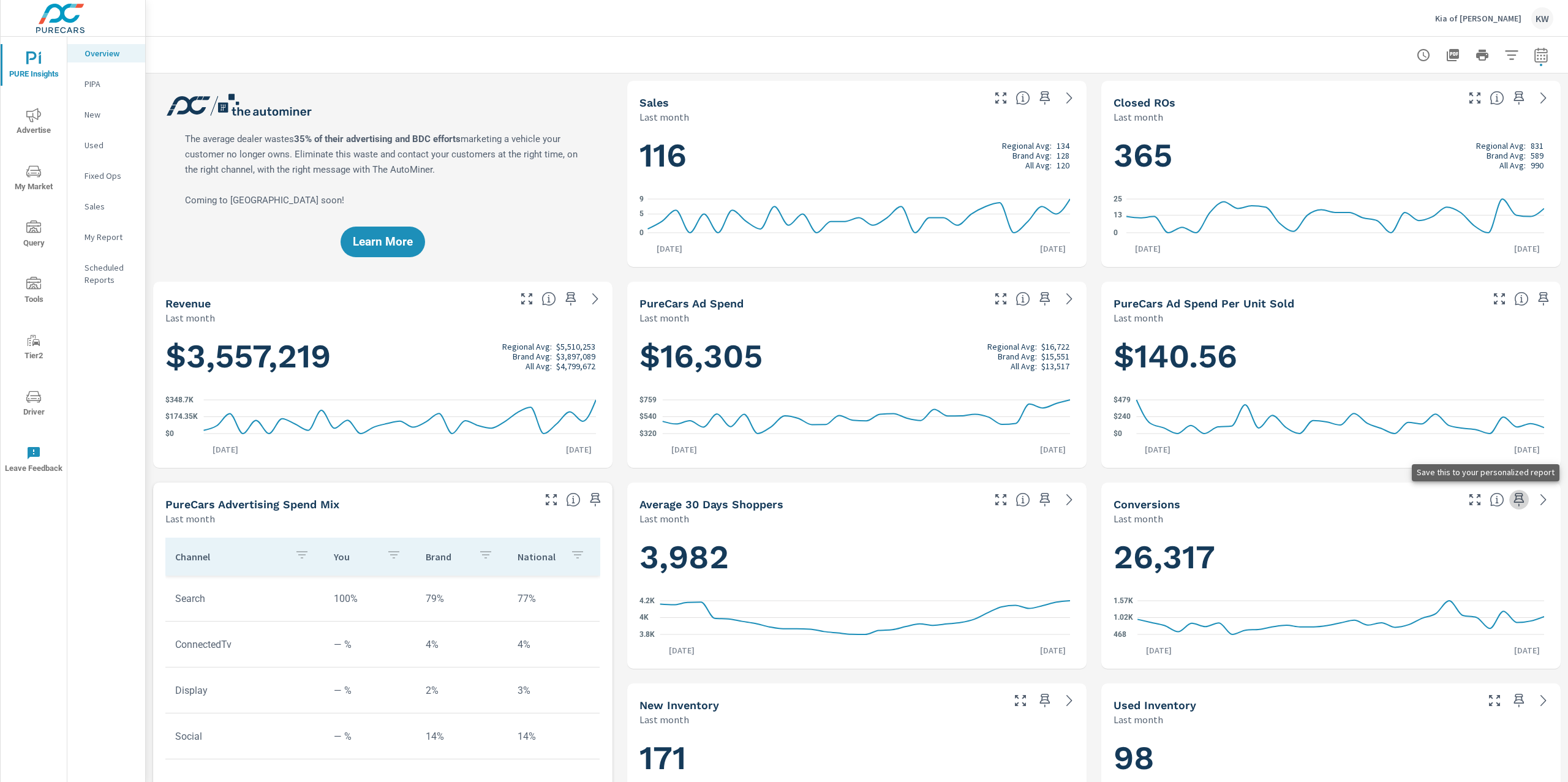
click at [1514, 501] on icon "button" at bounding box center [1519, 500] width 10 height 13
click at [107, 233] on p "My Report" at bounding box center [110, 237] width 51 height 13
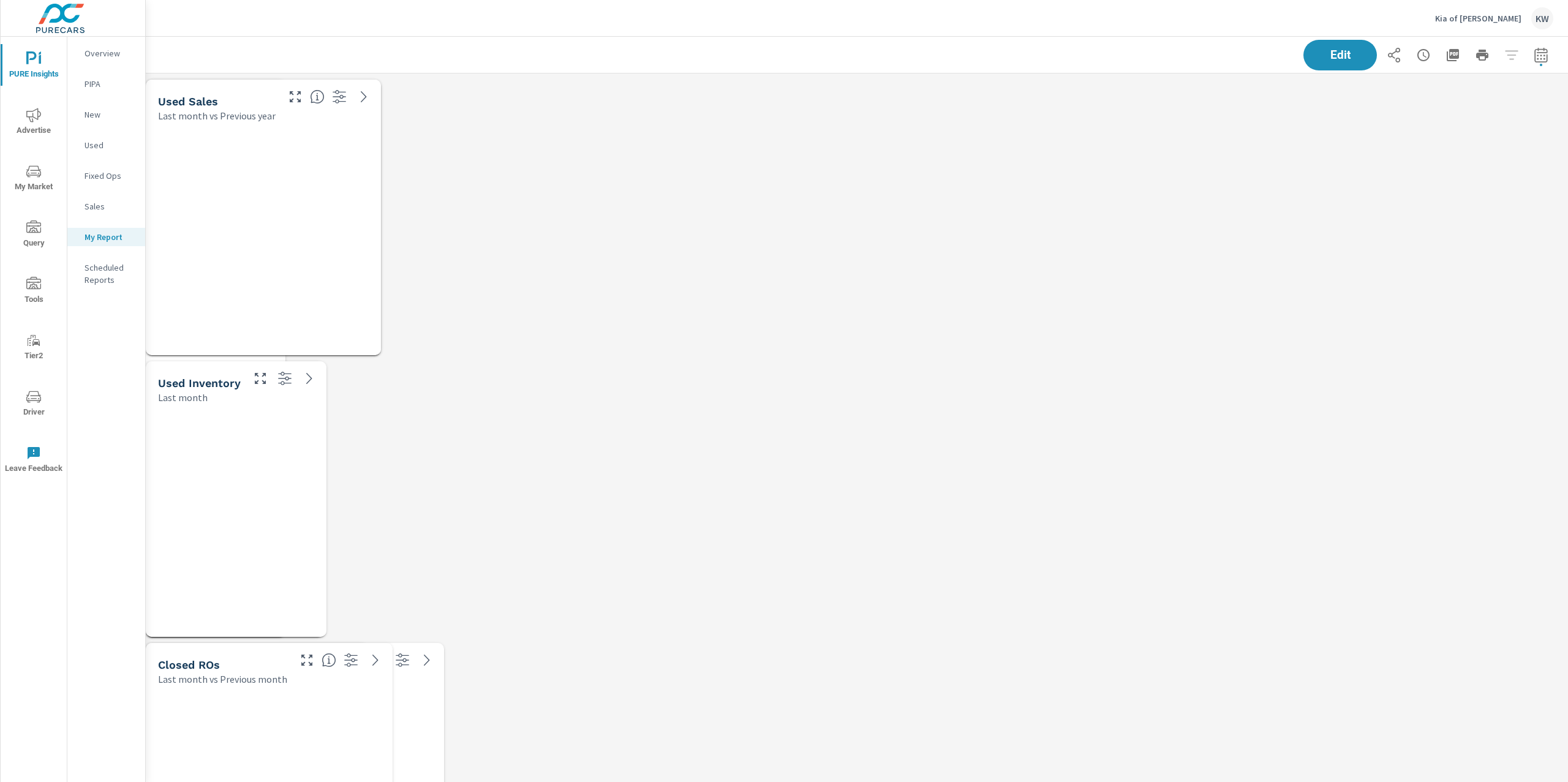
scroll to position [7213, 1436]
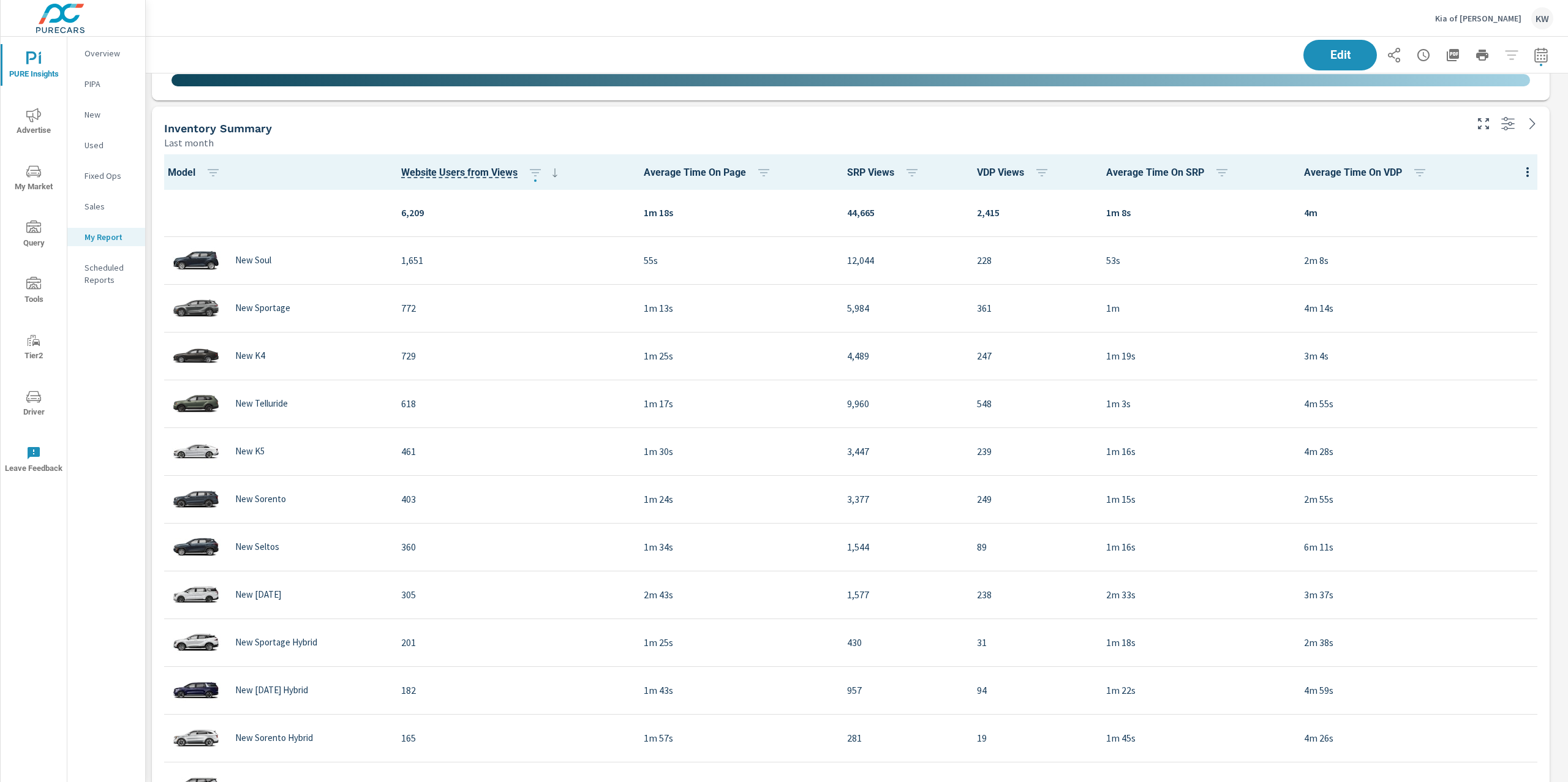
scroll to position [1531, 0]
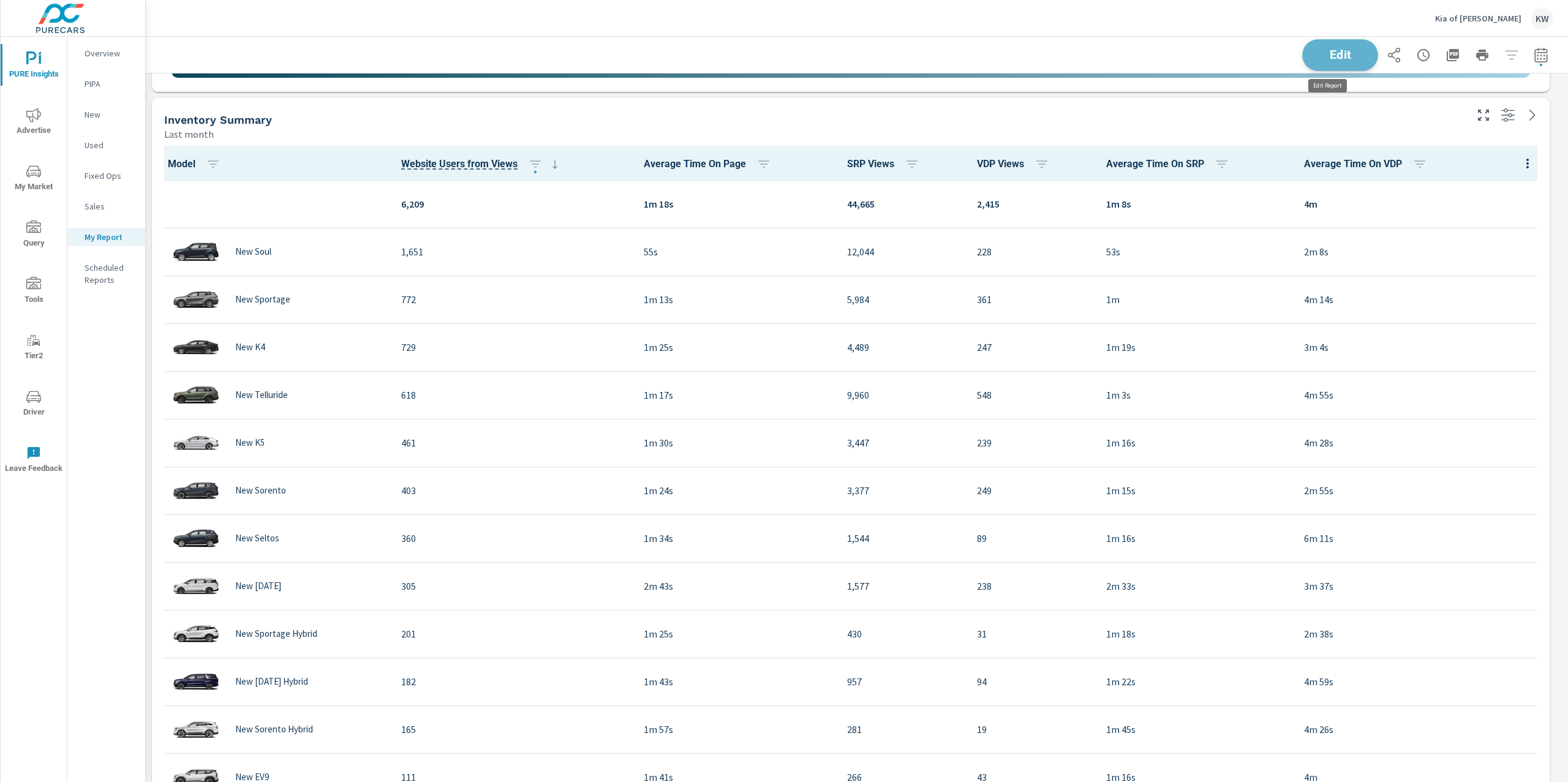
click at [1339, 64] on button "Edit" at bounding box center [1340, 56] width 76 height 32
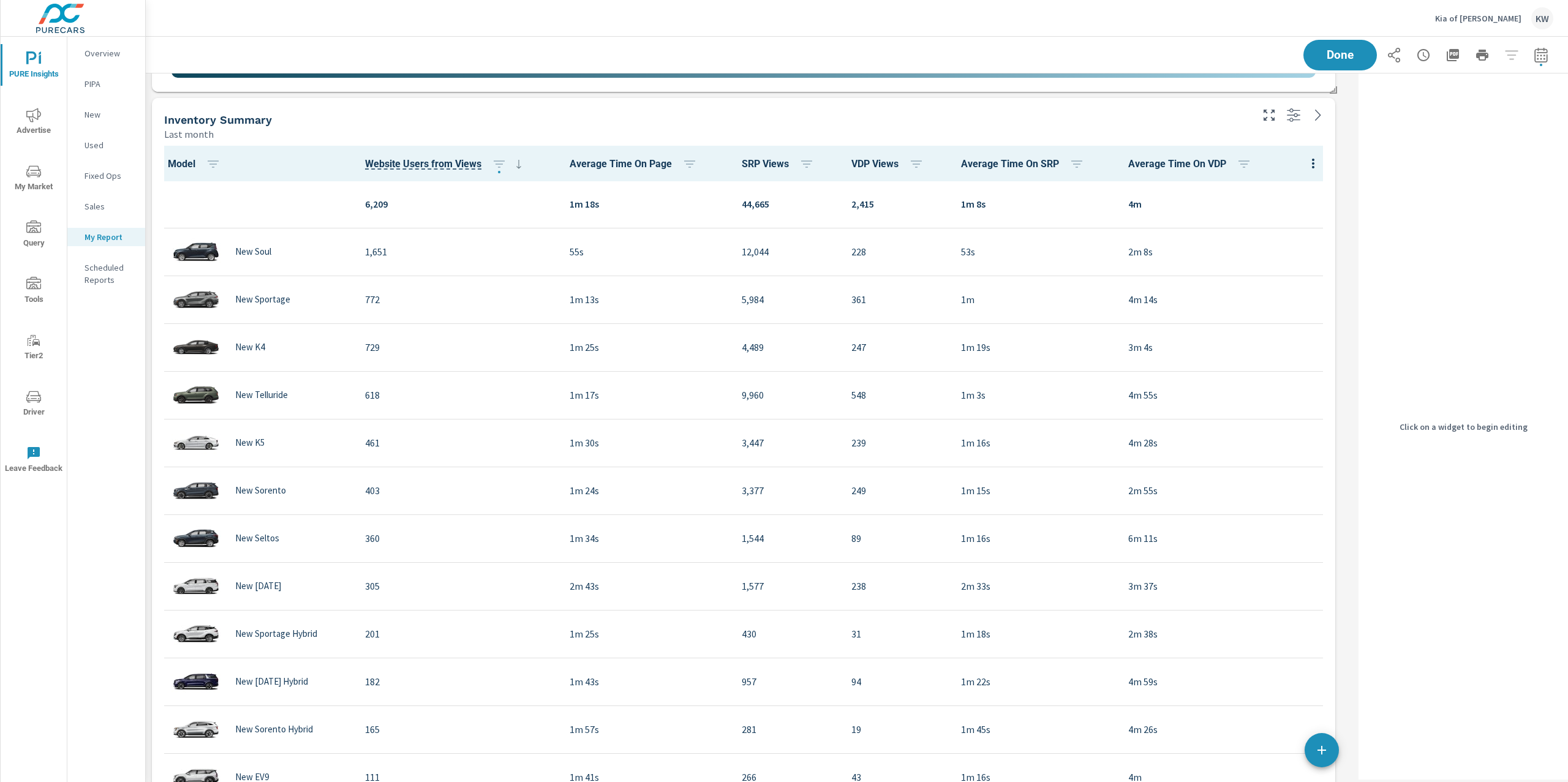
scroll to position [6, 6]
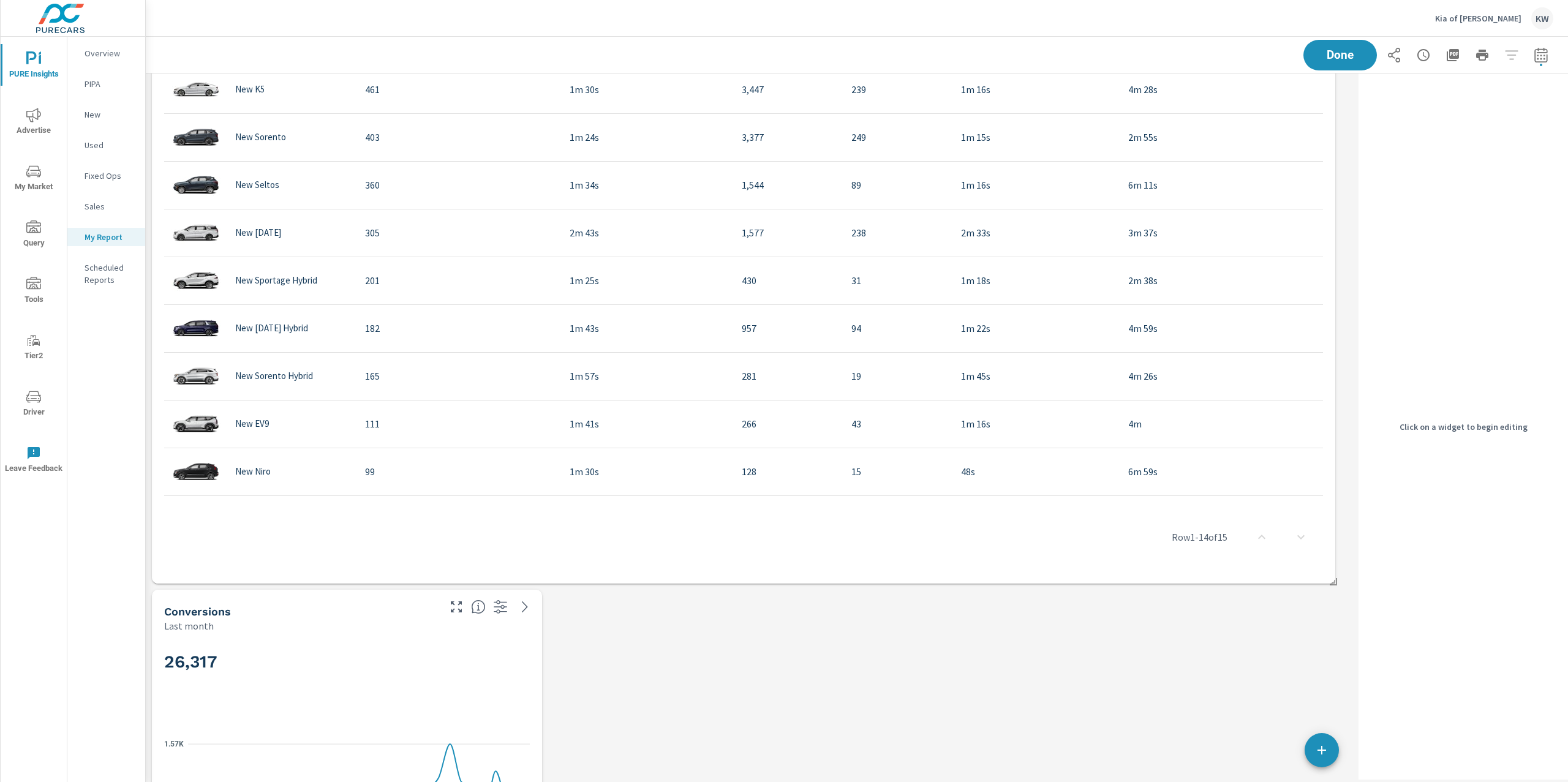
scroll to position [1935, 0]
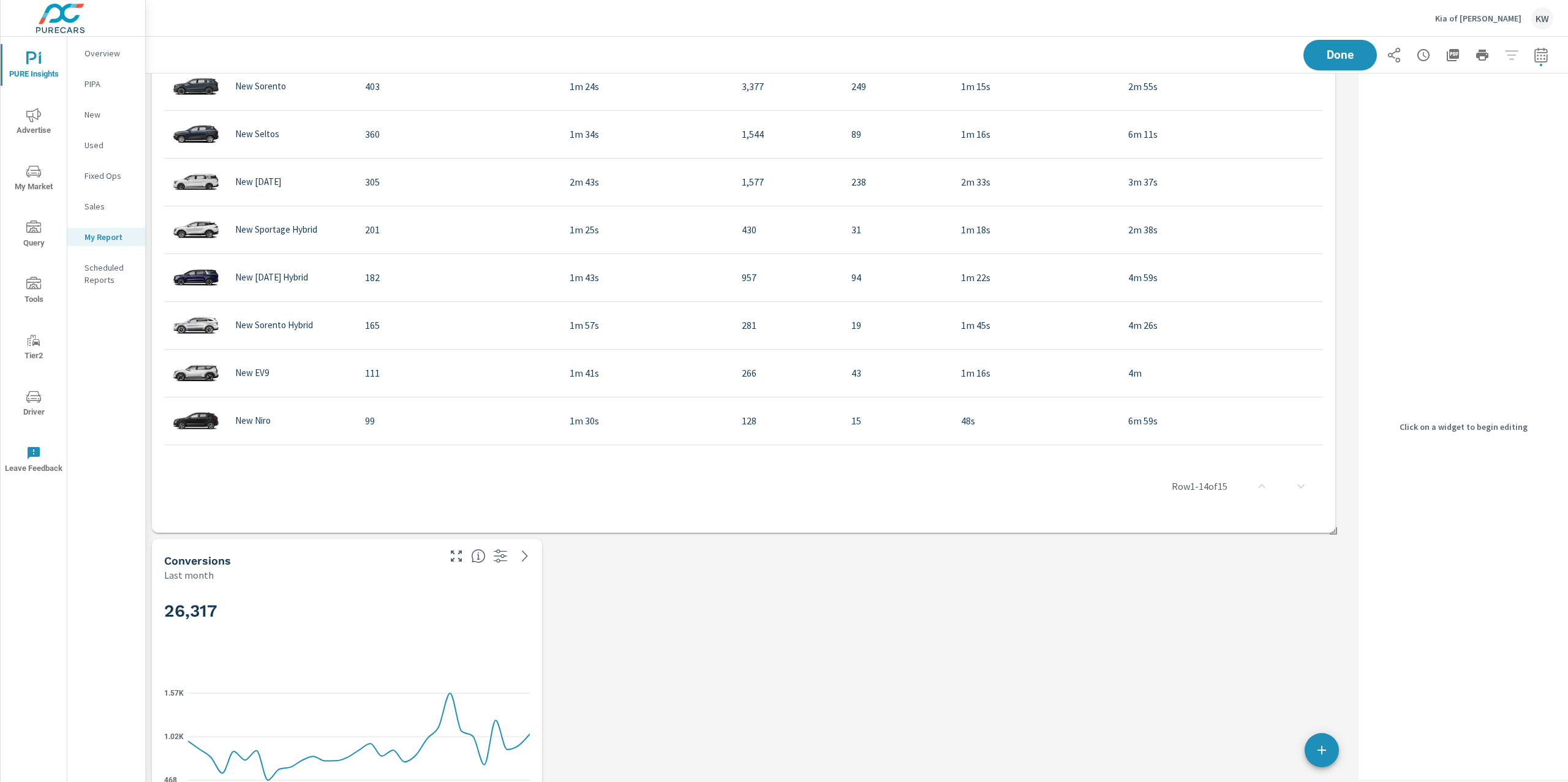
click at [458, 597] on div "26,317" at bounding box center [347, 631] width 366 height 75
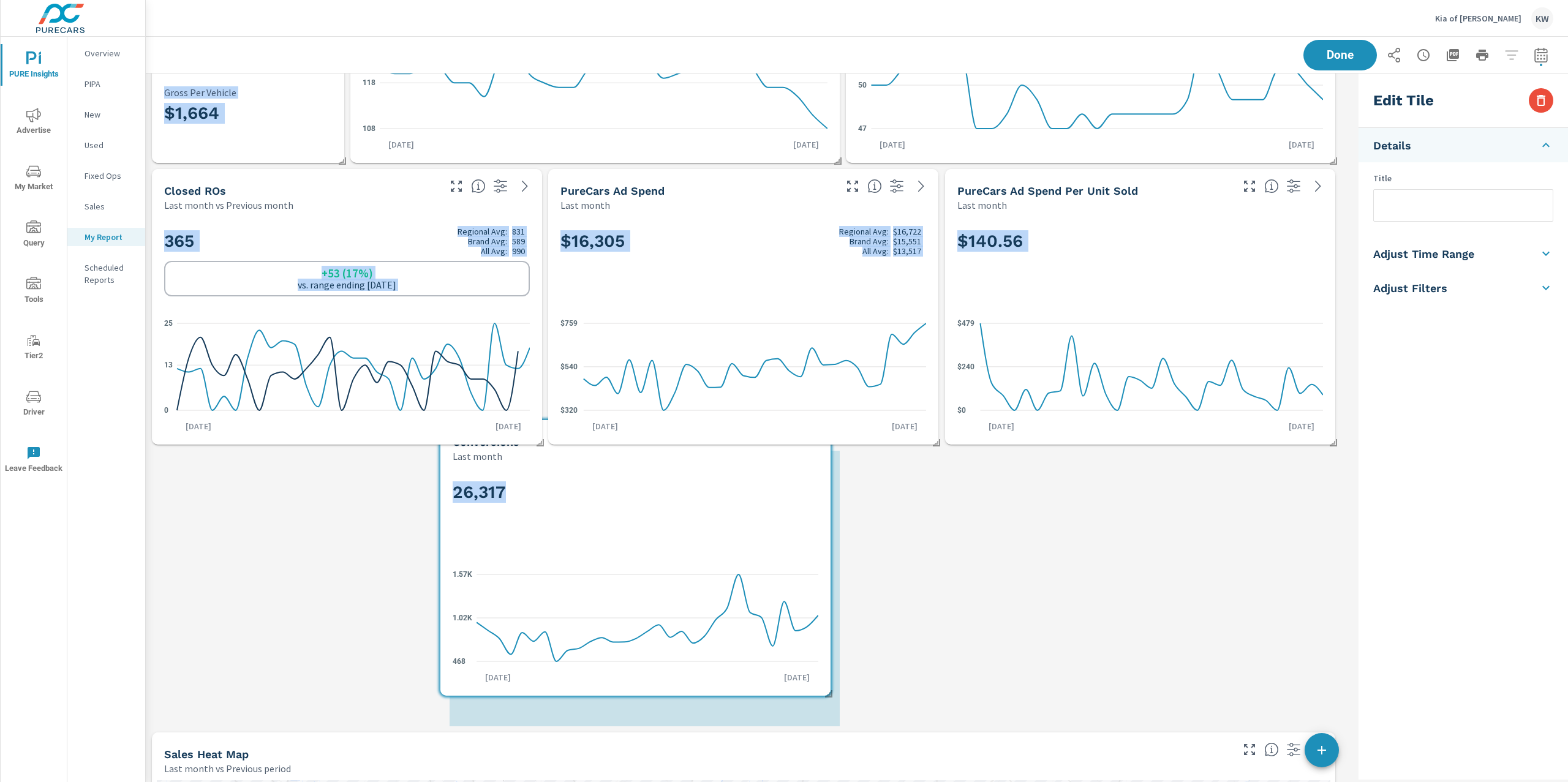
scroll to position [136, 0]
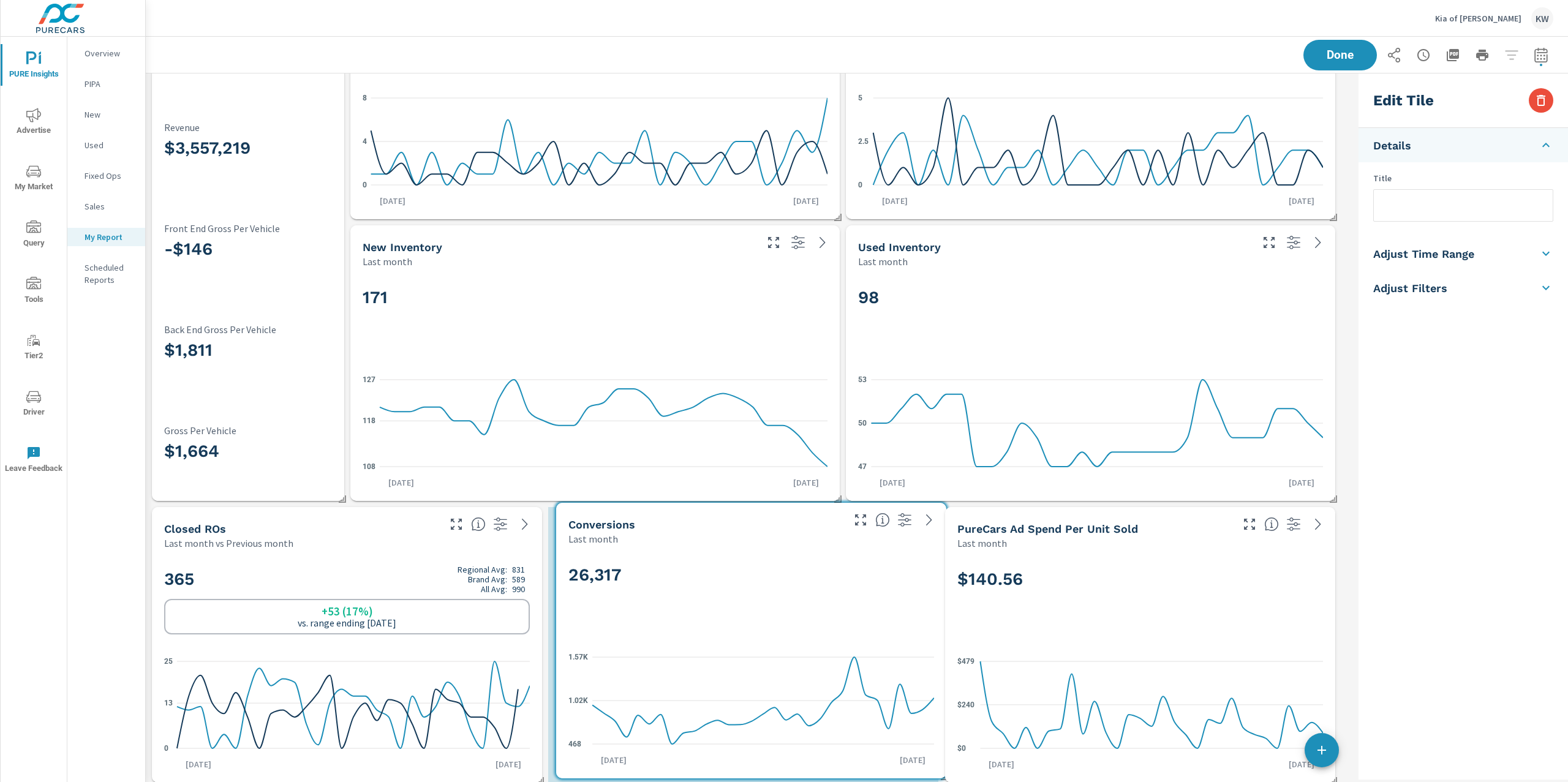
drag, startPoint x: 474, startPoint y: 587, endPoint x: 890, endPoint y: 571, distance: 416.3
click at [854, 573] on h2 "26,317" at bounding box center [751, 574] width 366 height 21
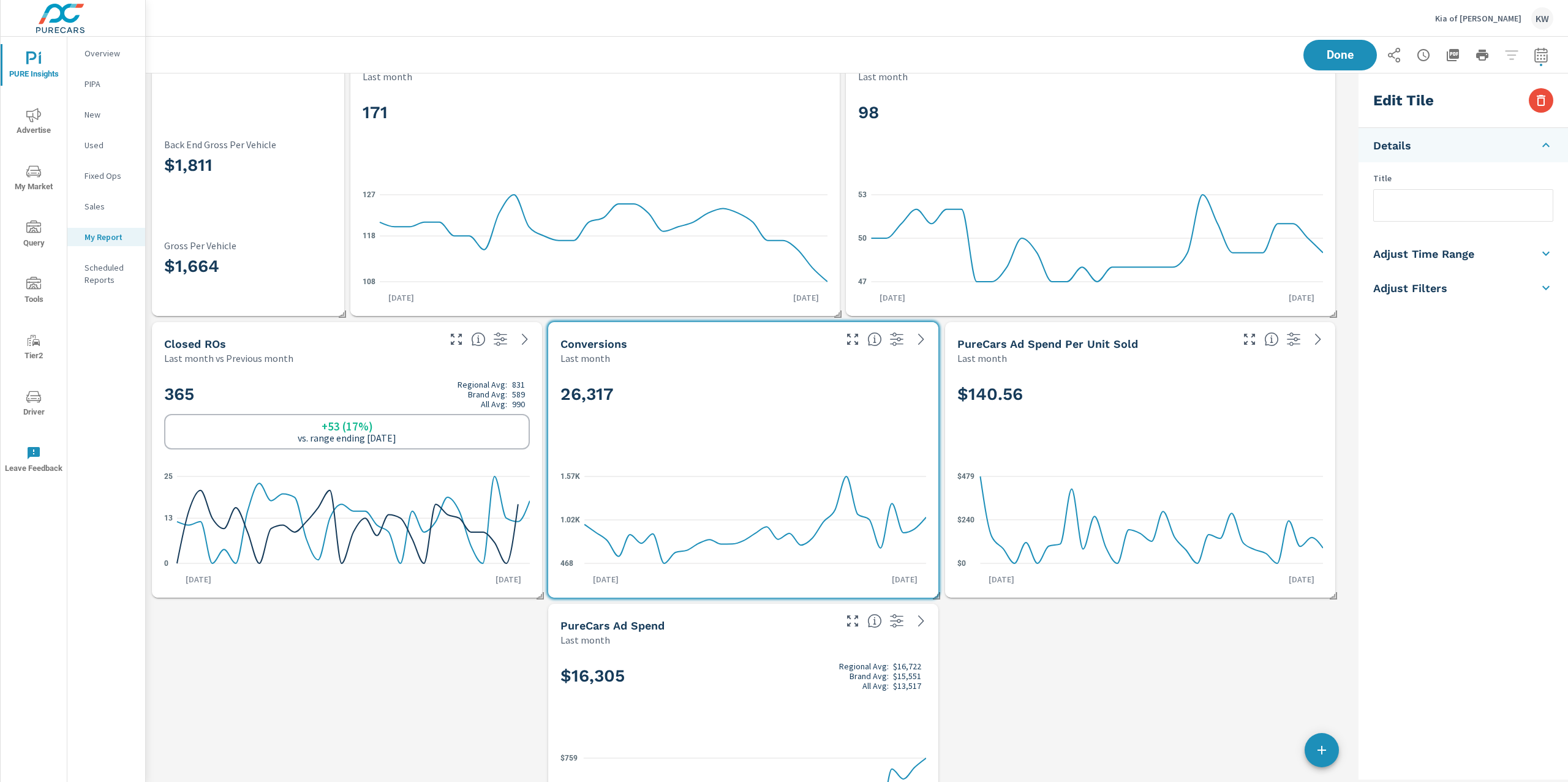
scroll to position [488, 0]
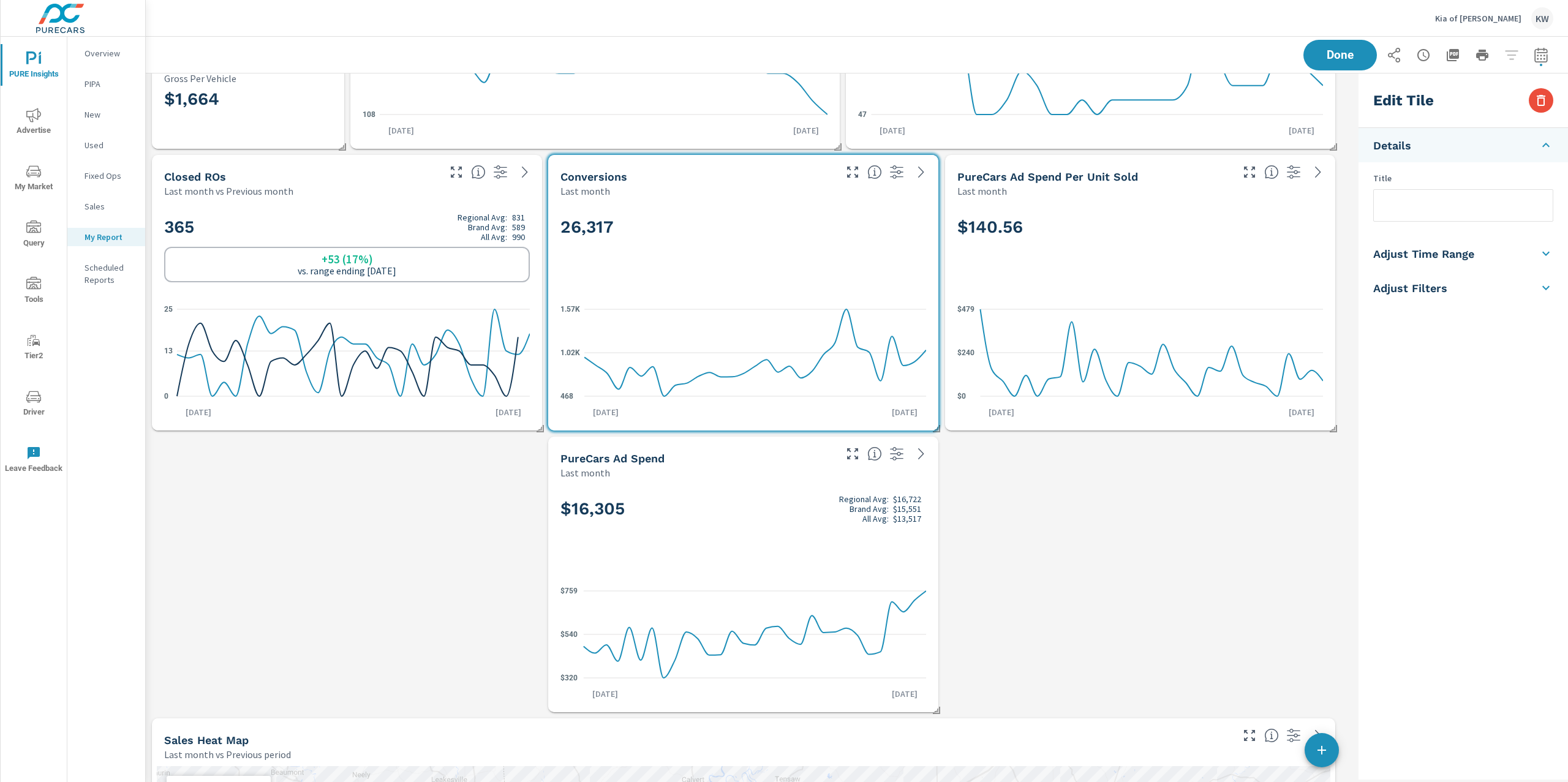
click at [795, 476] on div "Last month" at bounding box center [696, 472] width 272 height 14
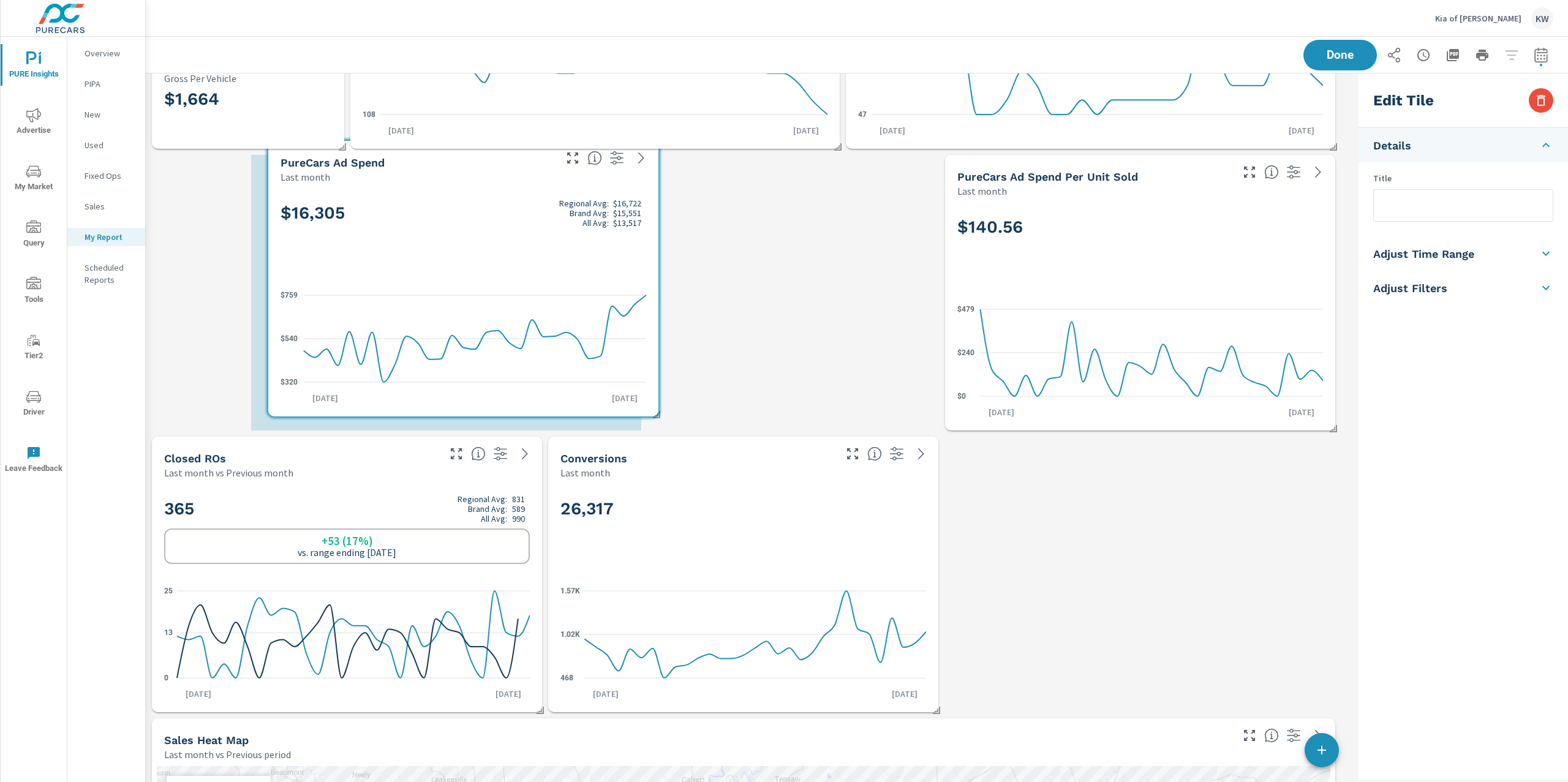
scroll to position [6, 6]
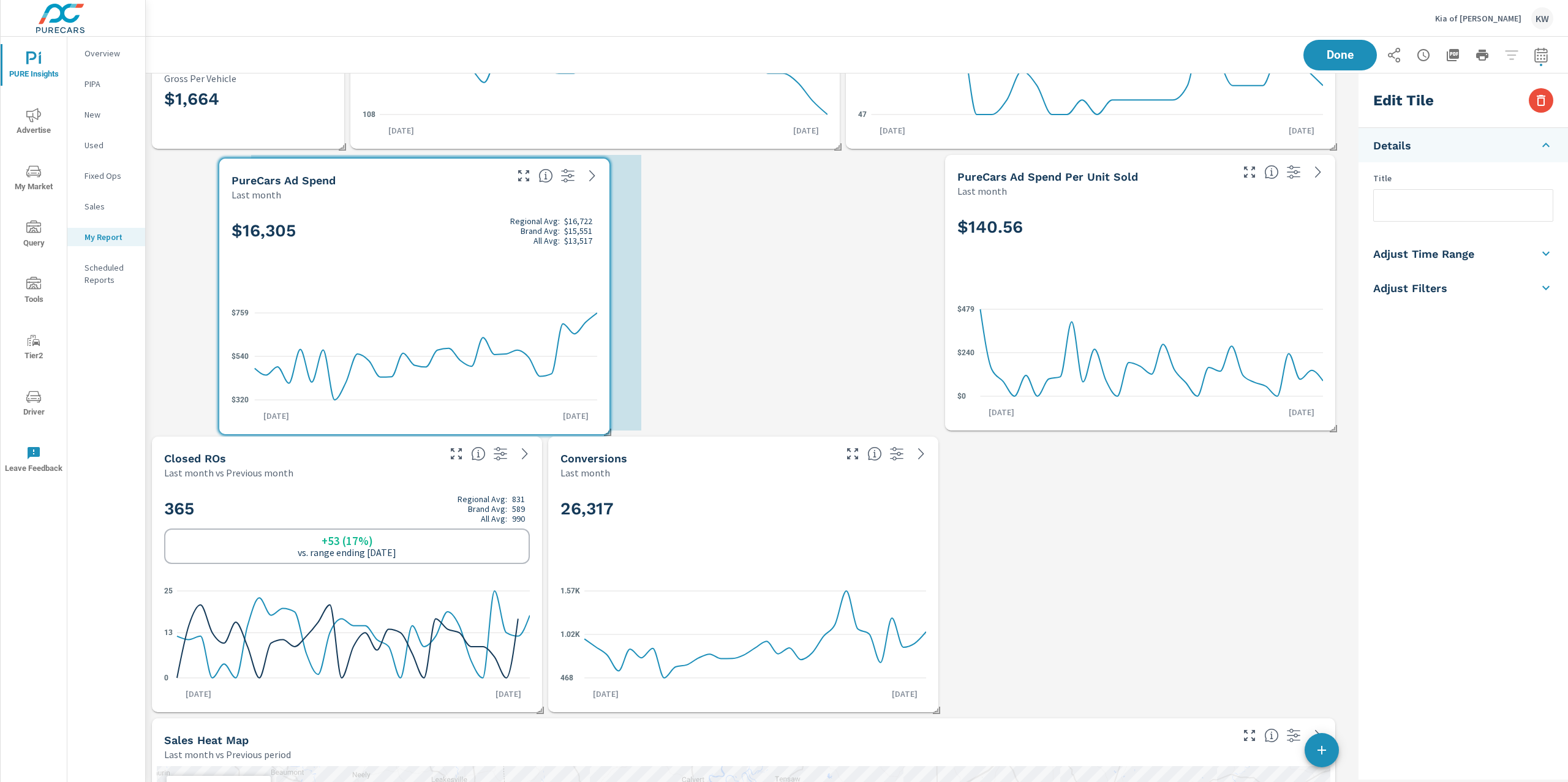
drag, startPoint x: 676, startPoint y: 508, endPoint x: 347, endPoint y: 230, distance: 430.7
click at [347, 230] on h2 "$16,305 Regional Avg: $16,722 Brand Avg: $15,551 All Avg: $13,517" at bounding box center [415, 230] width 366 height 29
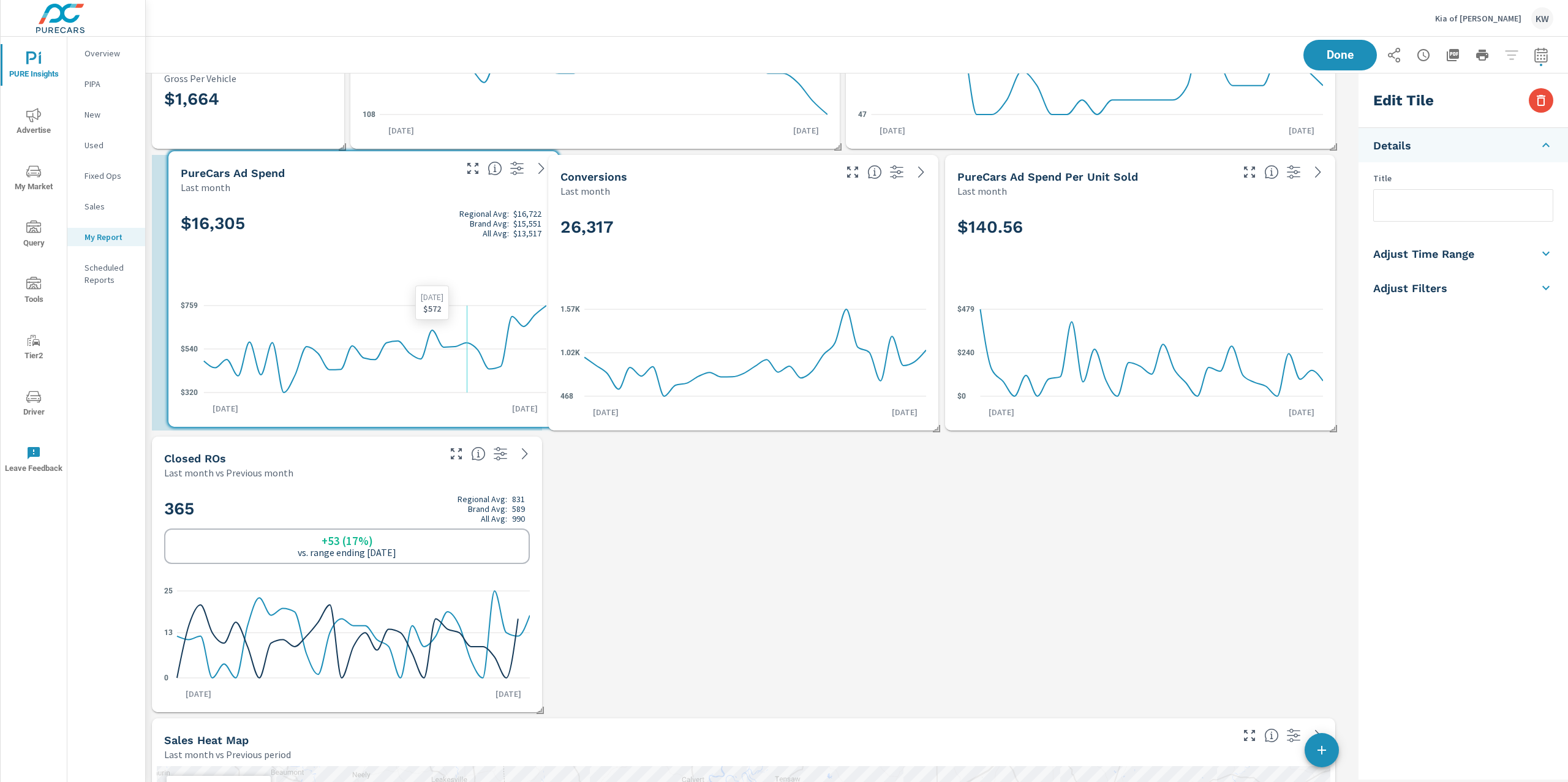
drag, startPoint x: 360, startPoint y: 295, endPoint x: 380, endPoint y: 302, distance: 21.2
click at [380, 302] on icon "$320 $540 $759" at bounding box center [363, 349] width 366 height 106
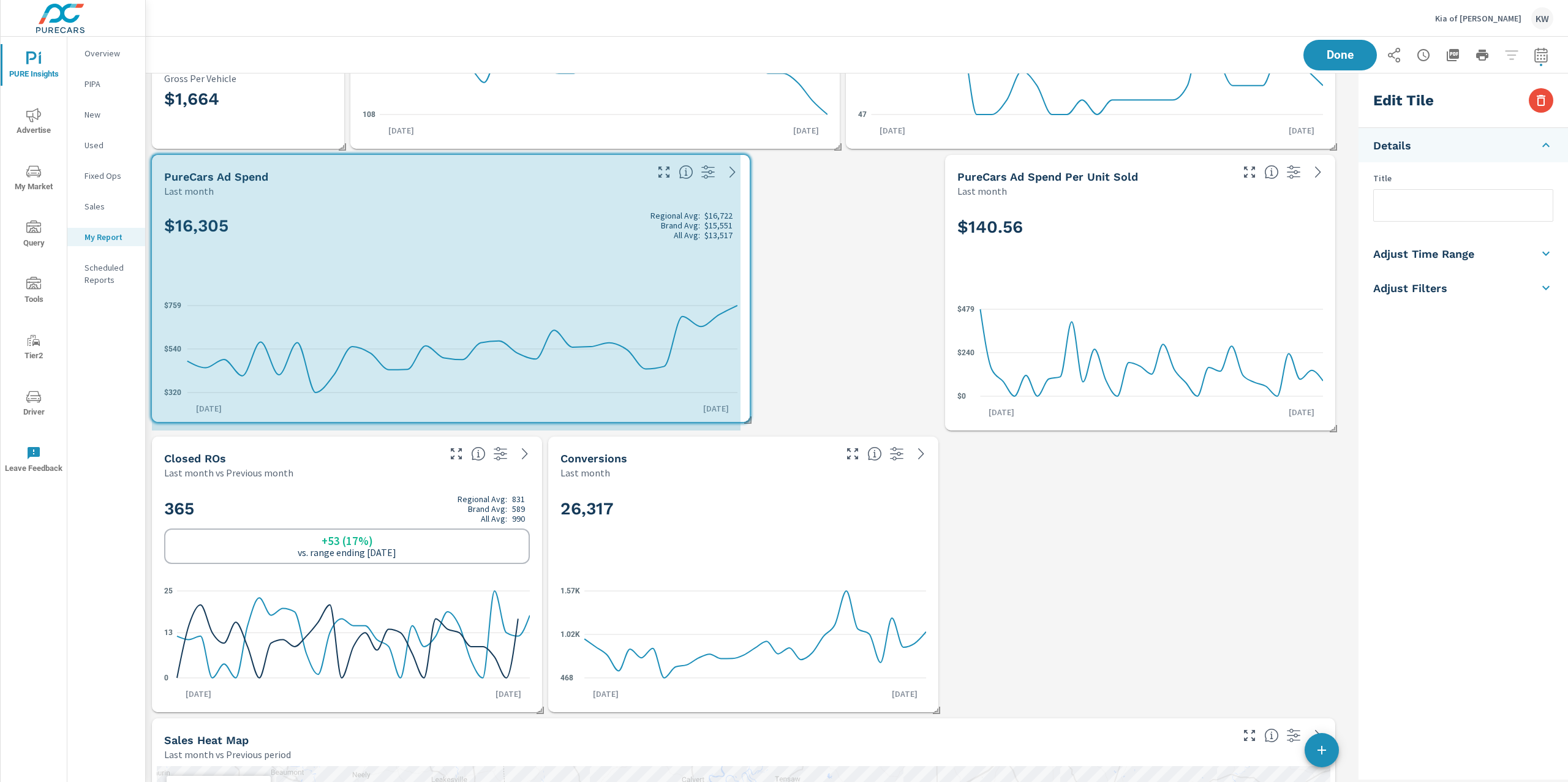
drag, startPoint x: 541, startPoint y: 425, endPoint x: 745, endPoint y: 415, distance: 204.2
click at [745, 415] on span at bounding box center [744, 415] width 13 height 13
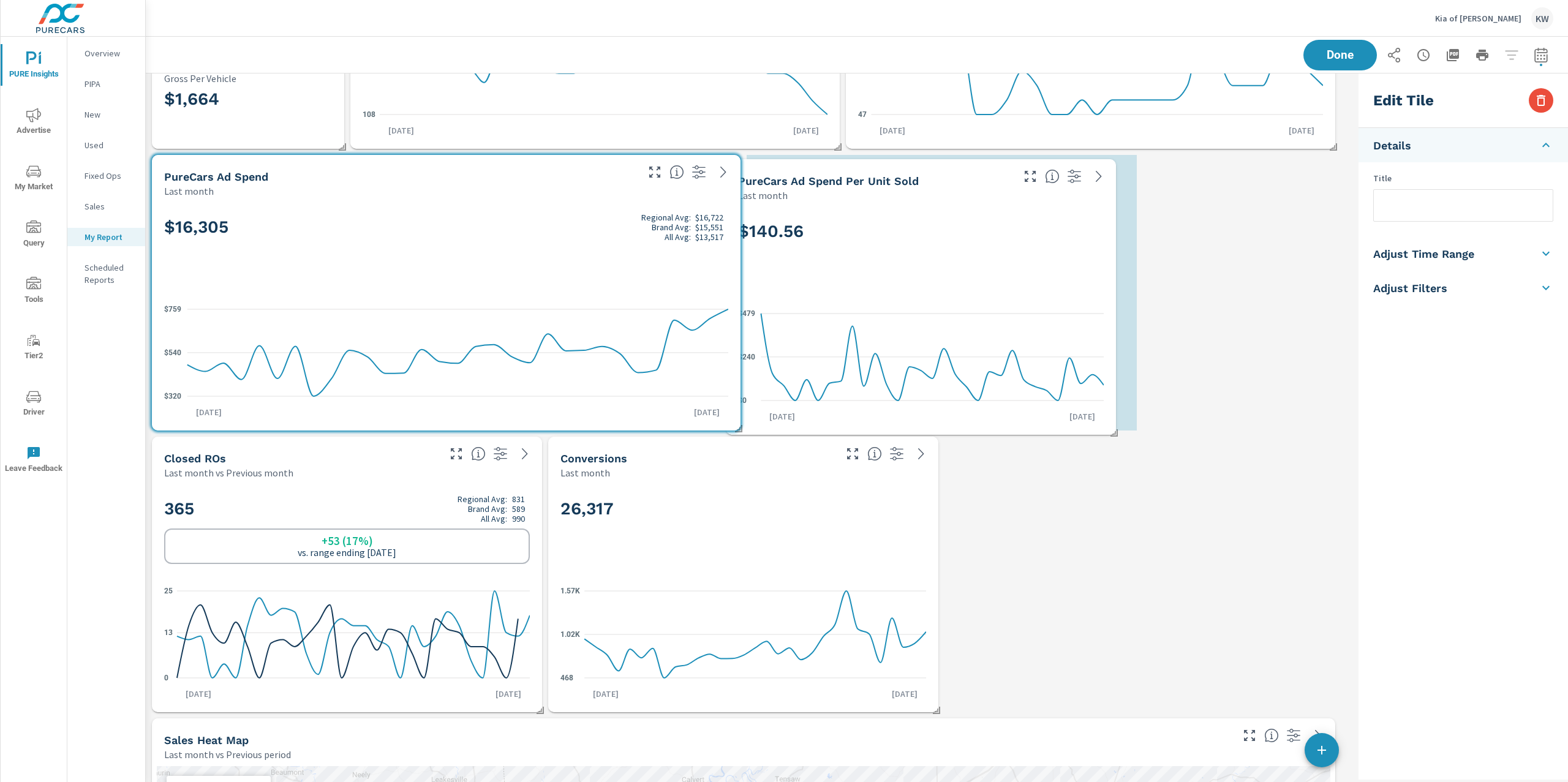
drag, startPoint x: 1067, startPoint y: 270, endPoint x: 849, endPoint y: 275, distance: 218.1
click at [848, 275] on div "$140.56" at bounding box center [921, 251] width 366 height 75
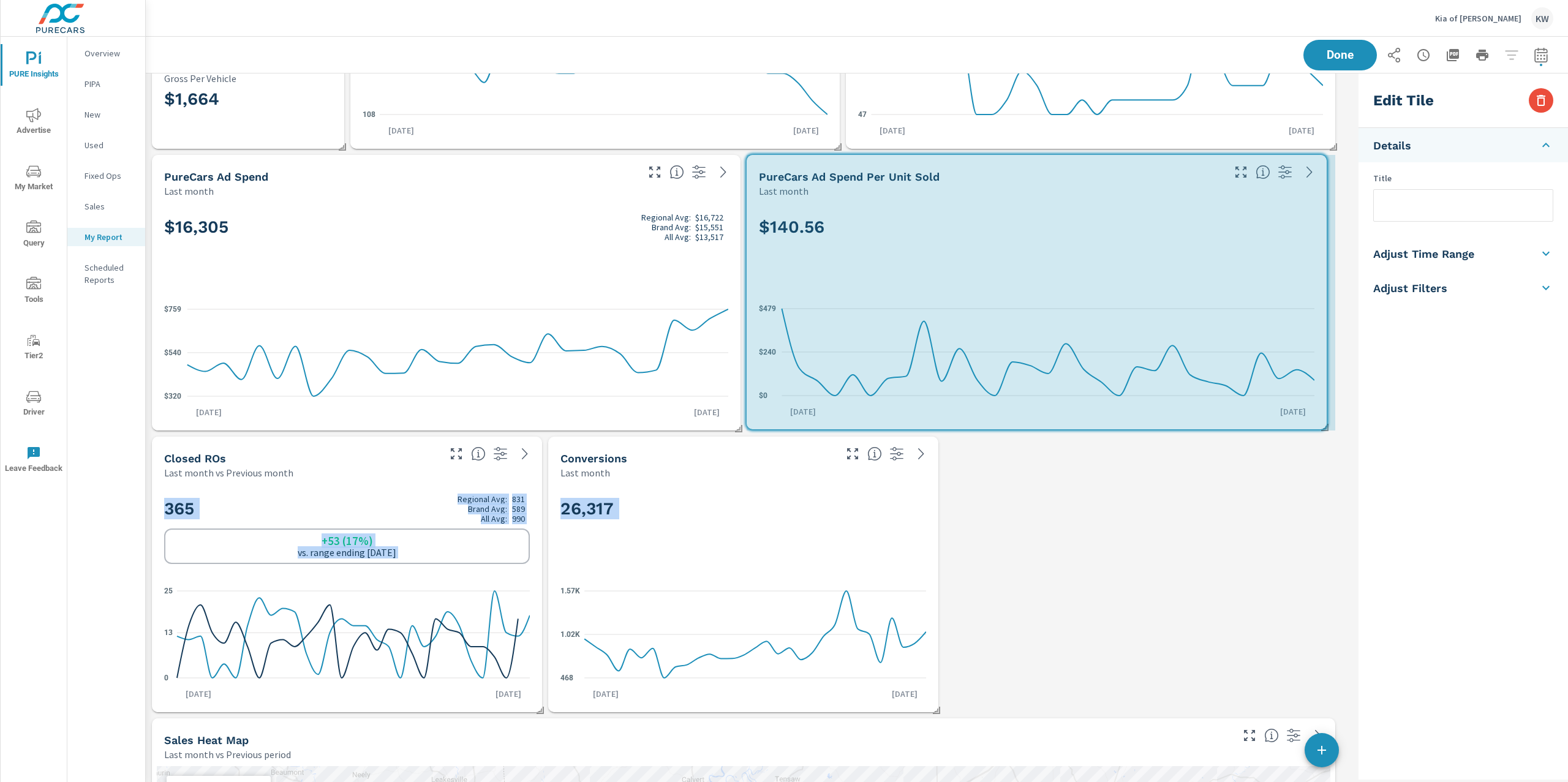
drag, startPoint x: 1137, startPoint y: 427, endPoint x: 1324, endPoint y: 427, distance: 187.0
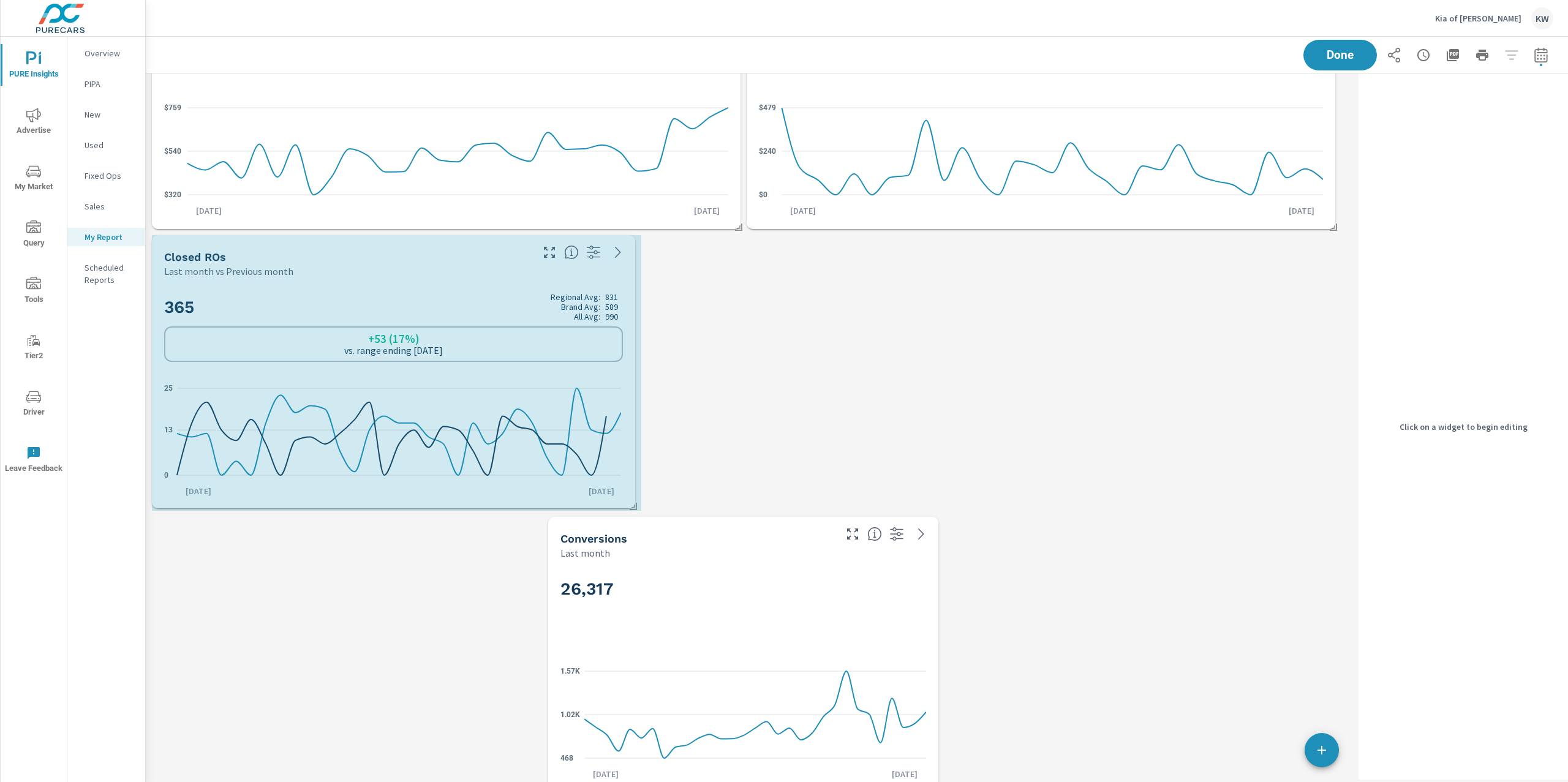
scroll to position [7496, 1221]
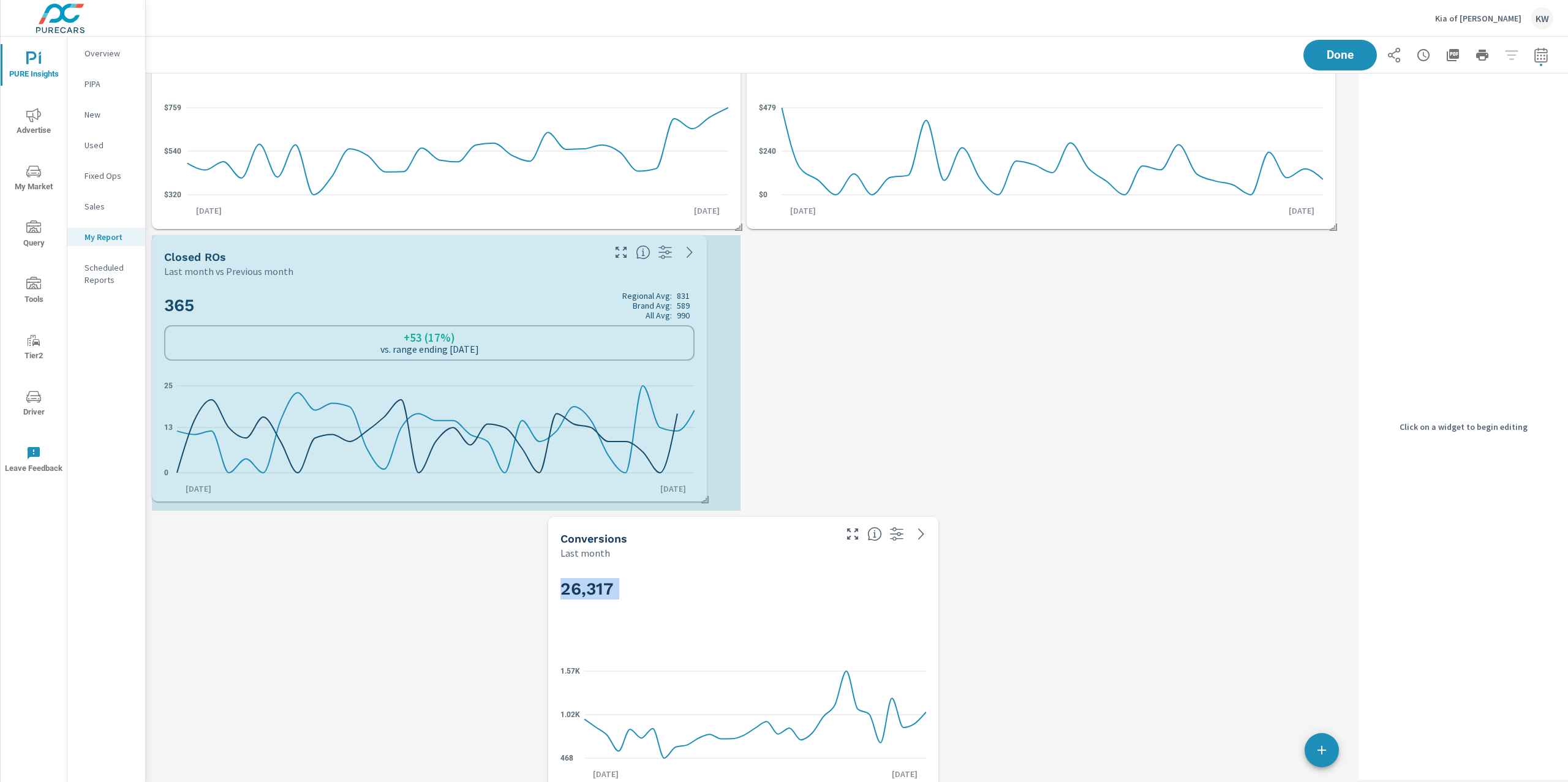
drag, startPoint x: 537, startPoint y: 509, endPoint x: 729, endPoint y: 497, distance: 192.4
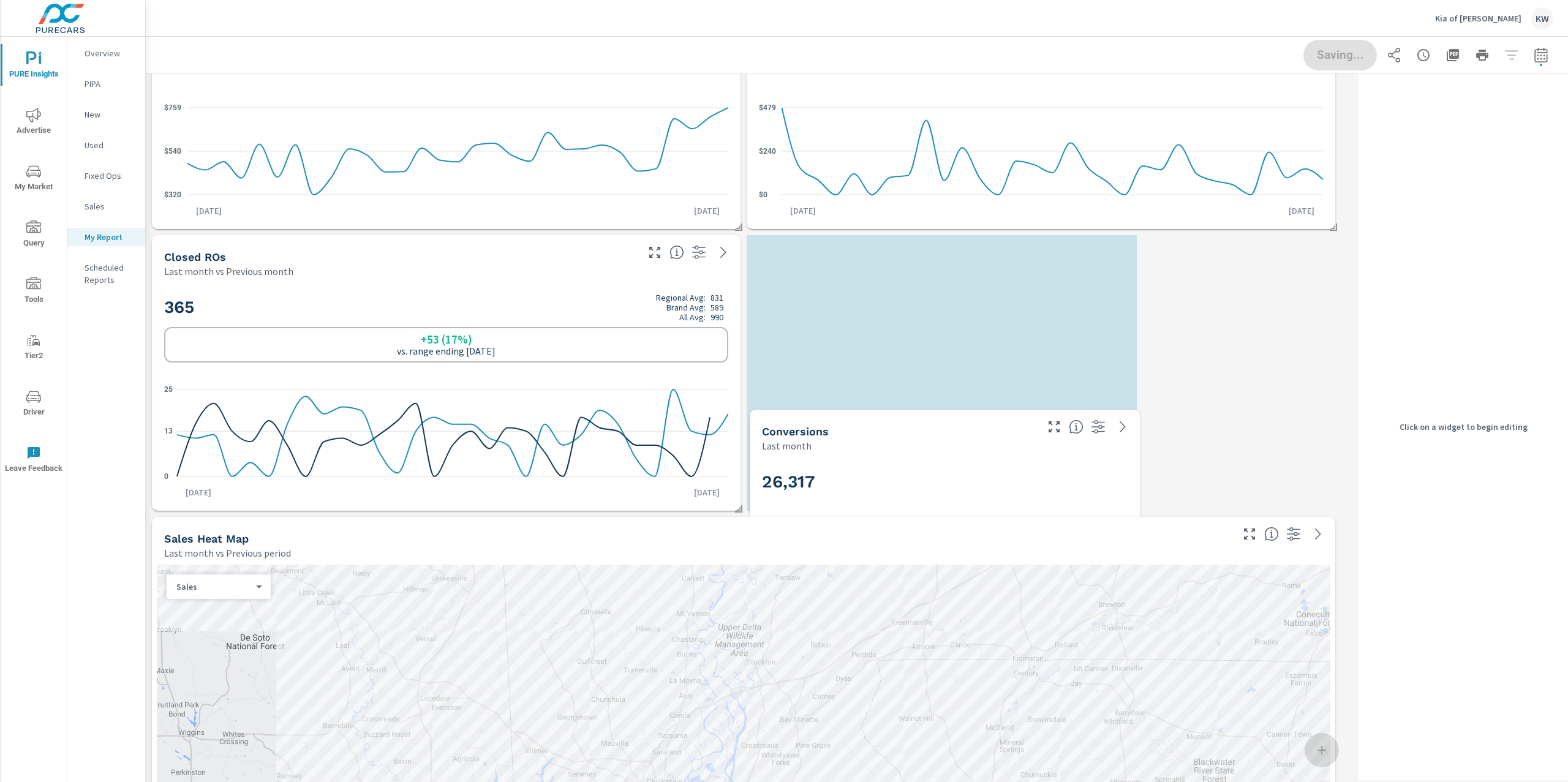
scroll to position [6, 6]
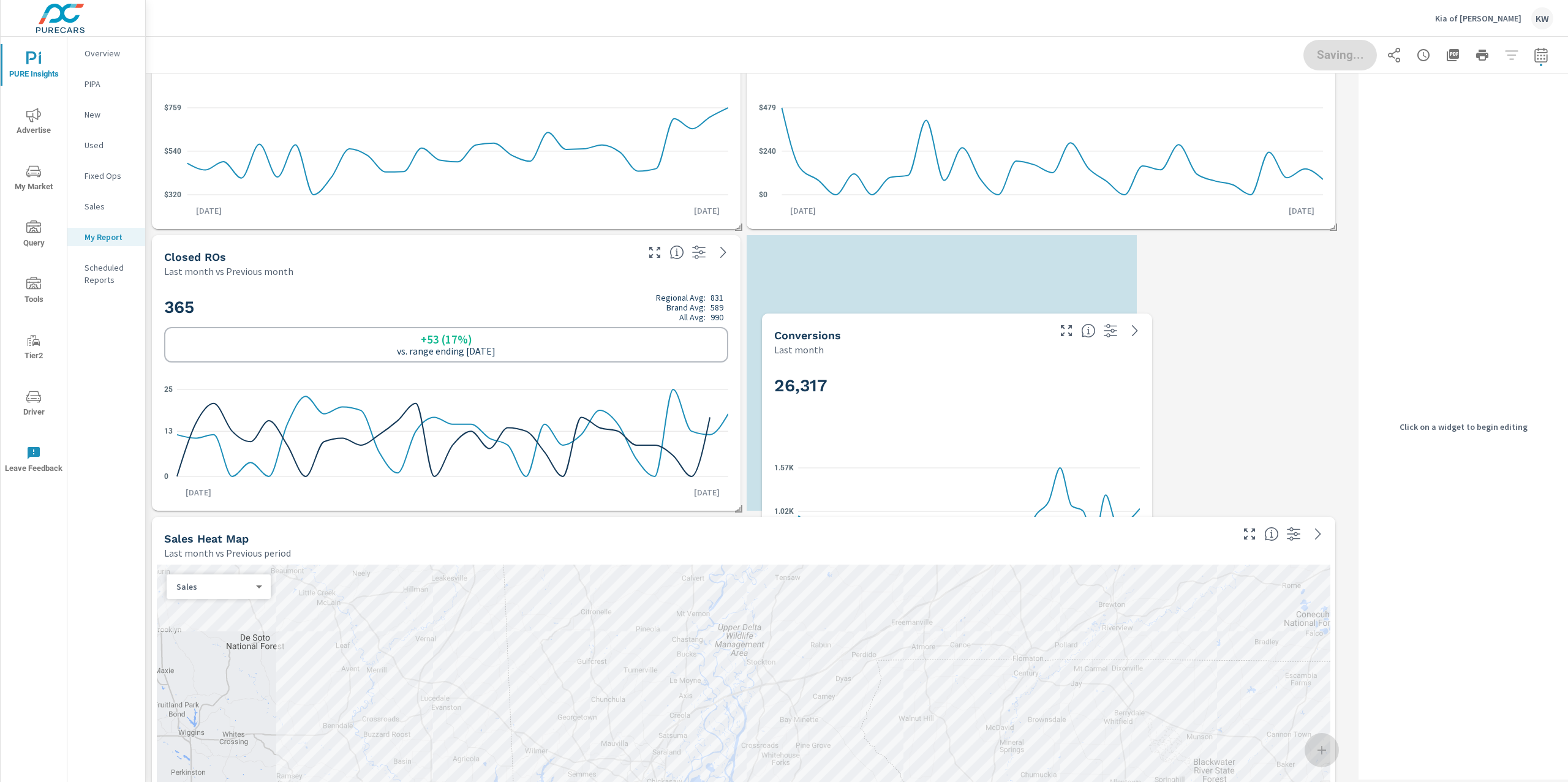
drag, startPoint x: 848, startPoint y: 548, endPoint x: 998, endPoint y: 320, distance: 272.9
click at [998, 362] on div "26,317 468 1.02K 1.57K Jul 1st Jul 31st" at bounding box center [957, 473] width 380 height 222
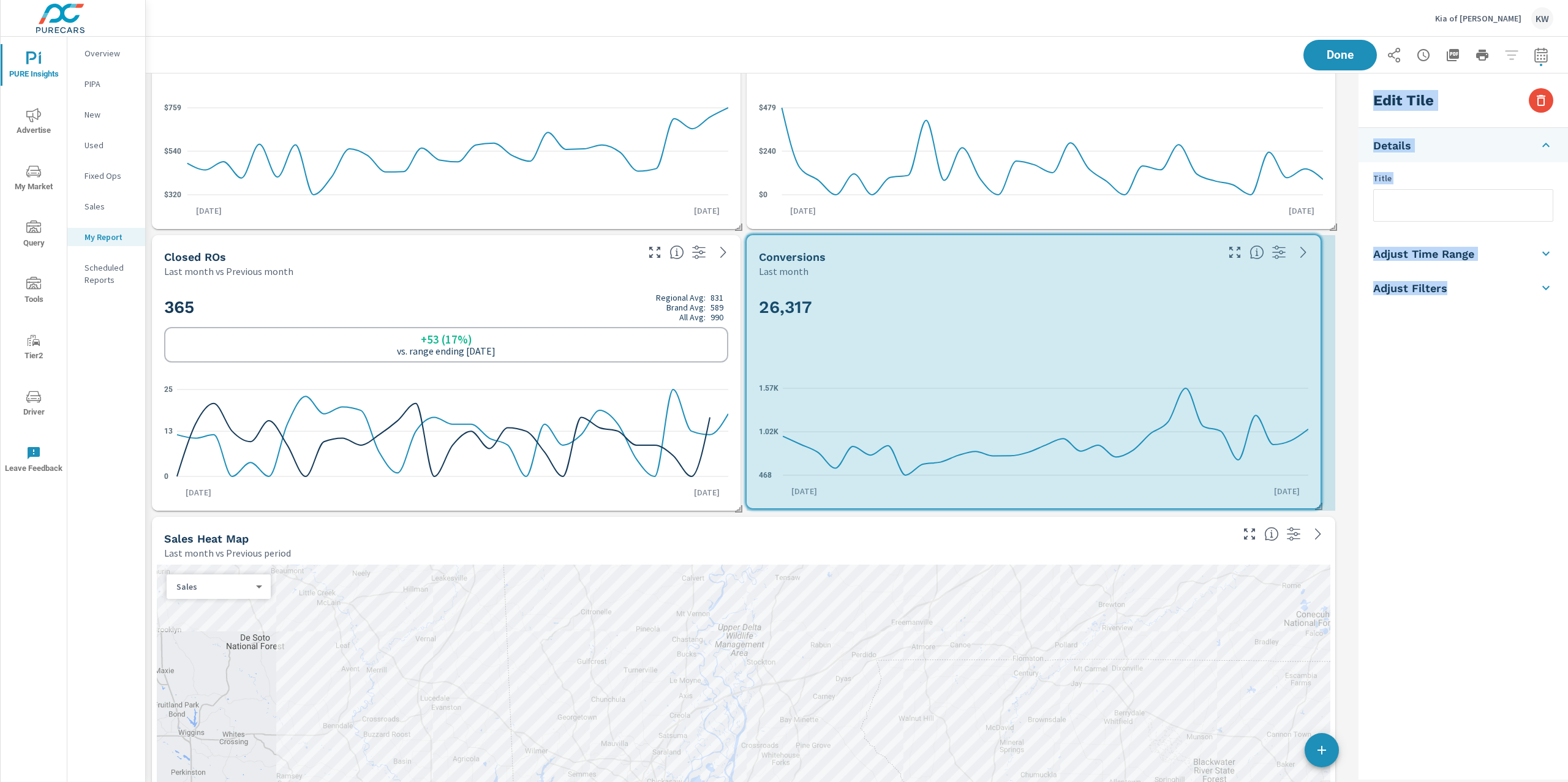
drag, startPoint x: 1136, startPoint y: 506, endPoint x: 1389, endPoint y: 501, distance: 253.0
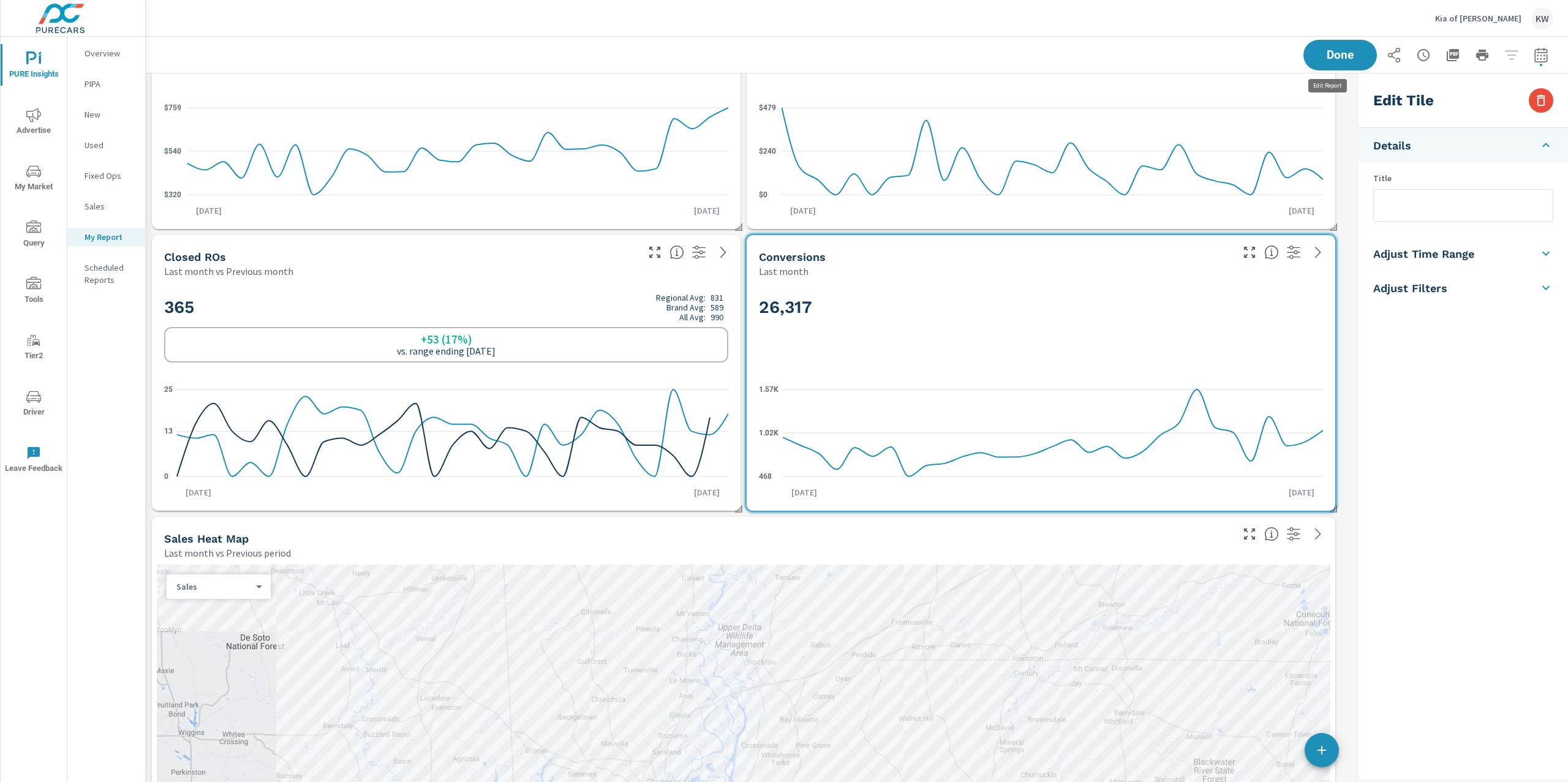
scroll to position [7213, 1221]
click at [1448, 260] on h5 "Adjust Time Range" at bounding box center [1424, 254] width 101 height 14
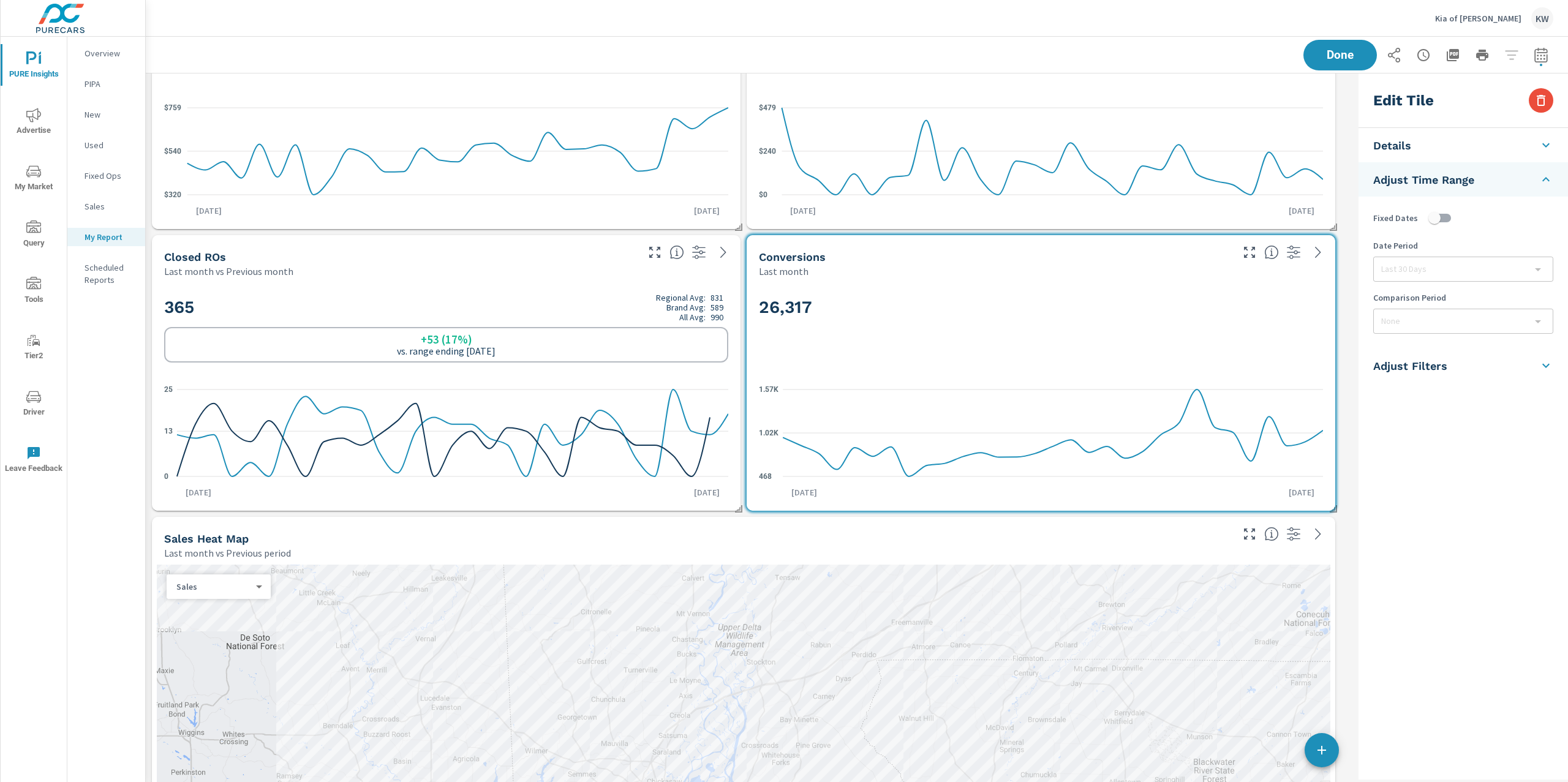
click at [1450, 217] on input "checkbox" at bounding box center [1434, 218] width 70 height 24
checkbox input "true"
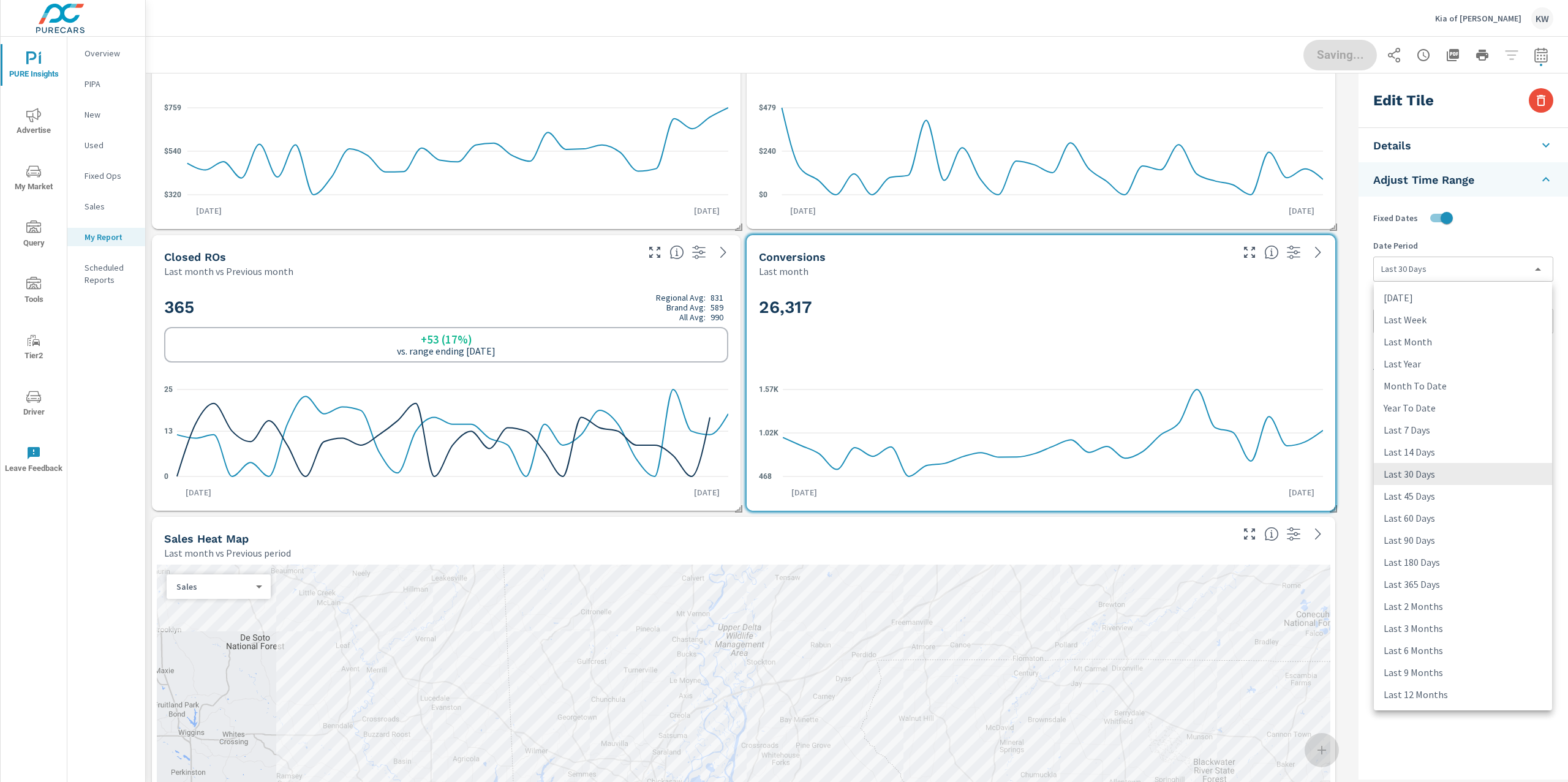
click at [1455, 261] on body "PURE Insights Advertise My Market Query Tools Tier2 Driver Leave Feedback Overv…" at bounding box center [784, 391] width 1568 height 782
click at [1437, 344] on li "Last Month" at bounding box center [1463, 341] width 178 height 22
type input "lastMonth"
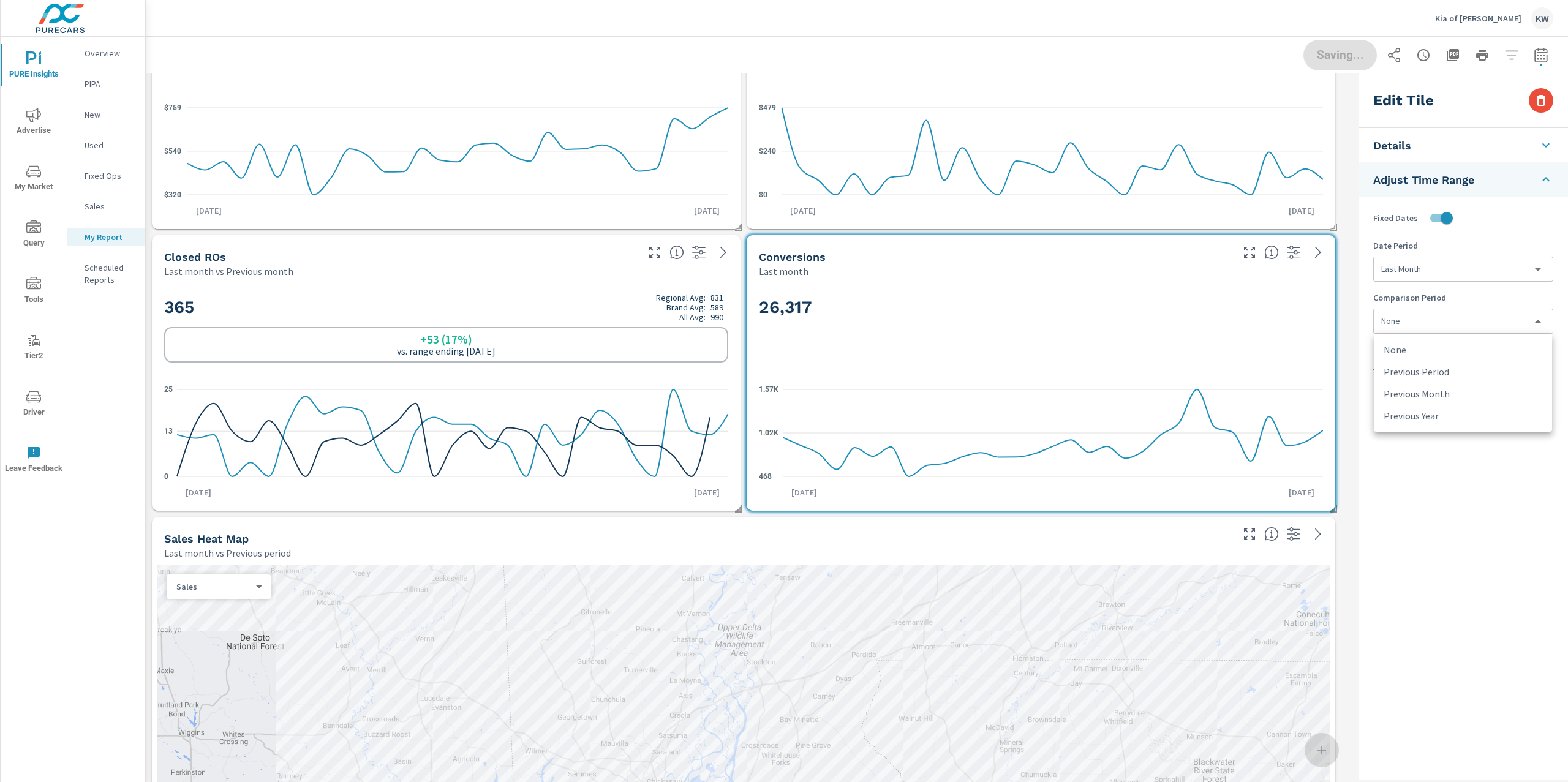
click at [1440, 331] on body "PURE Insights Advertise My Market Query Tools Tier2 Driver Leave Feedback Overv…" at bounding box center [784, 391] width 1568 height 782
click at [1457, 395] on li "Previous Month" at bounding box center [1463, 394] width 178 height 22
type input "lastMonth"
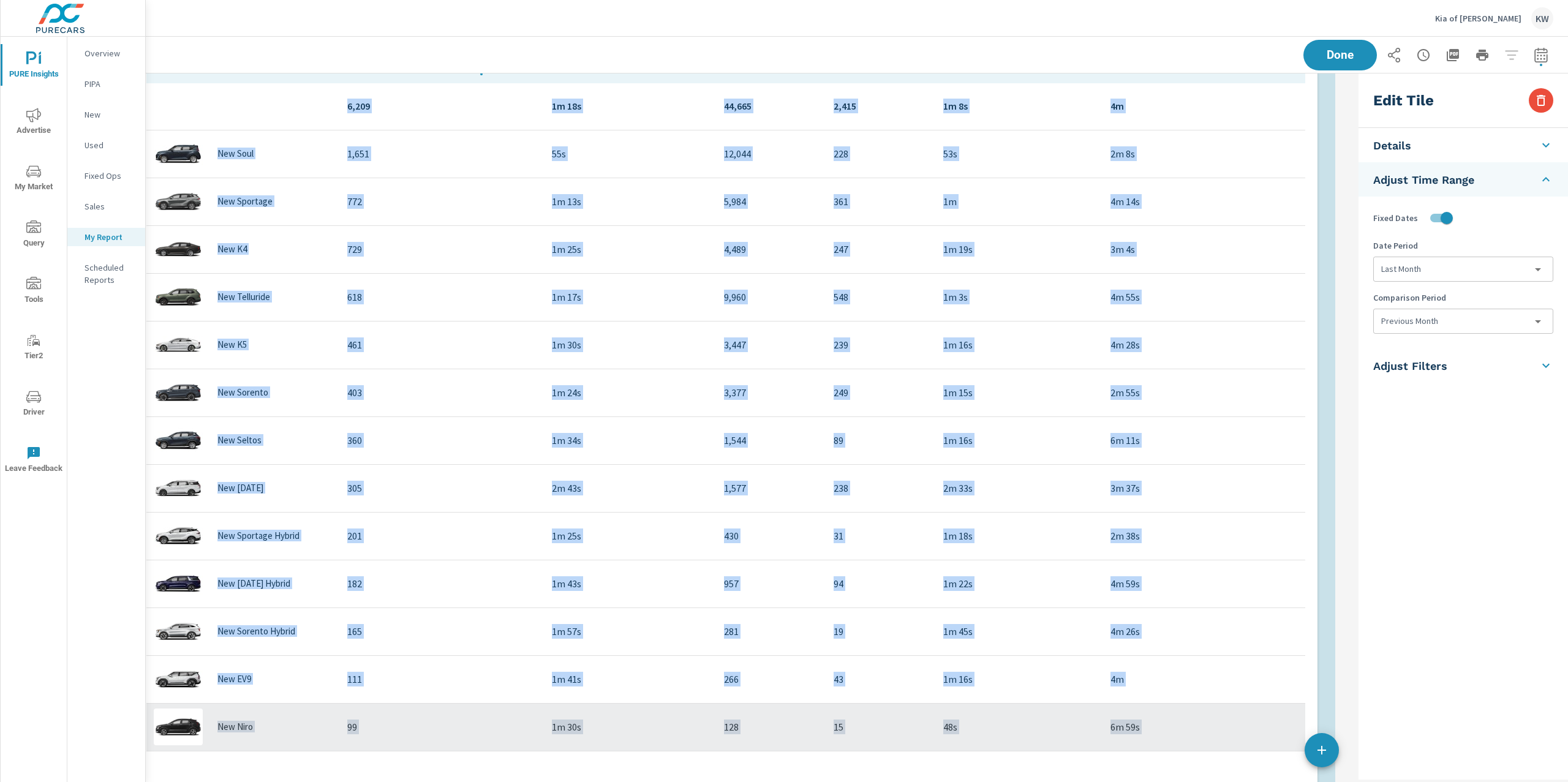
scroll to position [3292, 0]
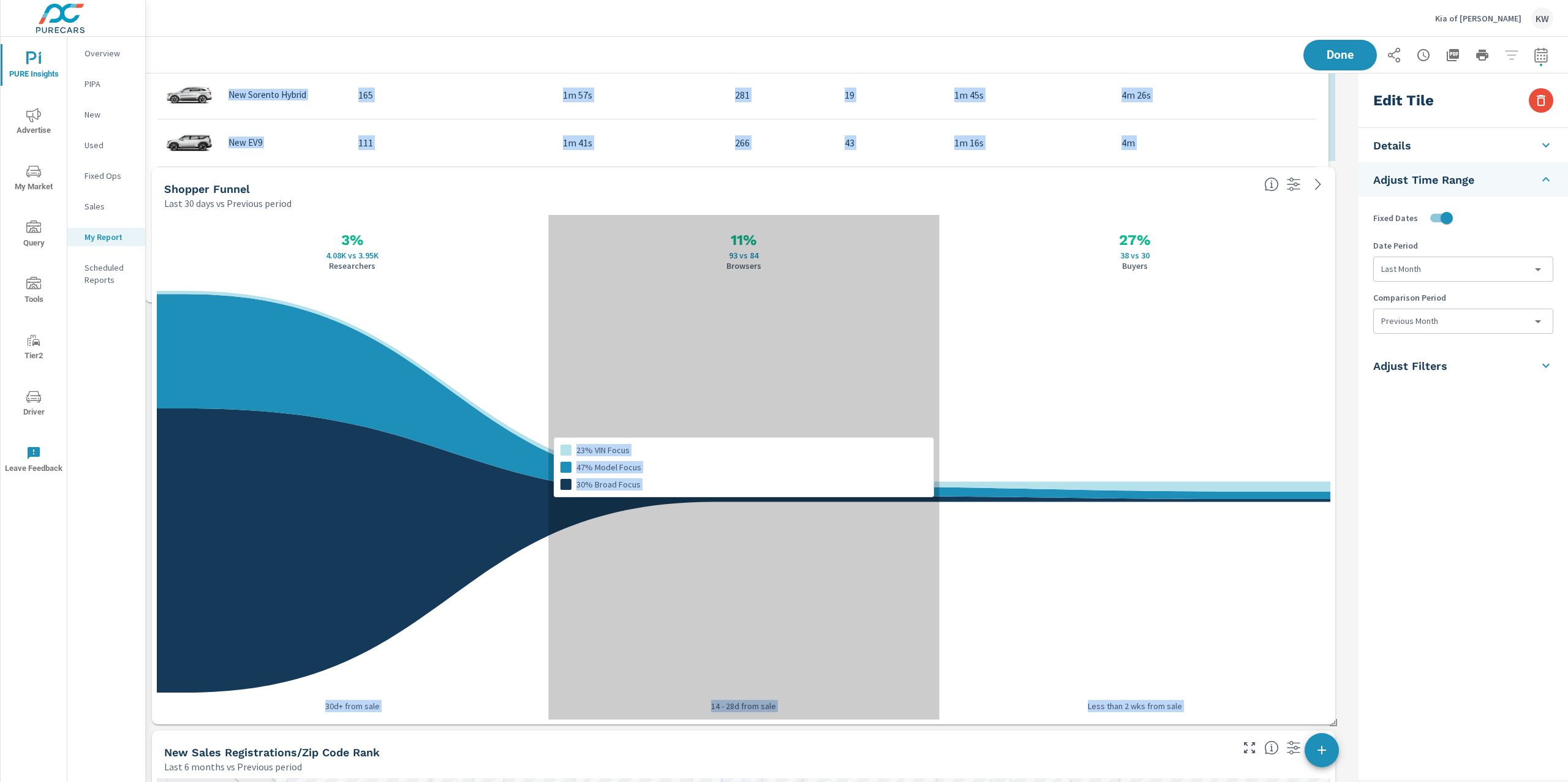
drag, startPoint x: 746, startPoint y: 94, endPoint x: 739, endPoint y: 297, distance: 203.1
click at [739, 297] on div "New Sales Registrations/Zip Code Rank Last 6 months vs Previous period ← Move l…" at bounding box center [749, 375] width 1208 height 7189
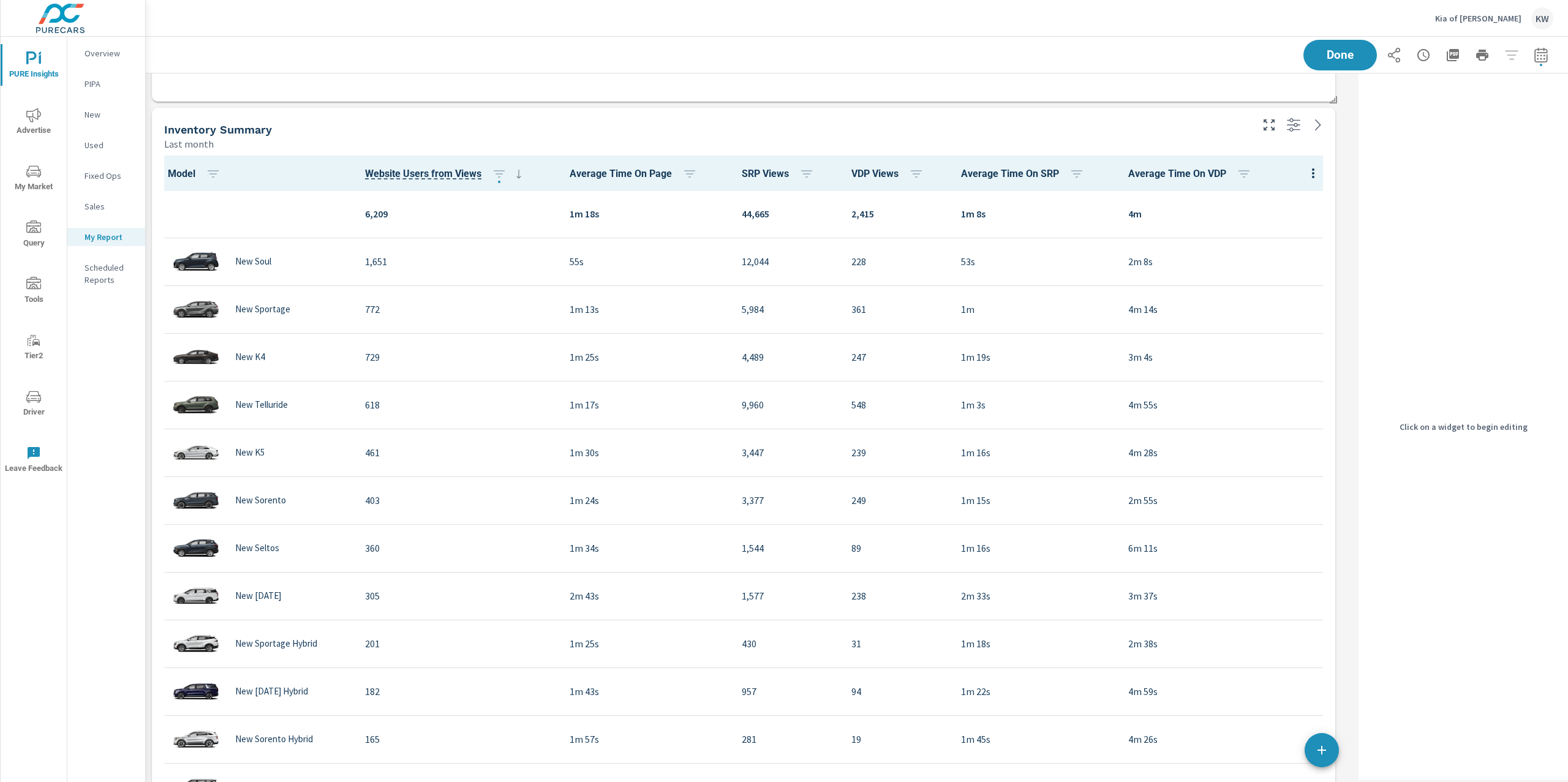
scroll to position [2504, 0]
click at [1213, 145] on div "Last month" at bounding box center [707, 146] width 1086 height 14
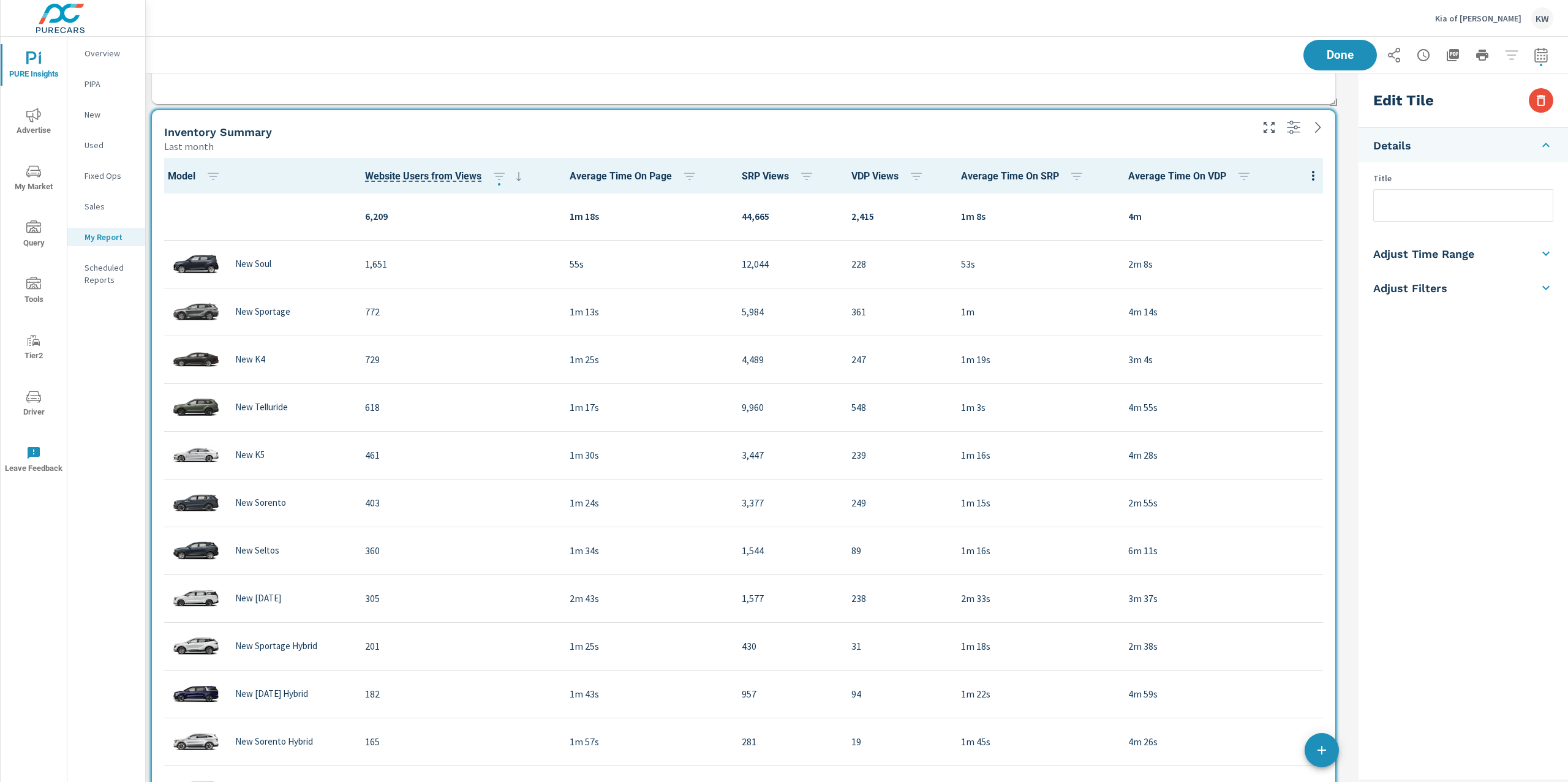
click at [1483, 255] on li "Adjust Time Range" at bounding box center [1463, 253] width 210 height 35
click at [1450, 218] on input "checkbox" at bounding box center [1434, 218] width 70 height 24
checkbox input "true"
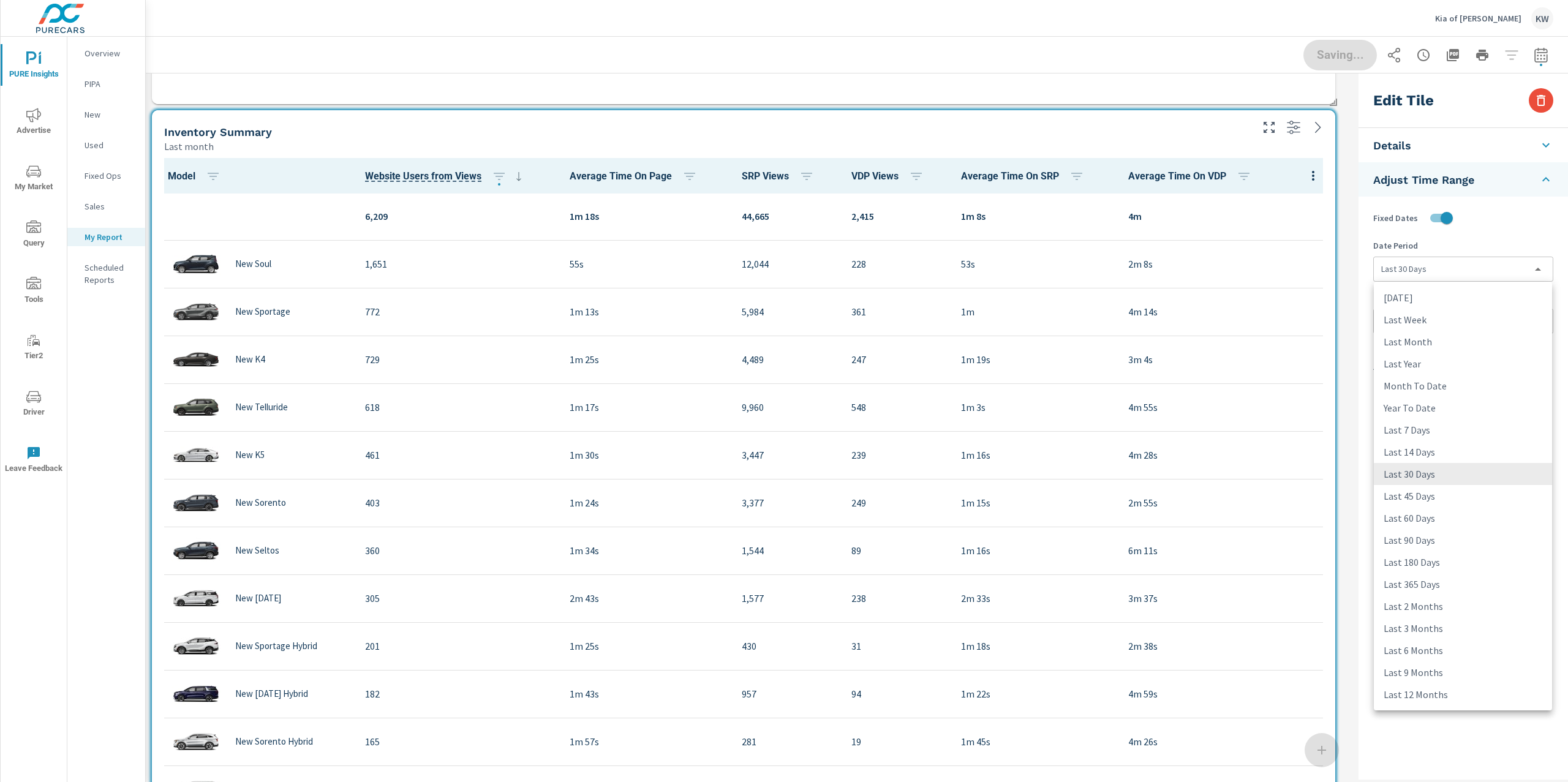
click at [1462, 272] on body "PURE Insights Advertise My Market Query Tools Tier2 Driver Leave Feedback Overv…" at bounding box center [784, 391] width 1568 height 782
click at [1466, 340] on li "Last Month" at bounding box center [1463, 341] width 178 height 22
type input "lastMonth"
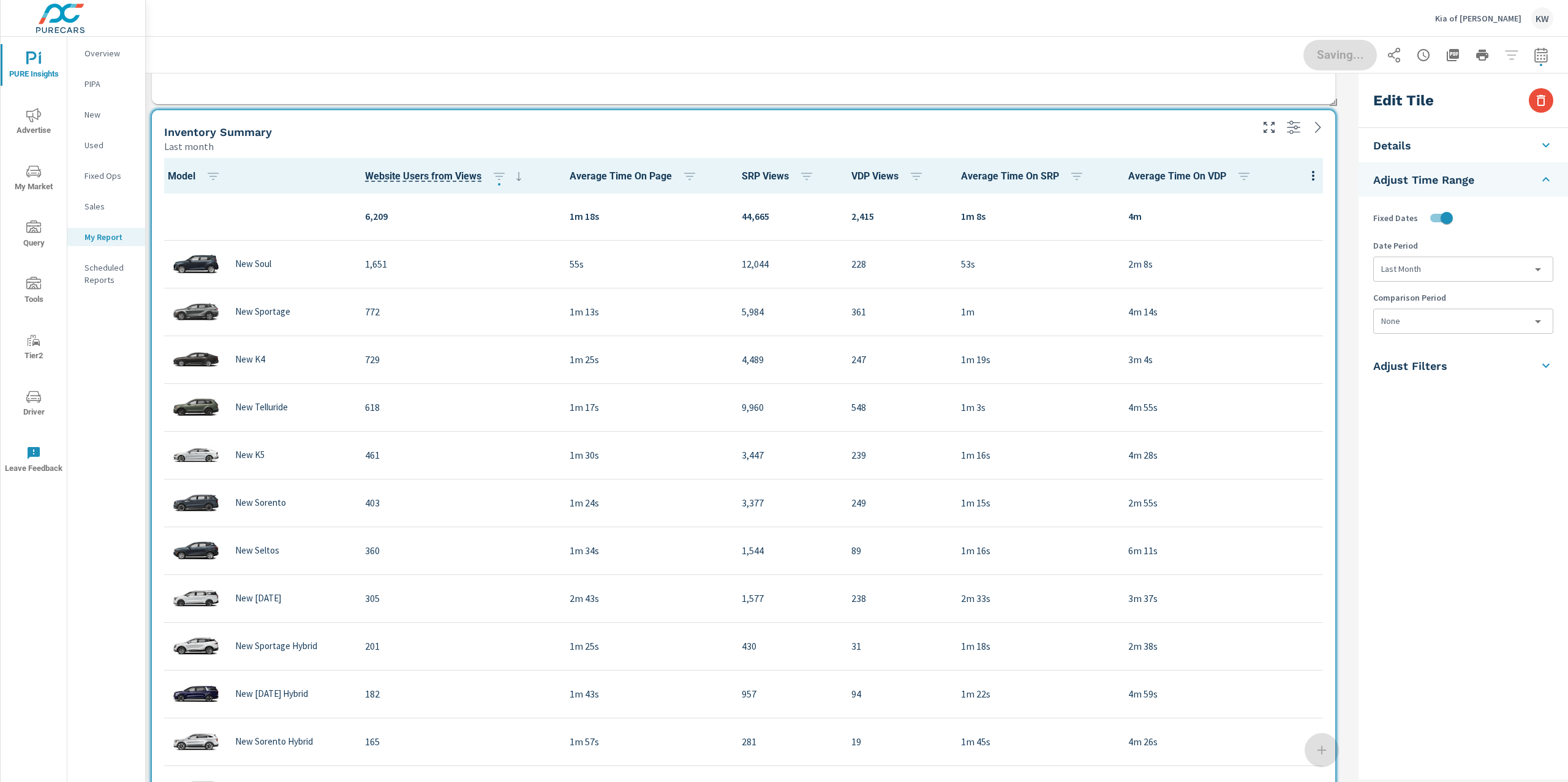
click at [1465, 328] on body "PURE Insights Advertise My Market Query Tools Tier2 Driver Leave Feedback Overv…" at bounding box center [784, 391] width 1568 height 782
click at [1477, 395] on li "Previous Month" at bounding box center [1463, 394] width 178 height 22
type input "lastMonth"
click at [1344, 62] on button "Done" at bounding box center [1340, 56] width 76 height 32
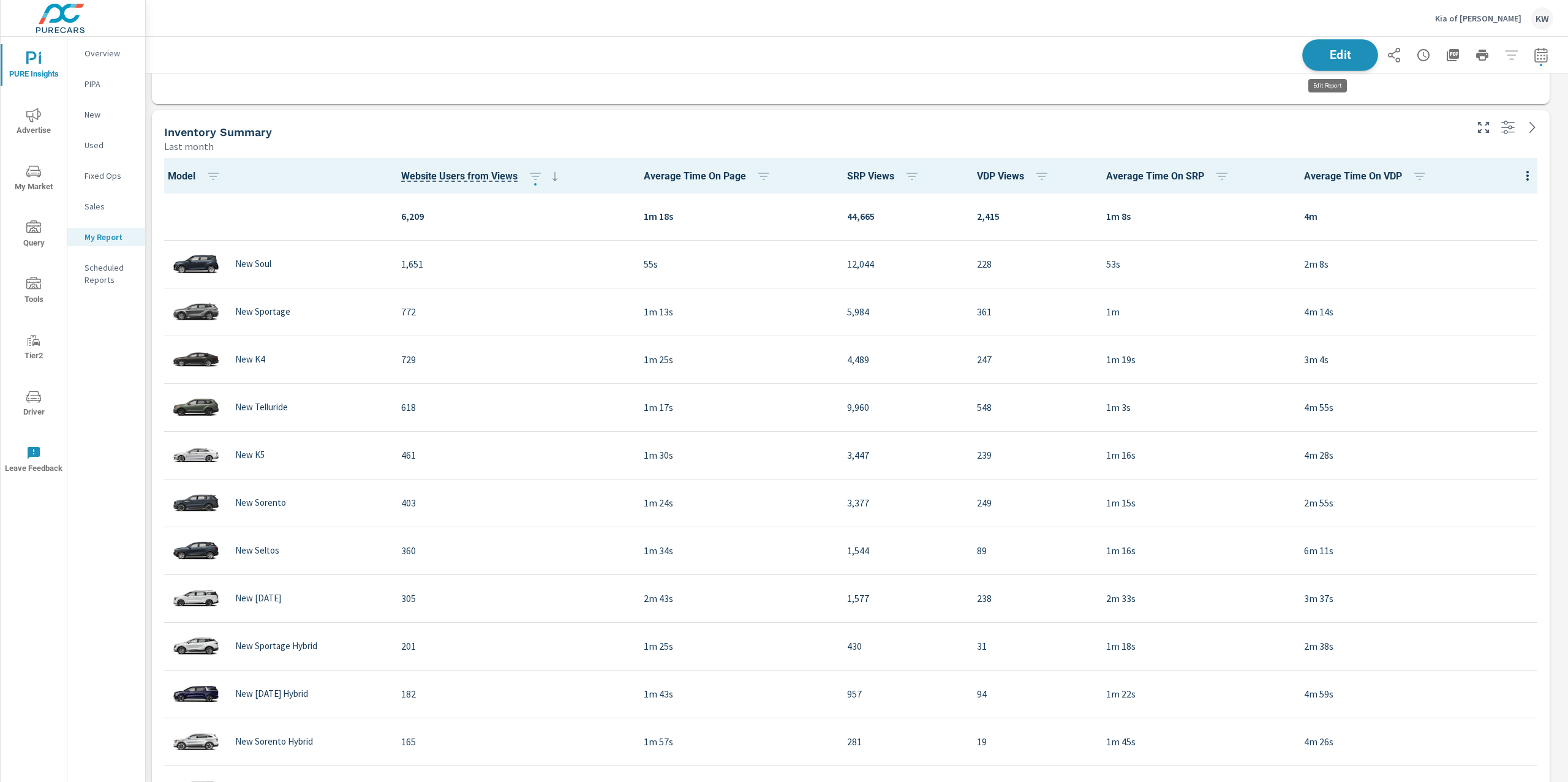
scroll to position [6, 6]
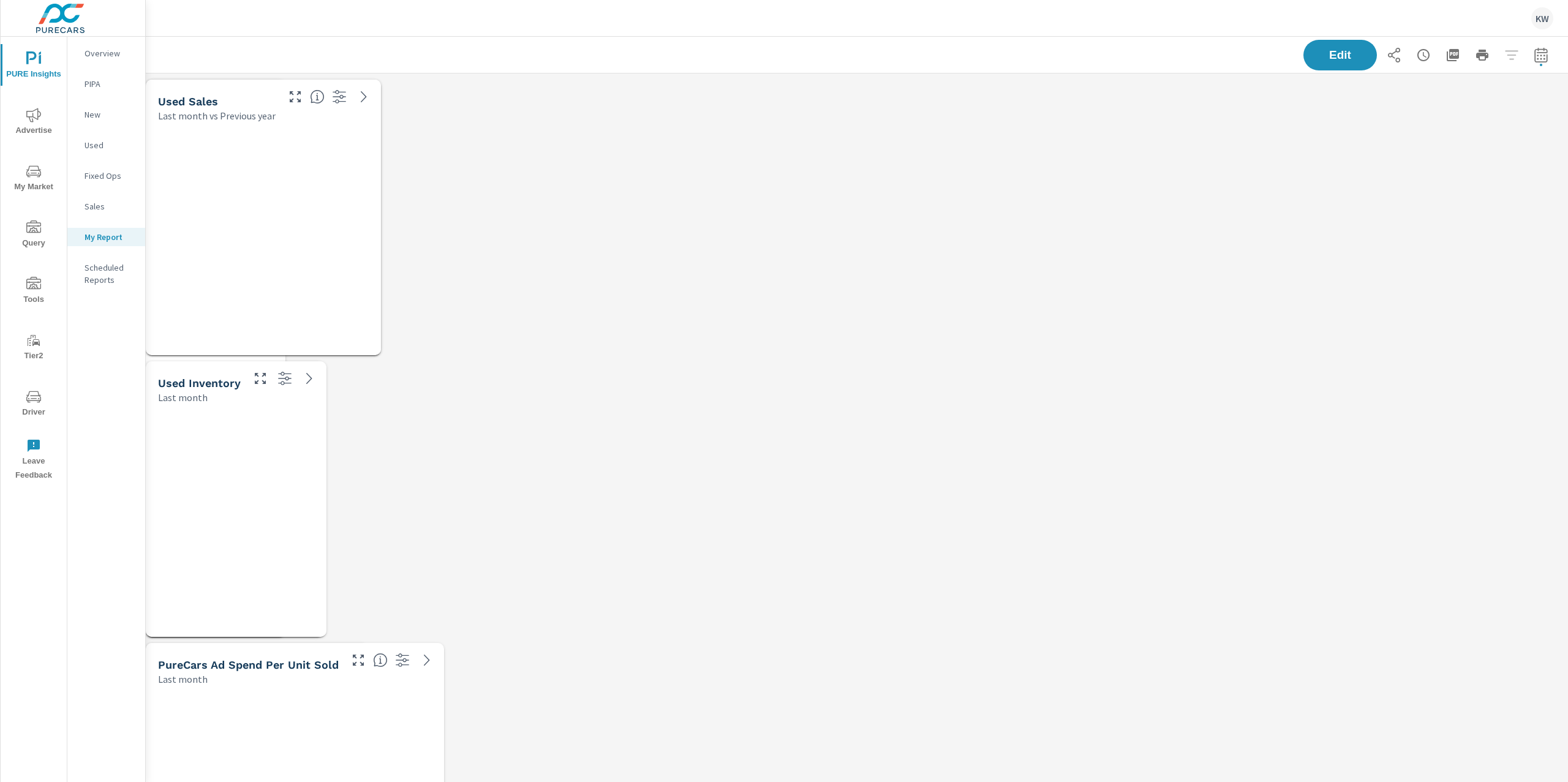
scroll to position [7213, 1436]
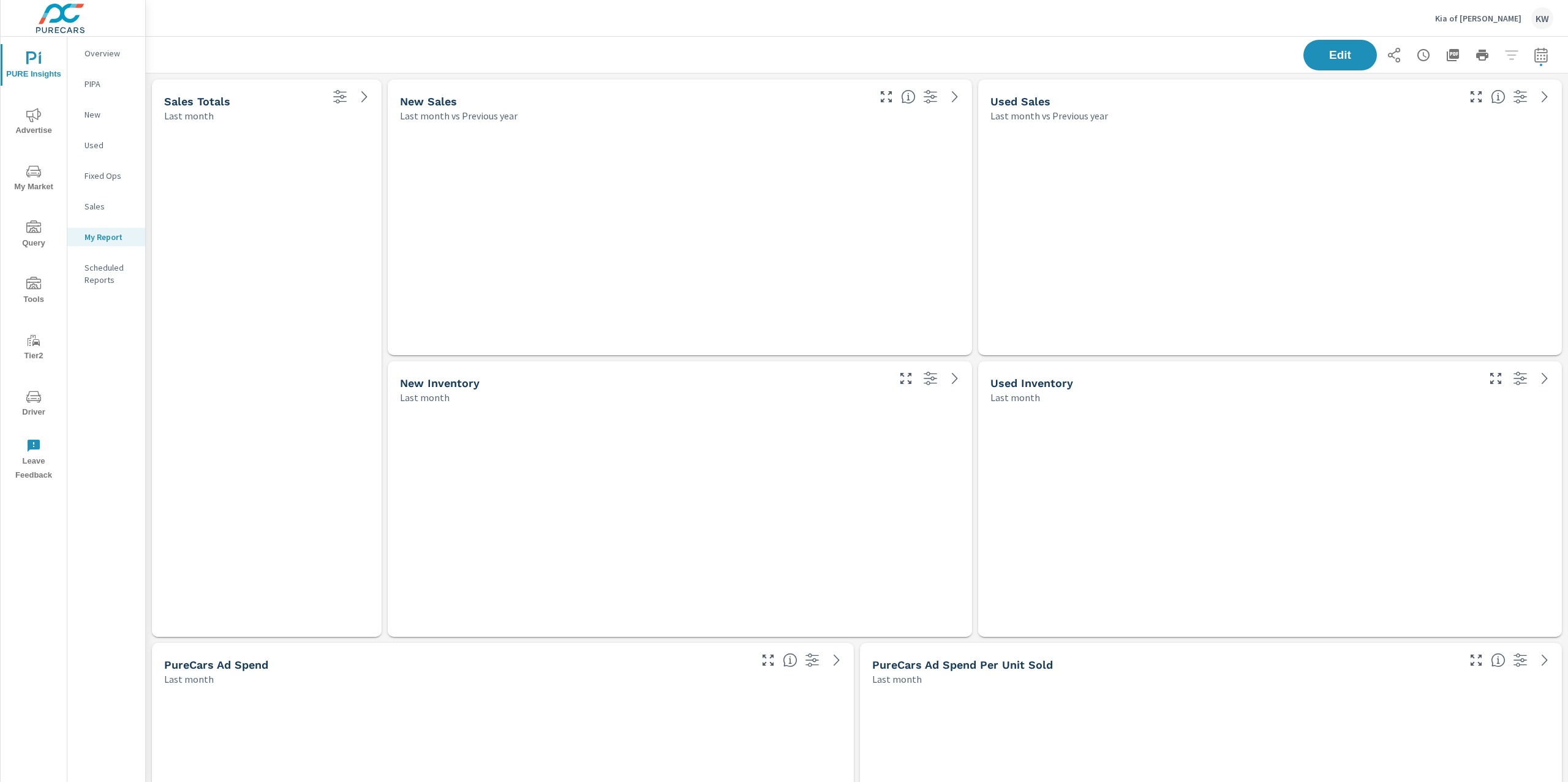
scroll to position [7213, 1436]
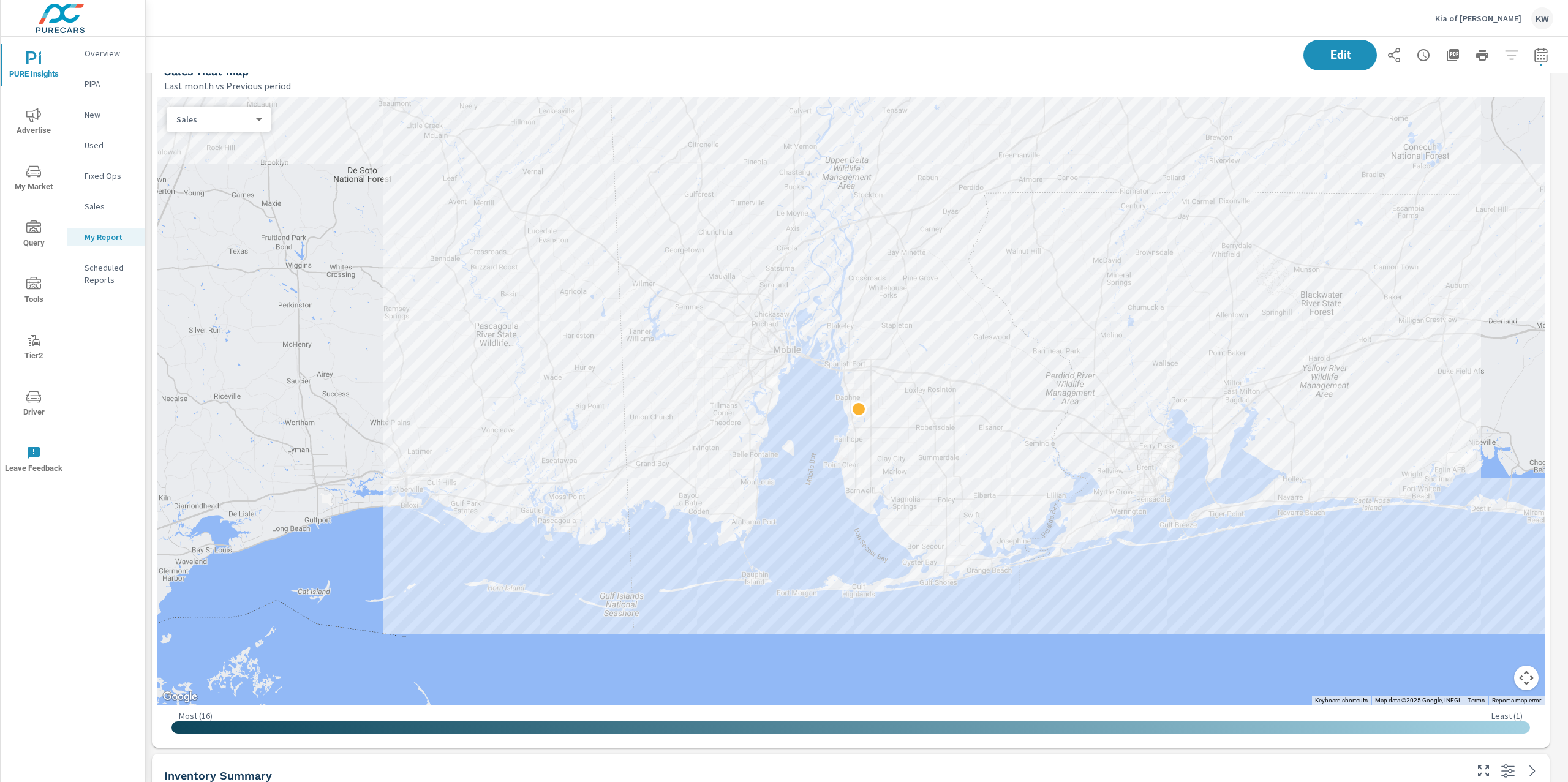
scroll to position [1154, 0]
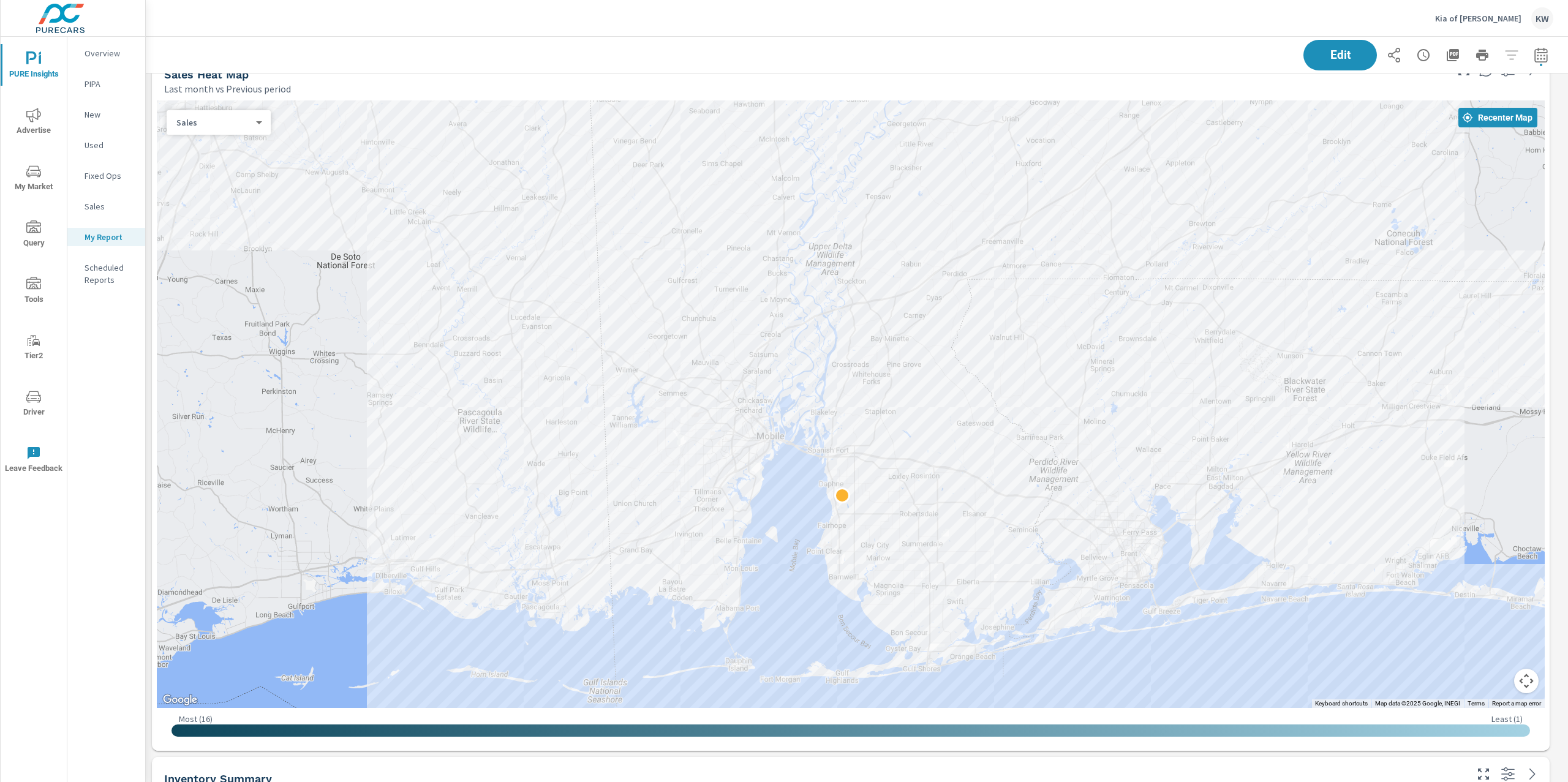
drag, startPoint x: 1246, startPoint y: 264, endPoint x: 1229, endPoint y: 330, distance: 68.2
click at [1229, 330] on div at bounding box center [851, 404] width 1388 height 608
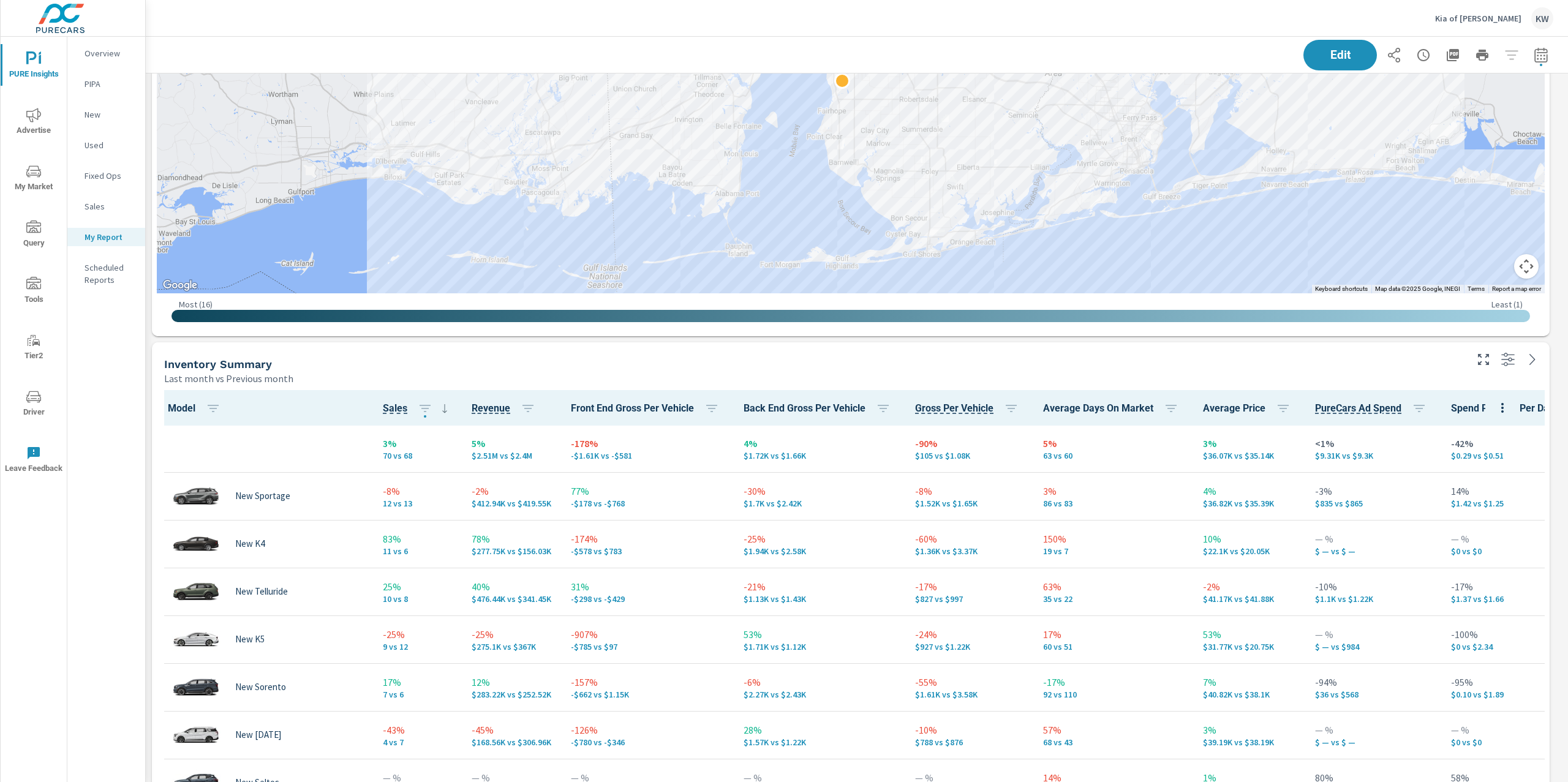
scroll to position [1632, 0]
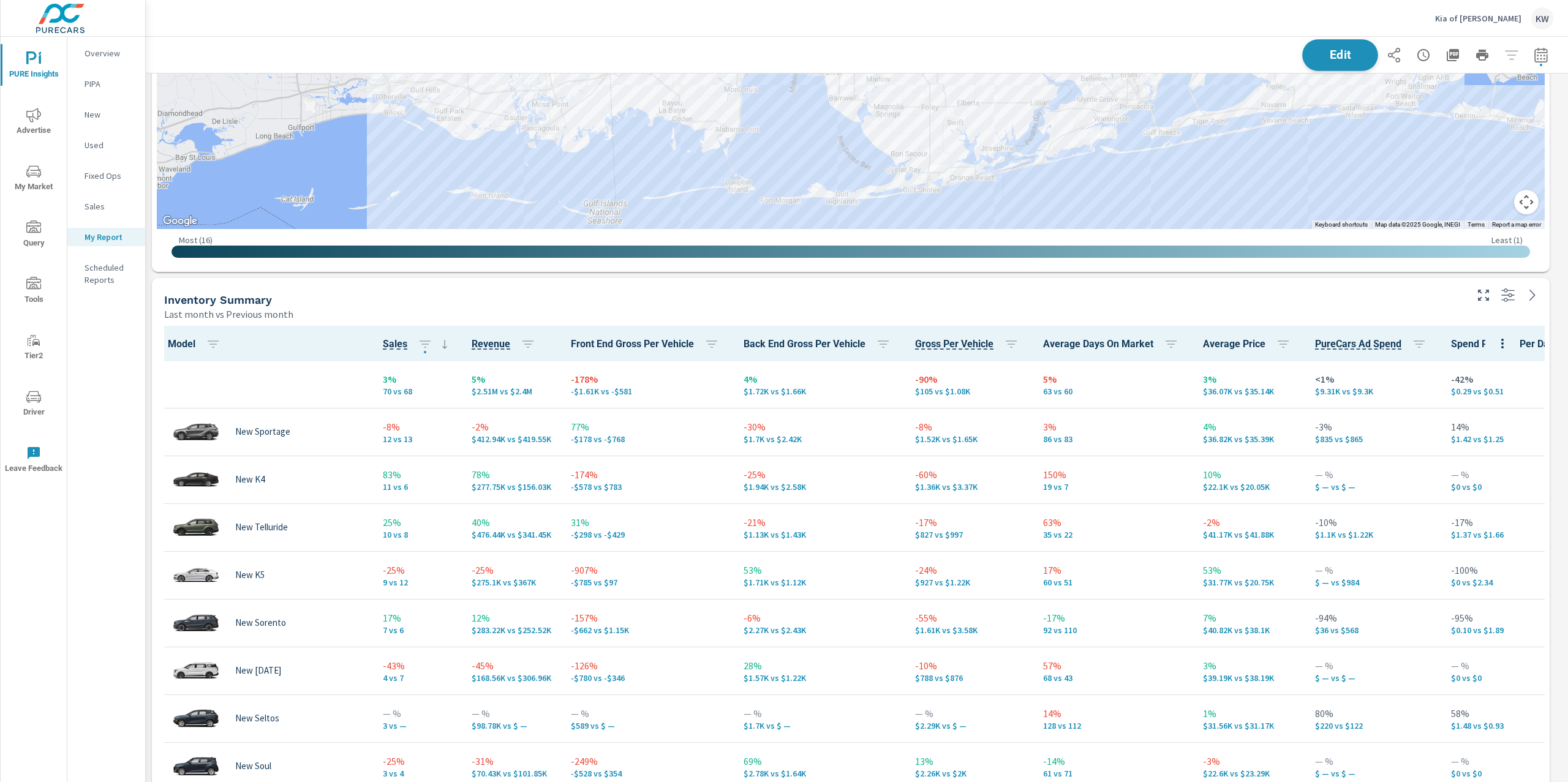
click at [1315, 52] on span "Edit" at bounding box center [1340, 55] width 51 height 12
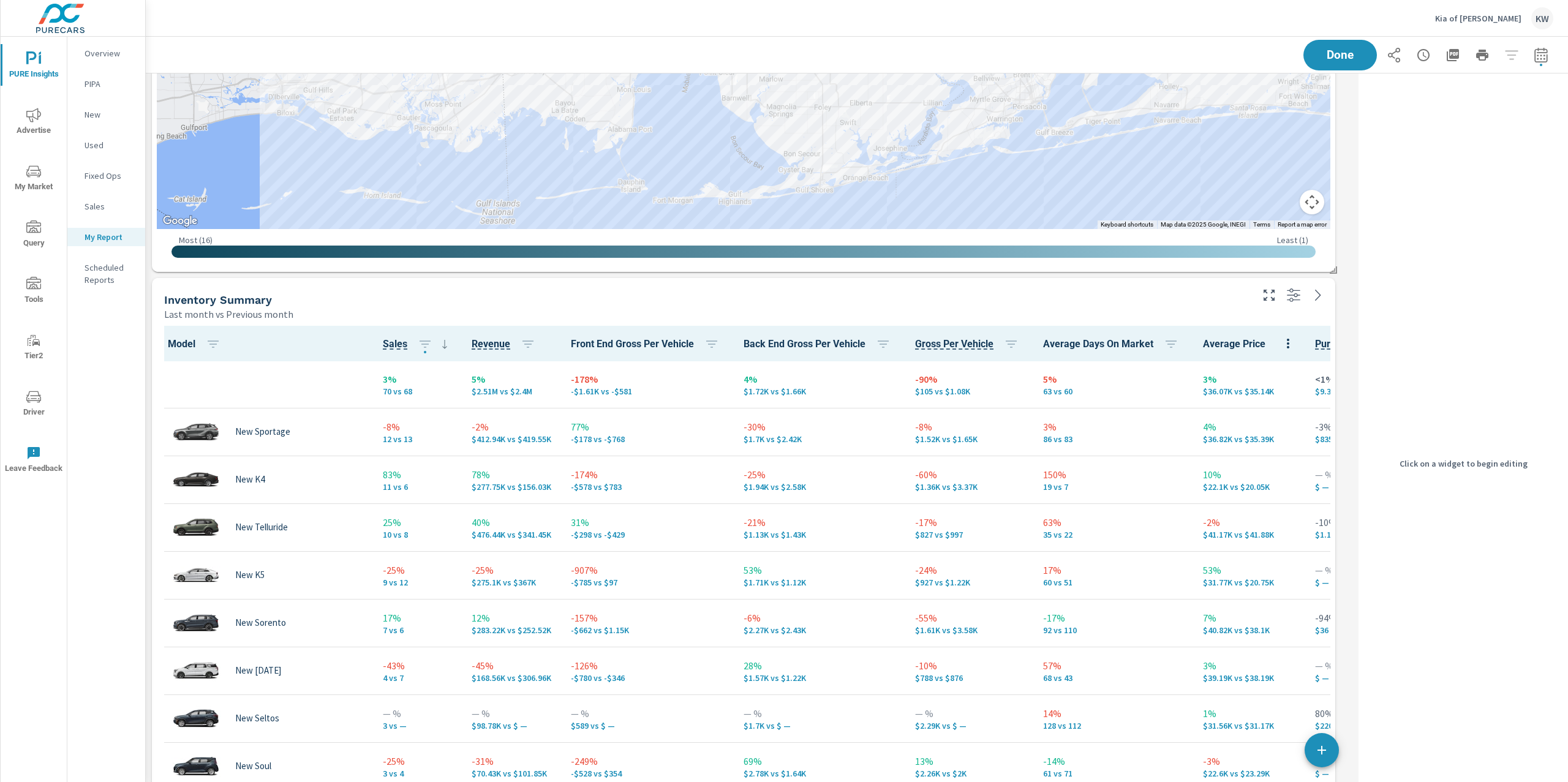
scroll to position [7213, 1221]
click at [1070, 312] on div "Last month vs Previous month" at bounding box center [707, 313] width 1086 height 14
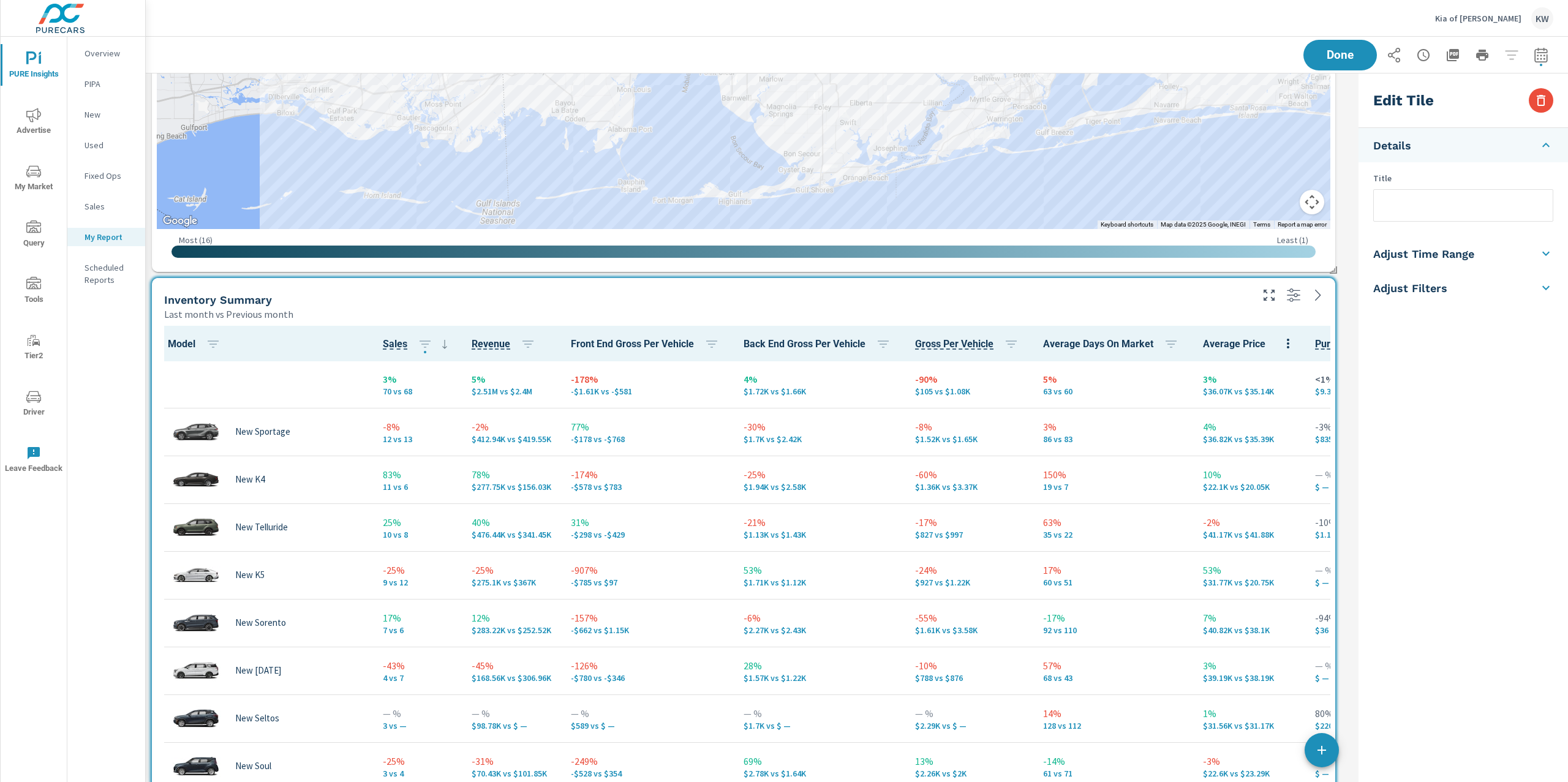
click at [1393, 206] on input "text" at bounding box center [1463, 205] width 179 height 31
type input "New Inventory Summary"
click at [1354, 445] on div "Edit Tile Details Title New Inventory Summary Adjust Time Range Fixed Dates Dat…" at bounding box center [1461, 463] width 214 height 779
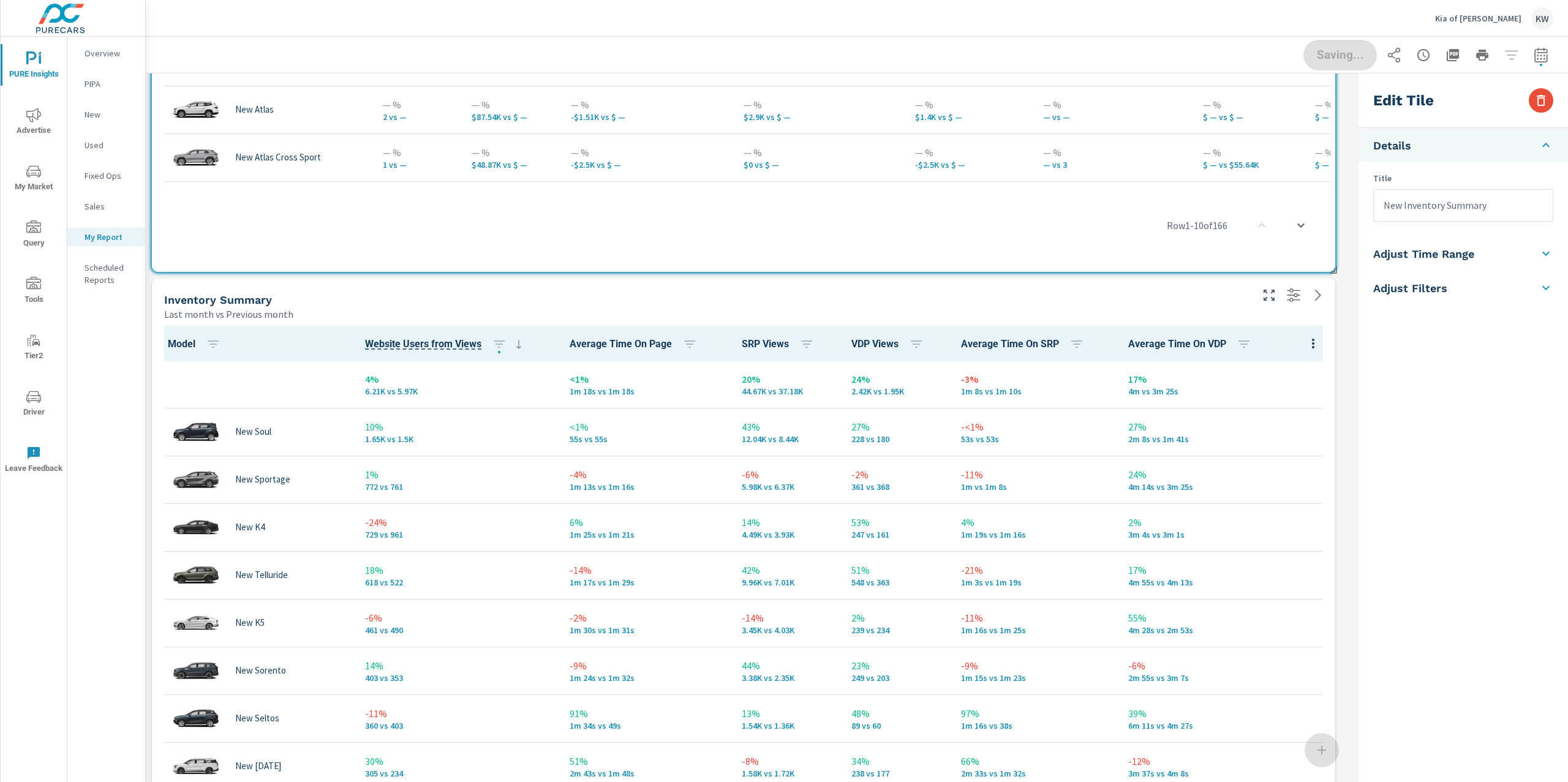
scroll to position [2396, 0]
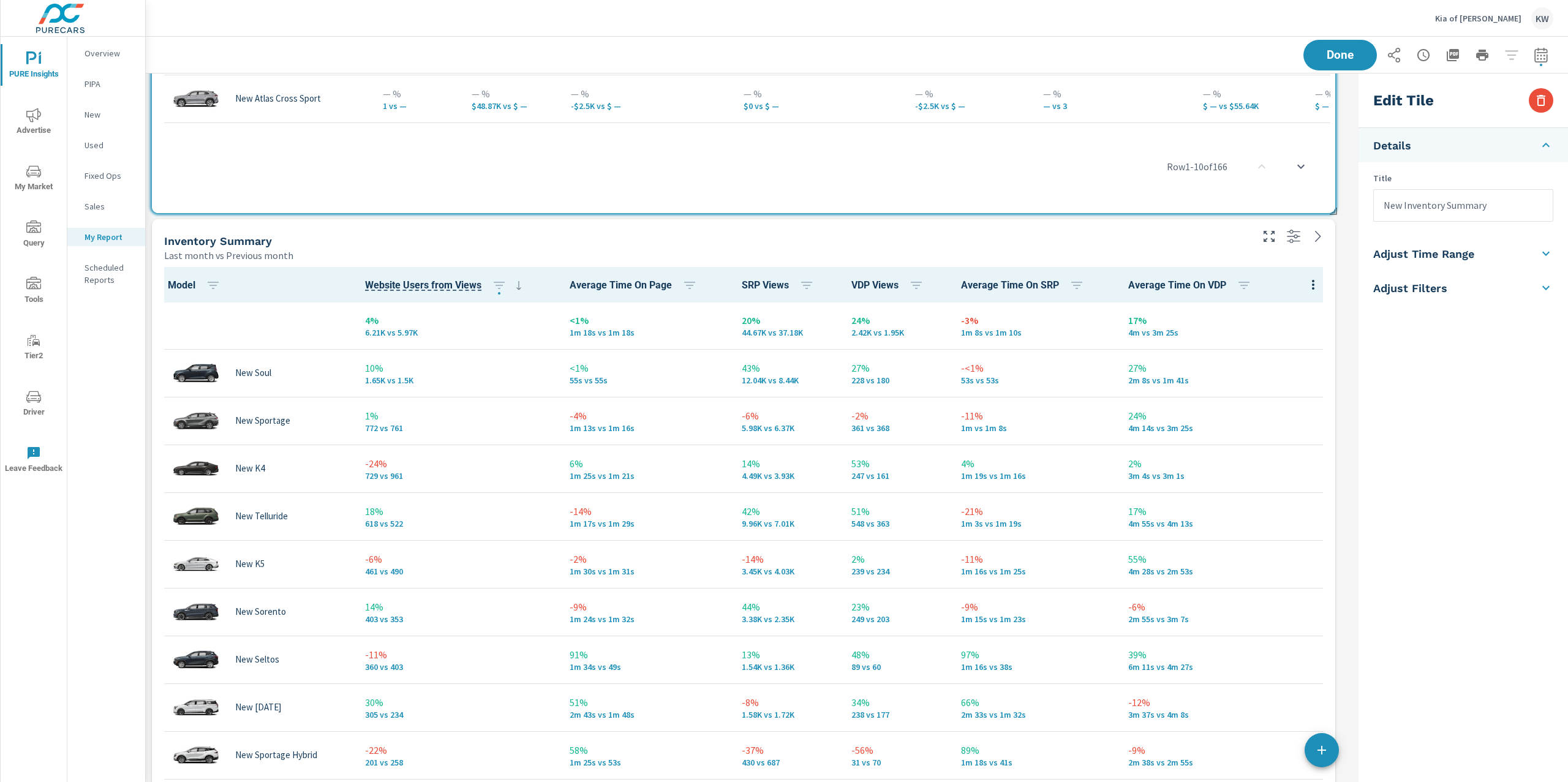
click at [1146, 238] on div "Inventory Summary" at bounding box center [707, 241] width 1086 height 14
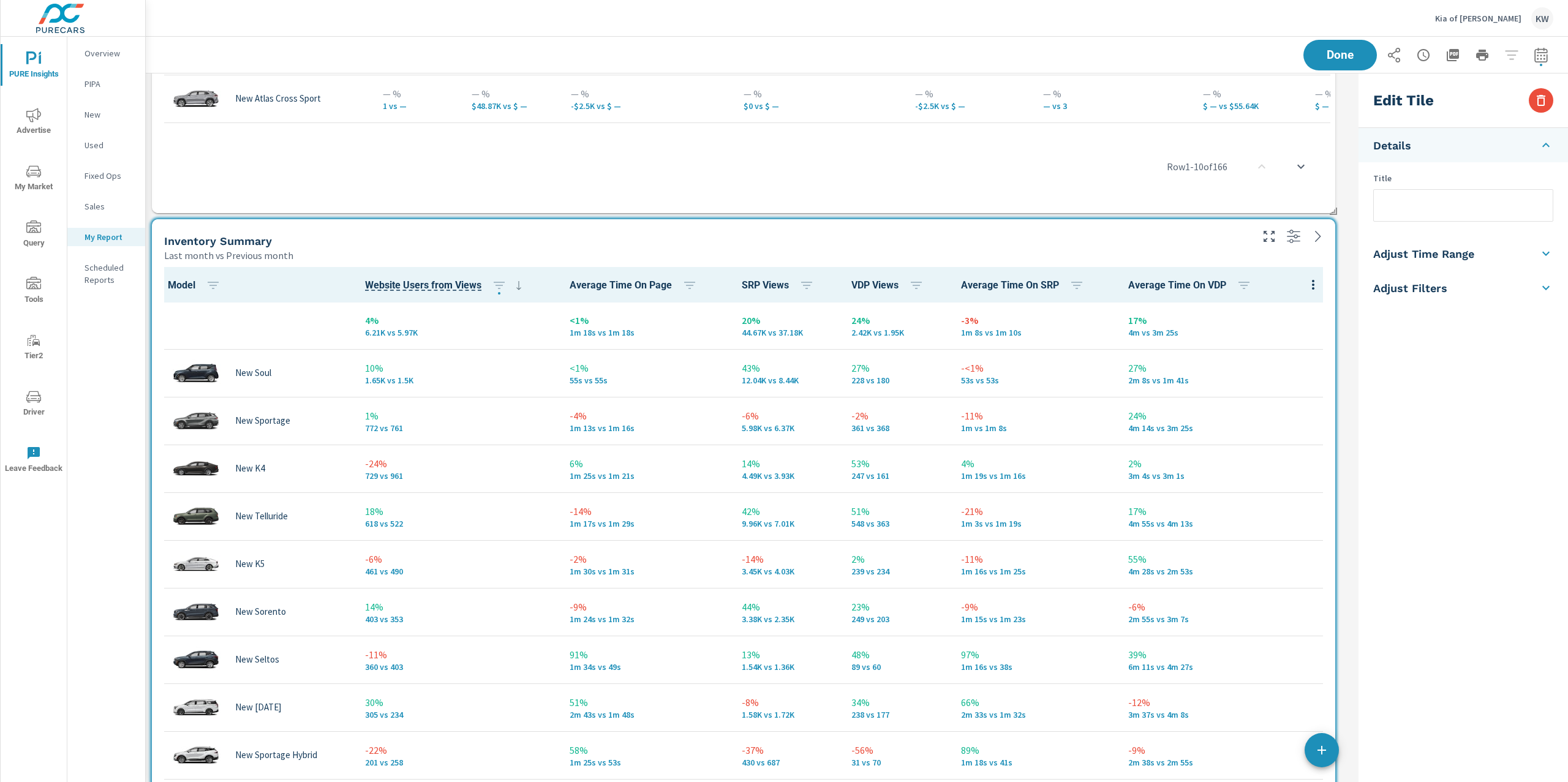
click at [1389, 216] on input "text" at bounding box center [1463, 205] width 179 height 31
type input "New inventory Summary-Website"
click at [1357, 371] on div "Edit Tile Details Title New inventory Summary-Website Adjust Time Range Fixed D…" at bounding box center [1461, 463] width 214 height 779
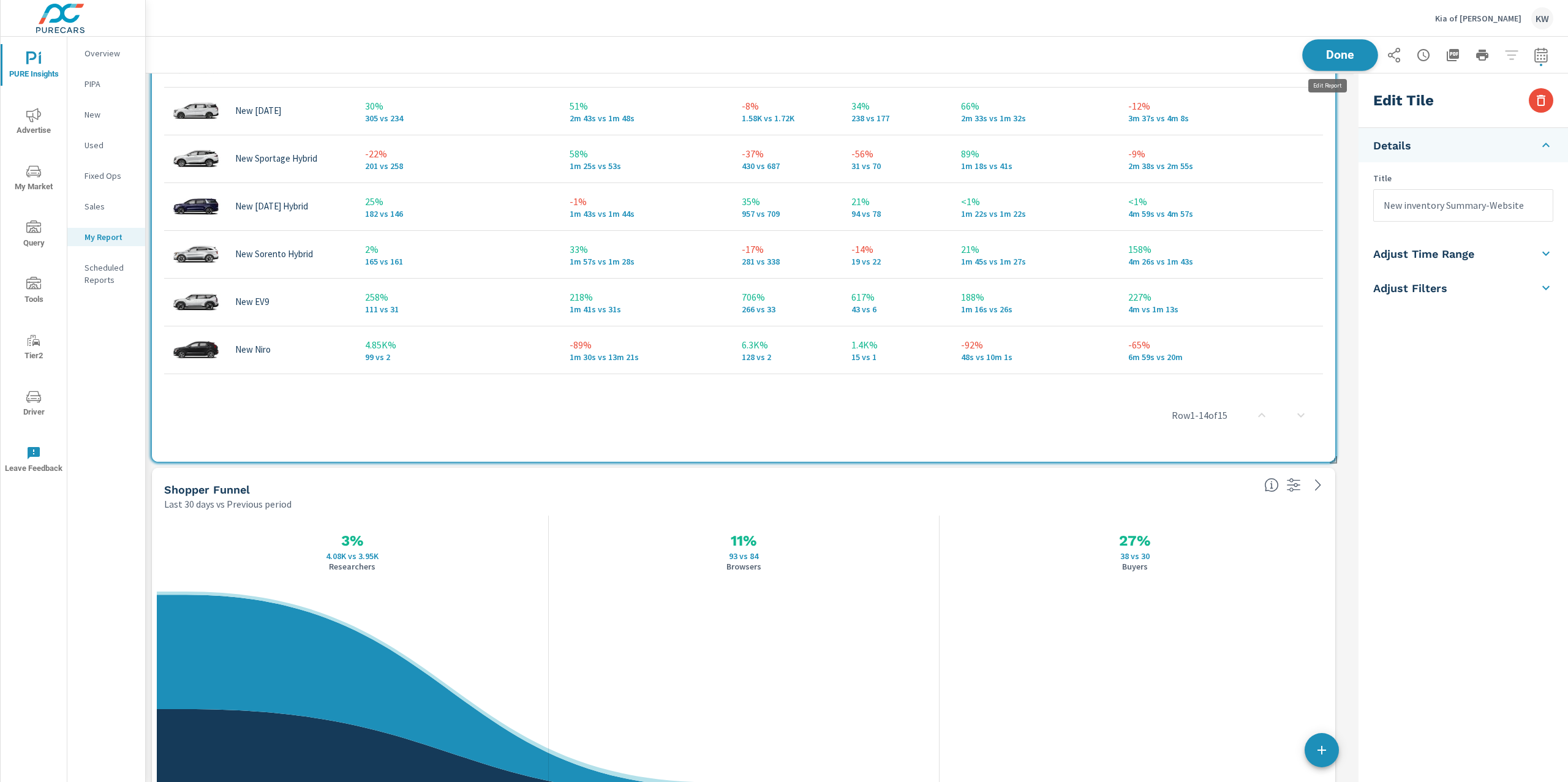
scroll to position [7213, 1221]
click at [1329, 66] on button "Done" at bounding box center [1340, 56] width 76 height 32
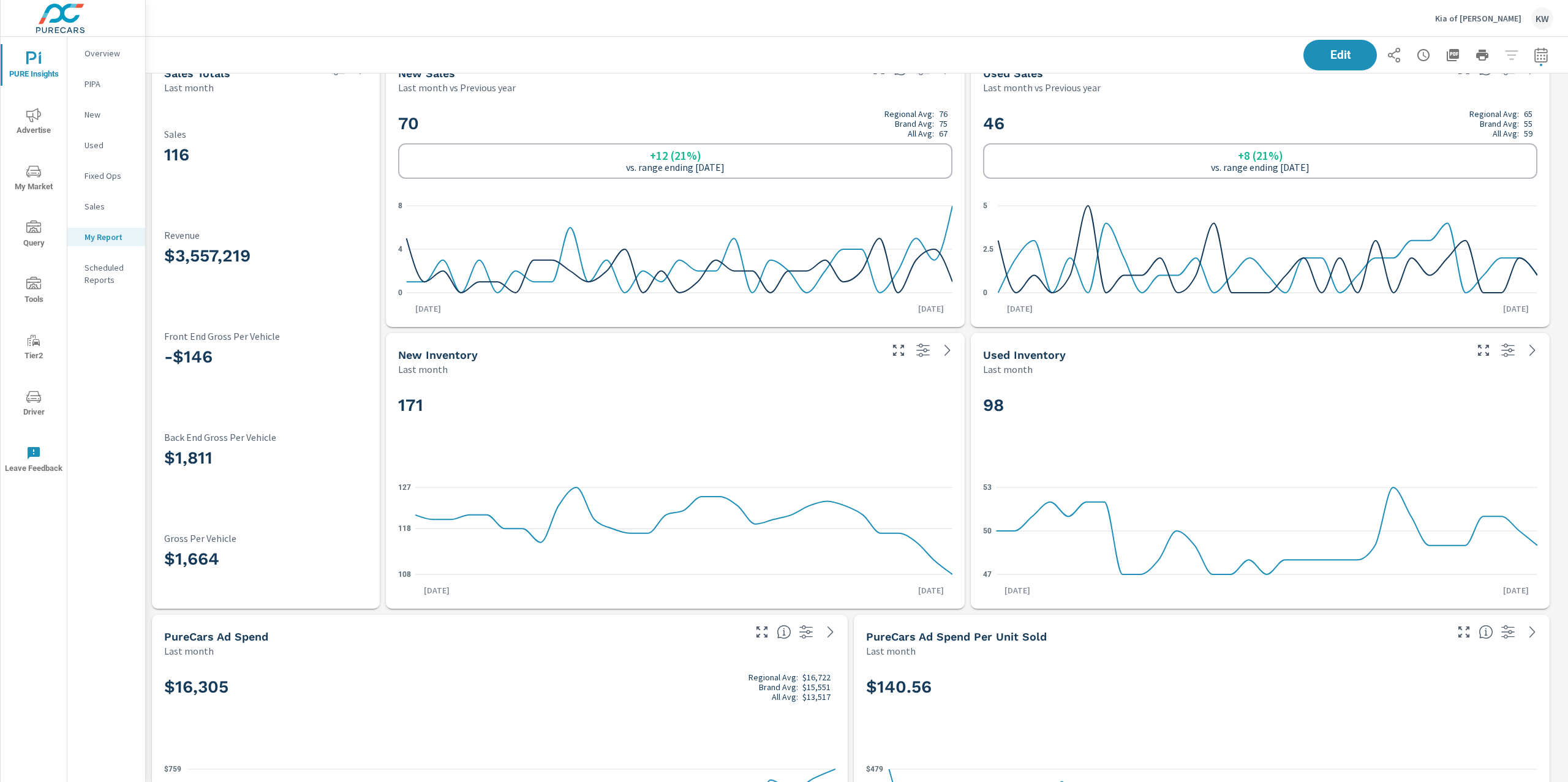
scroll to position [0, 0]
